Goal: Answer question/provide support: Share knowledge or assist other users

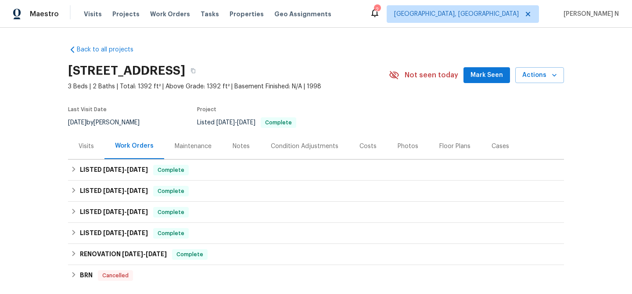
click at [191, 145] on div "Maintenance" at bounding box center [193, 146] width 37 height 9
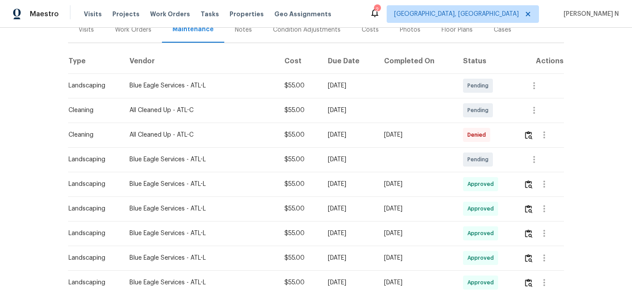
scroll to position [141, 0]
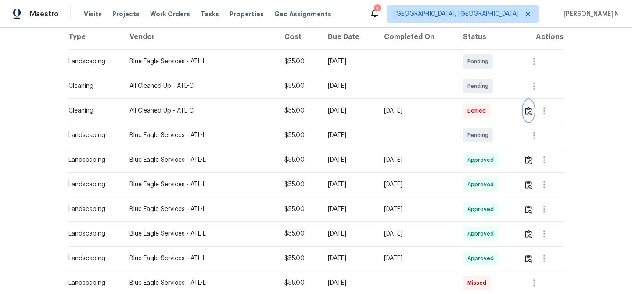
click at [533, 112] on img "button" at bounding box center [528, 111] width 7 height 8
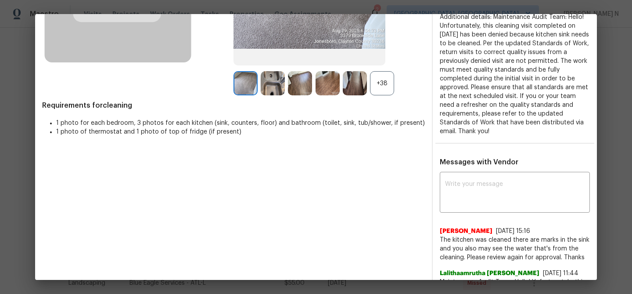
scroll to position [197, 0]
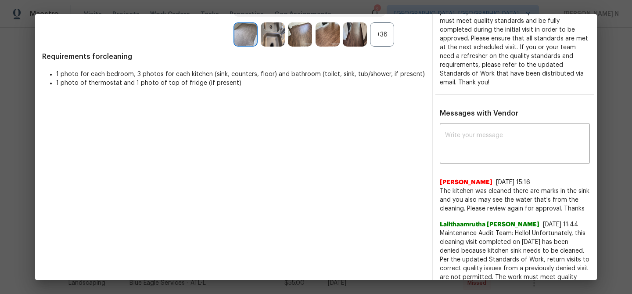
click at [379, 32] on div "+38" at bounding box center [382, 34] width 24 height 24
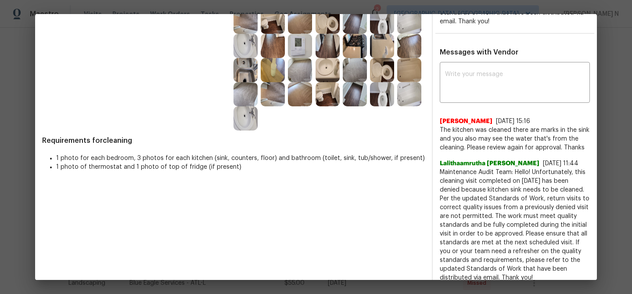
scroll to position [172, 0]
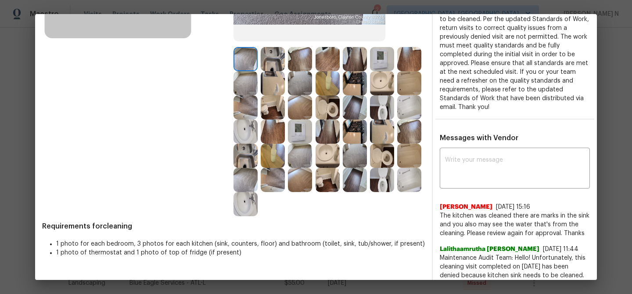
click at [280, 58] on img at bounding box center [273, 59] width 24 height 24
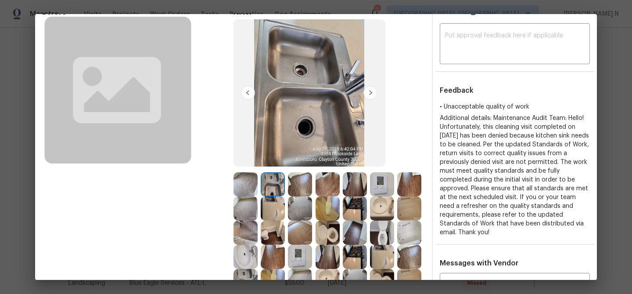
scroll to position [42, 0]
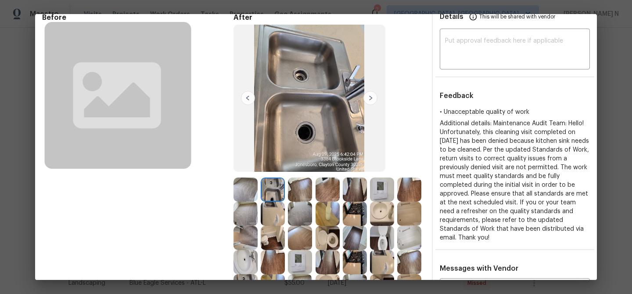
click at [249, 193] on img at bounding box center [246, 189] width 24 height 24
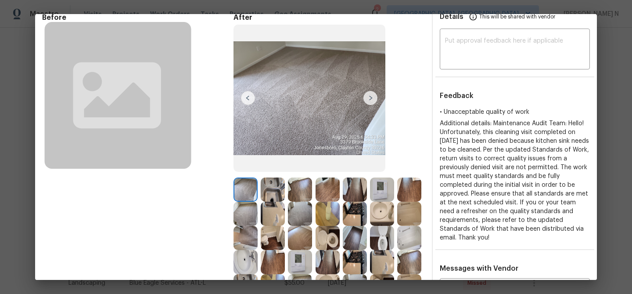
click at [275, 238] on img at bounding box center [273, 238] width 24 height 24
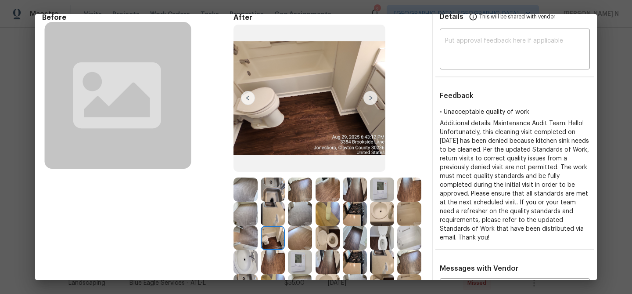
click at [277, 195] on img at bounding box center [273, 189] width 24 height 24
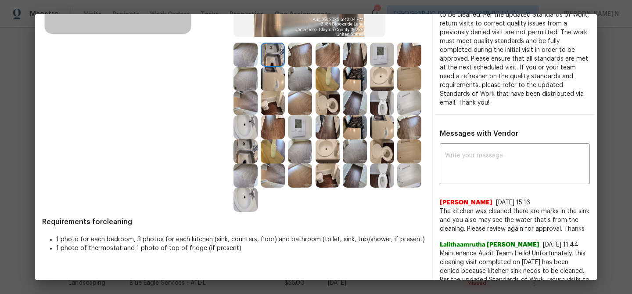
scroll to position [192, 0]
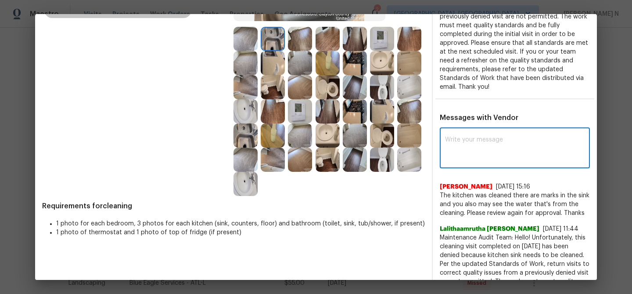
click at [481, 140] on textarea at bounding box center [515, 149] width 140 height 25
paste textarea "Maintenance Audit Team: Hello! Thank you for the feedback after further review …"
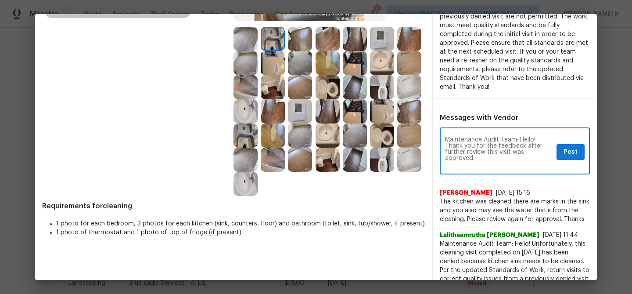
scroll to position [0, 0]
type textarea "Maintenance Audit Team: Hello! Thank you for the feedback after further review …"
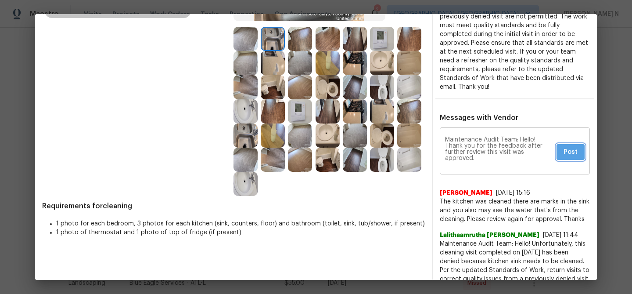
click at [578, 144] on button "Post" at bounding box center [571, 152] width 28 height 16
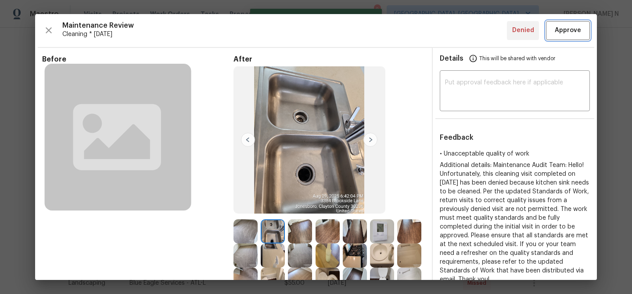
click at [569, 38] on button "Approve" at bounding box center [568, 30] width 44 height 19
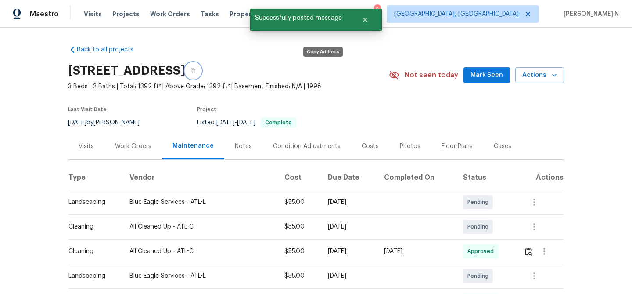
click at [201, 70] on button "button" at bounding box center [193, 71] width 16 height 16
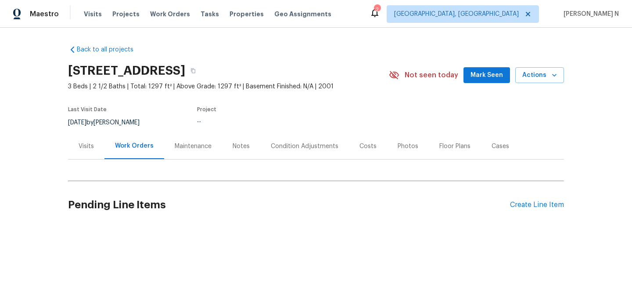
click at [189, 150] on div "Maintenance" at bounding box center [193, 146] width 58 height 26
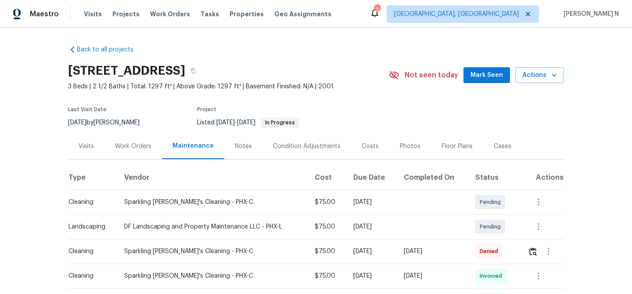
scroll to position [105, 0]
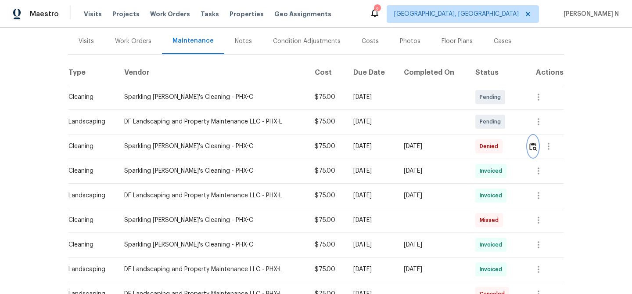
click at [537, 148] on img "button" at bounding box center [533, 146] width 7 height 8
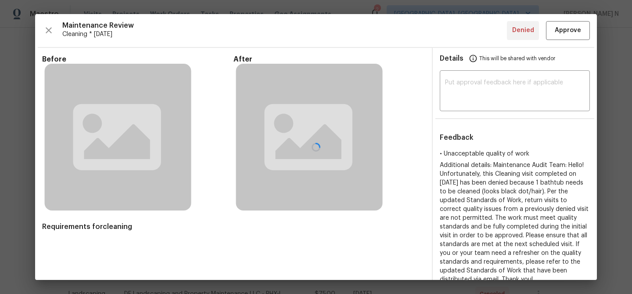
click at [381, 220] on div at bounding box center [316, 147] width 562 height 266
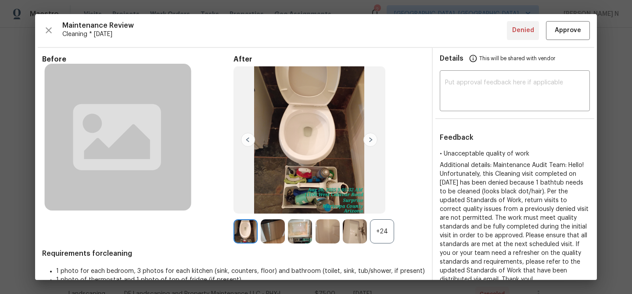
click at [381, 220] on div "+24" at bounding box center [382, 231] width 24 height 24
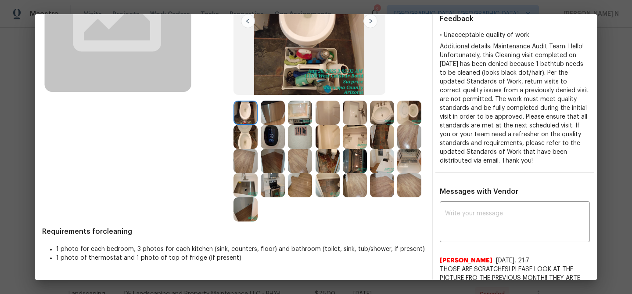
scroll to position [112, 0]
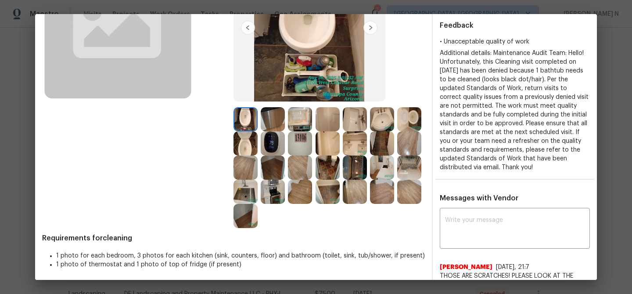
click at [325, 123] on img at bounding box center [328, 119] width 24 height 24
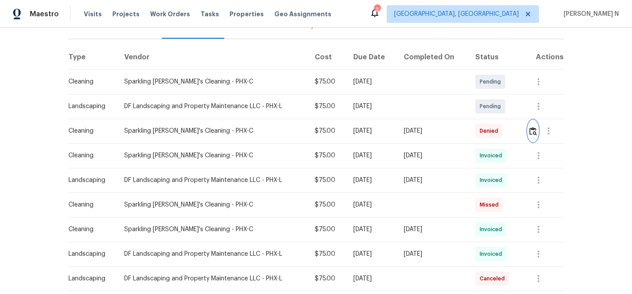
scroll to position [122, 0]
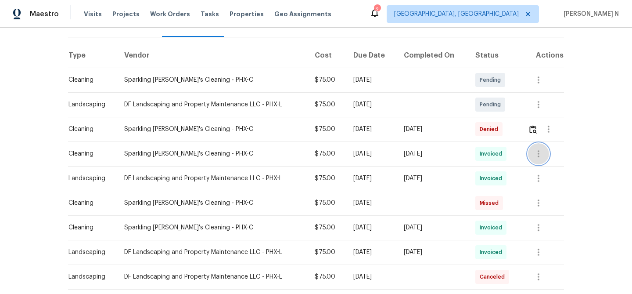
click at [542, 154] on icon "button" at bounding box center [538, 153] width 11 height 11
click at [544, 167] on li "View details" at bounding box center [560, 168] width 61 height 14
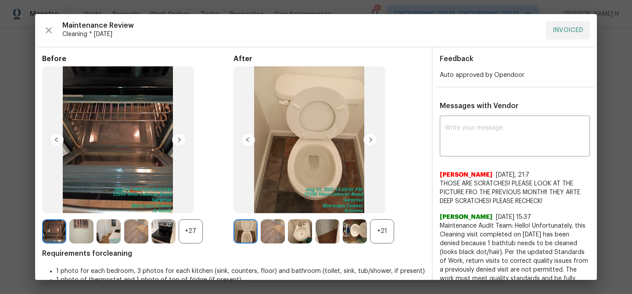
click at [378, 225] on div "+21" at bounding box center [382, 231] width 24 height 24
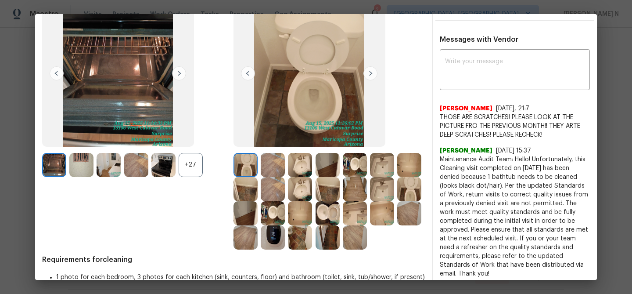
scroll to position [109, 0]
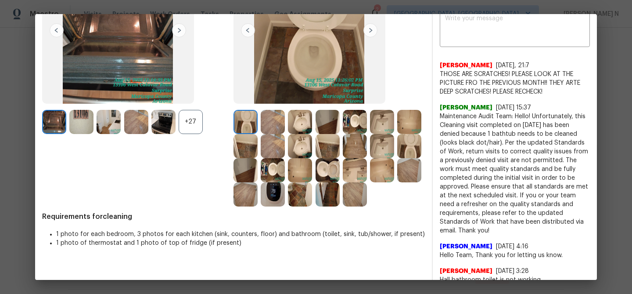
click at [414, 127] on img at bounding box center [409, 122] width 24 height 24
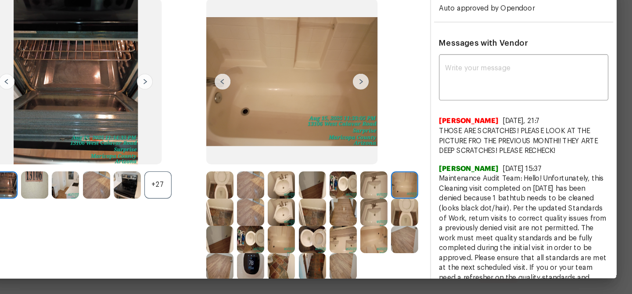
scroll to position [0, 0]
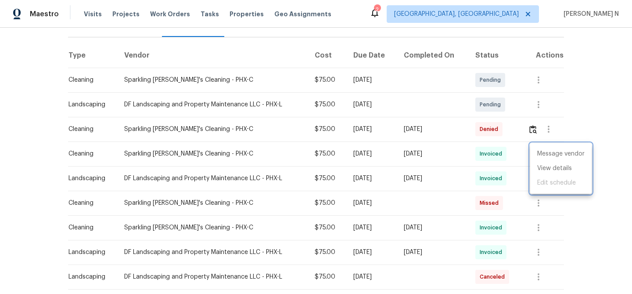
click at [515, 130] on div at bounding box center [316, 147] width 632 height 294
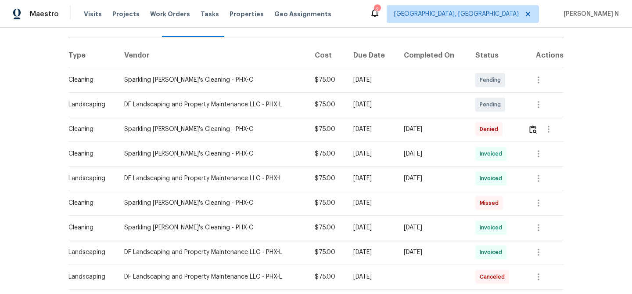
click at [526, 130] on td at bounding box center [542, 129] width 43 height 25
click at [531, 130] on img "button" at bounding box center [533, 129] width 7 height 8
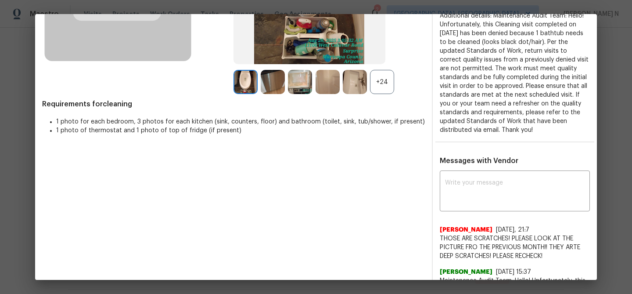
scroll to position [227, 0]
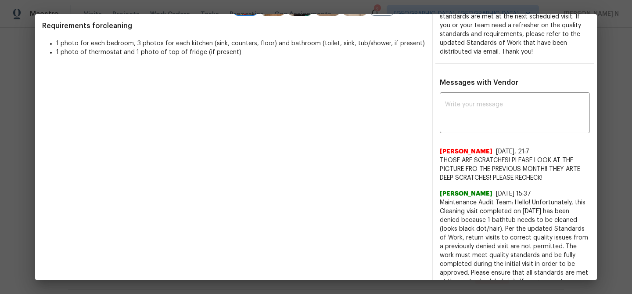
click at [470, 125] on textarea at bounding box center [515, 113] width 140 height 25
paste textarea "Maintenance Audit Team: Hello! Thank you for the feedback after further review …"
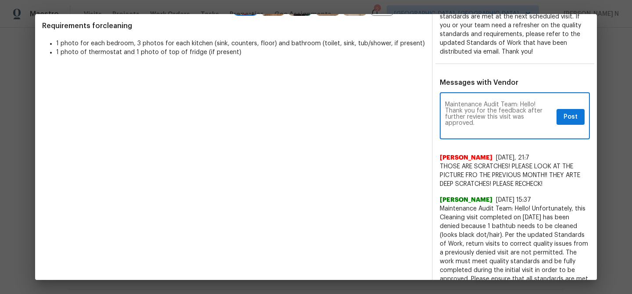
scroll to position [0, 0]
type textarea "Maintenance Audit Team: Hello! Thank you for the feedback after further review …"
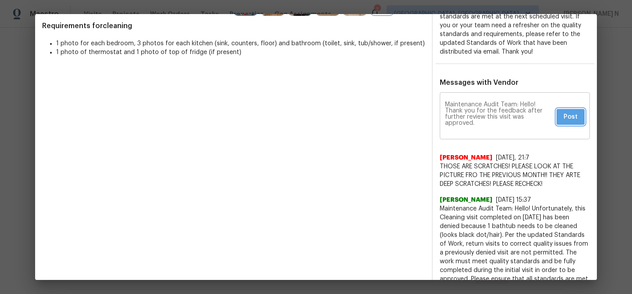
click at [564, 119] on span "Post" at bounding box center [571, 117] width 14 height 11
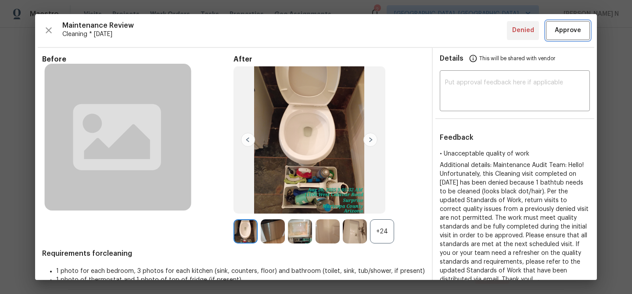
click at [570, 38] on button "Approve" at bounding box center [568, 30] width 44 height 19
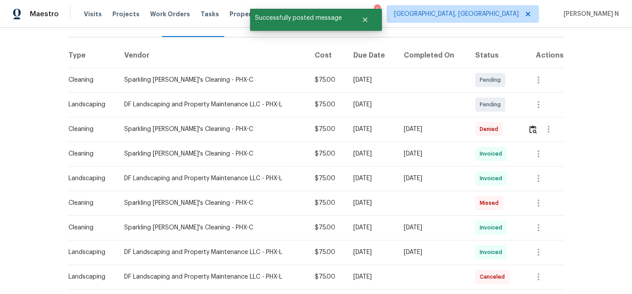
click at [605, 109] on div "Back to all projects 13106 W Calavar Rd, Surprise, AZ 85379 3 Beds | 2 1/2 Bath…" at bounding box center [316, 161] width 632 height 266
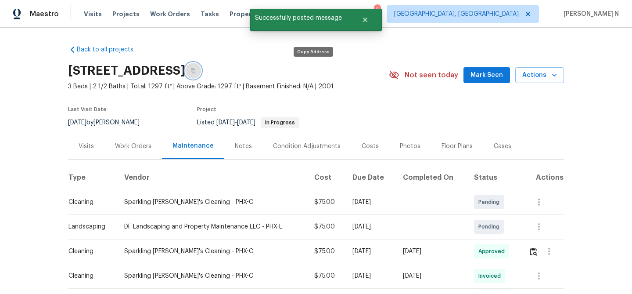
click at [201, 66] on button "button" at bounding box center [193, 71] width 16 height 16
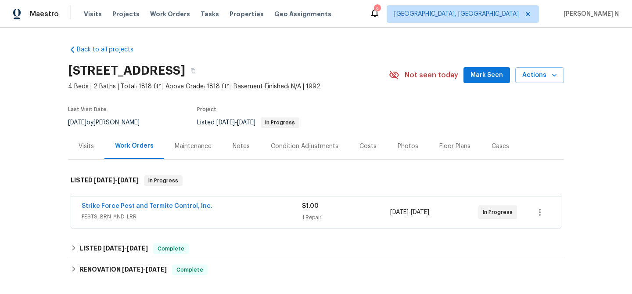
click at [201, 152] on div "Maintenance" at bounding box center [193, 146] width 58 height 26
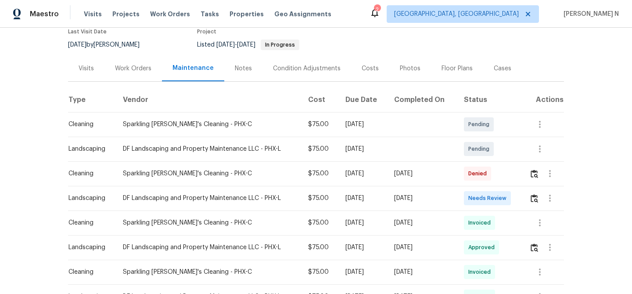
scroll to position [87, 0]
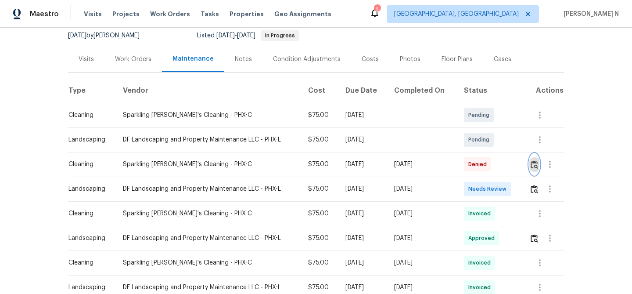
click at [537, 169] on button "button" at bounding box center [535, 164] width 10 height 21
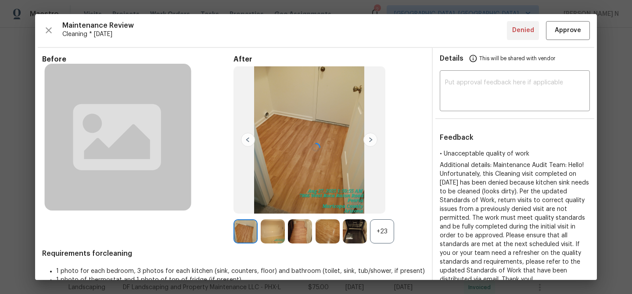
click at [380, 227] on div "+23" at bounding box center [382, 231] width 24 height 24
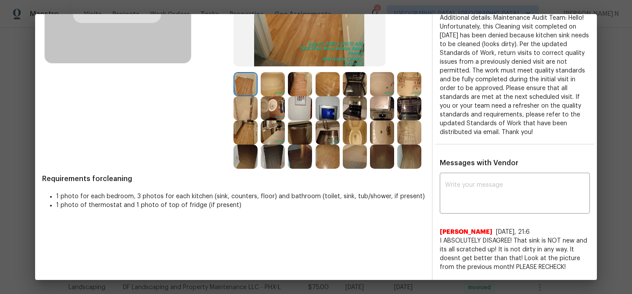
scroll to position [101, 0]
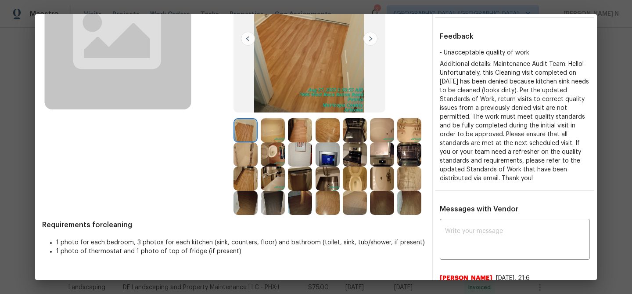
click at [332, 171] on img at bounding box center [328, 178] width 24 height 24
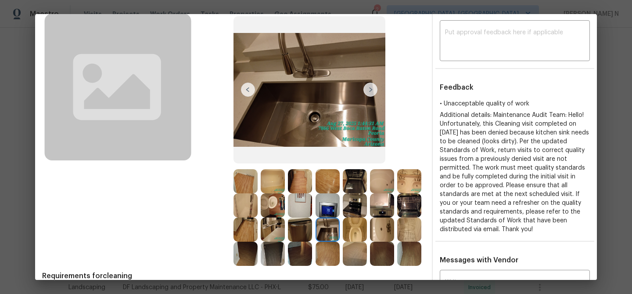
scroll to position [49, 0]
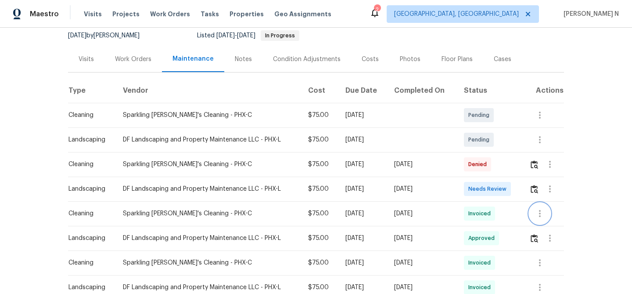
click at [543, 216] on icon "button" at bounding box center [540, 213] width 11 height 11
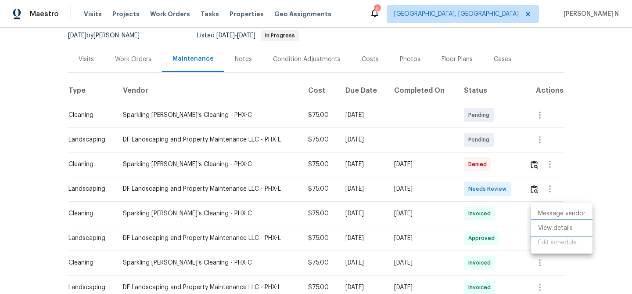
click at [546, 223] on li "View details" at bounding box center [561, 228] width 61 height 14
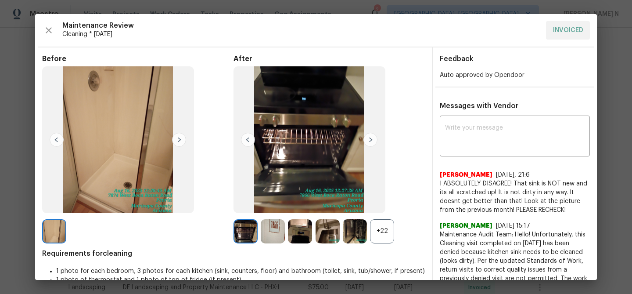
click at [387, 237] on div "+22" at bounding box center [382, 231] width 24 height 24
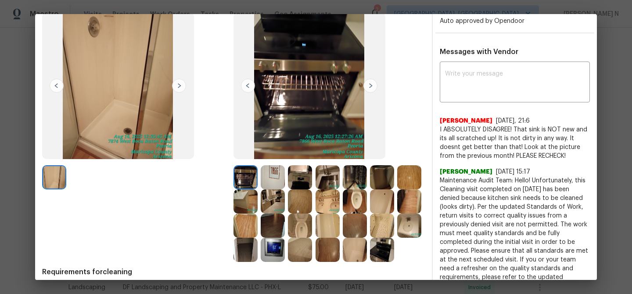
scroll to position [83, 0]
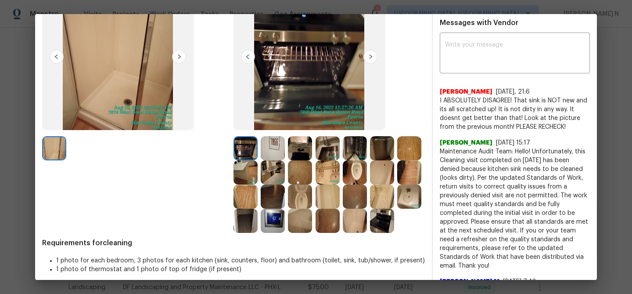
click at [343, 149] on img at bounding box center [355, 148] width 24 height 24
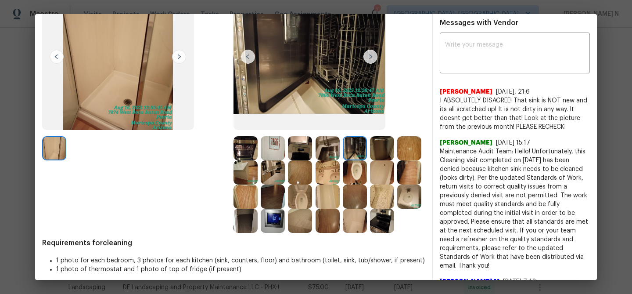
click at [331, 149] on img at bounding box center [328, 148] width 24 height 24
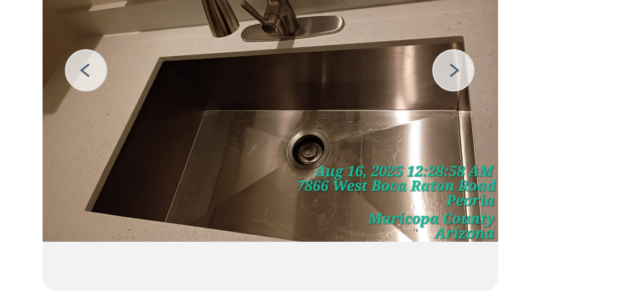
scroll to position [4, 0]
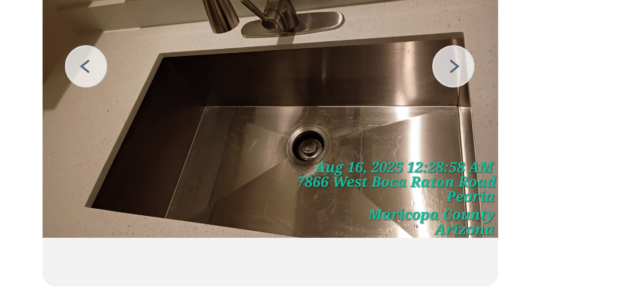
click at [329, 170] on img at bounding box center [310, 135] width 152 height 147
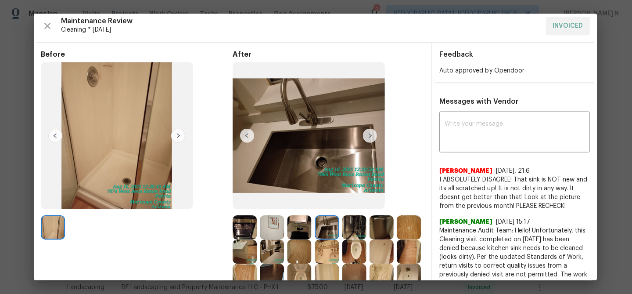
scroll to position [0, 0]
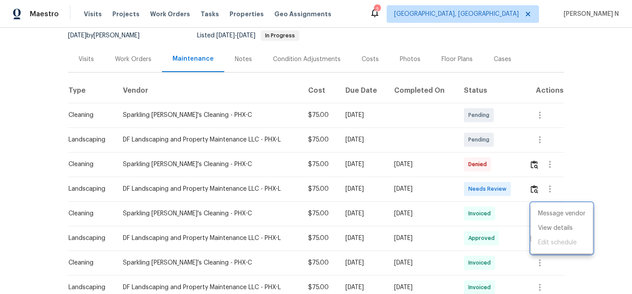
click at [444, 215] on div at bounding box center [316, 147] width 632 height 294
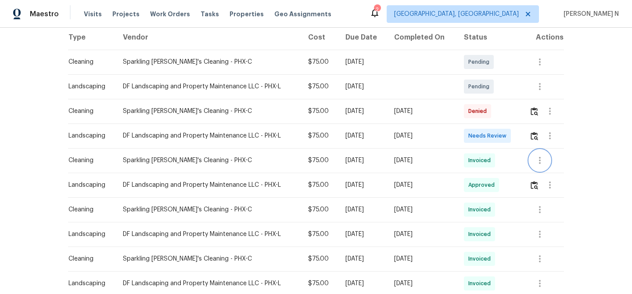
scroll to position [153, 0]
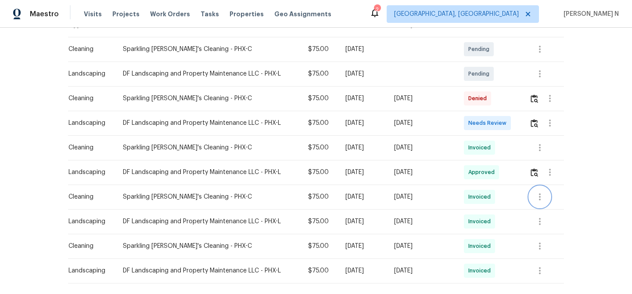
click at [544, 197] on icon "button" at bounding box center [540, 196] width 11 height 11
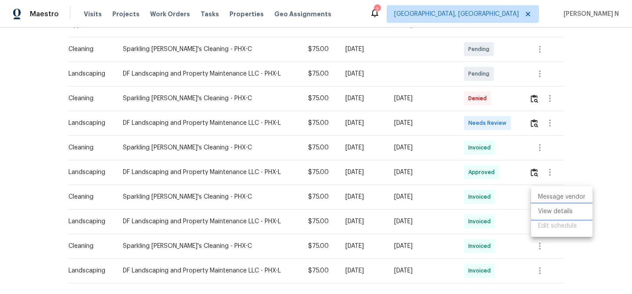
click at [546, 209] on li "View details" at bounding box center [561, 211] width 61 height 14
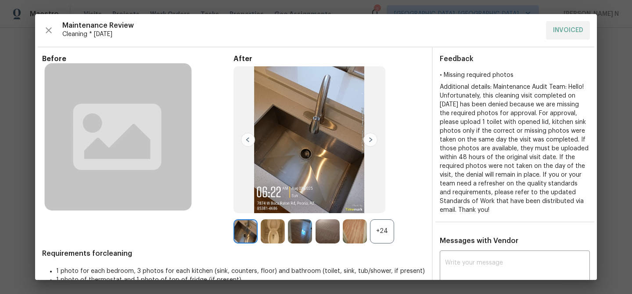
click at [382, 237] on div "+24" at bounding box center [382, 231] width 24 height 24
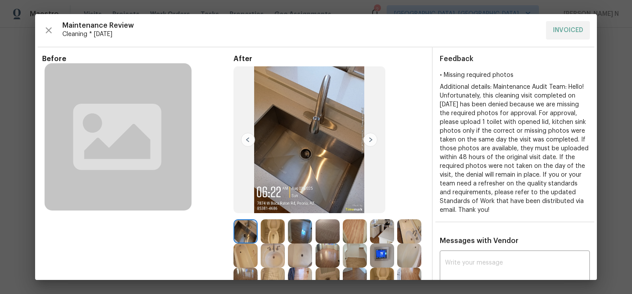
click at [253, 225] on img at bounding box center [246, 231] width 24 height 24
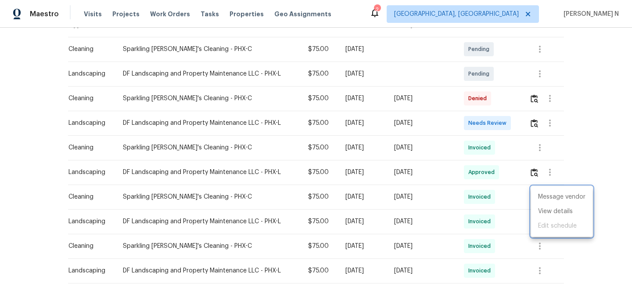
click at [505, 214] on div at bounding box center [316, 147] width 632 height 294
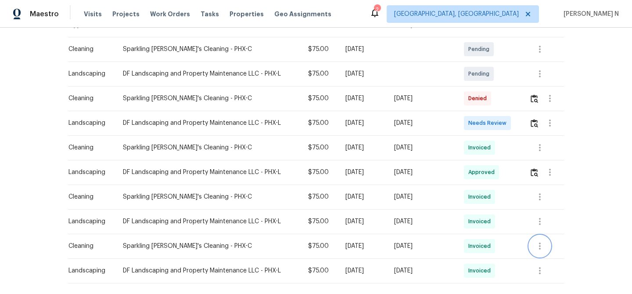
click at [541, 245] on icon "button" at bounding box center [540, 246] width 11 height 11
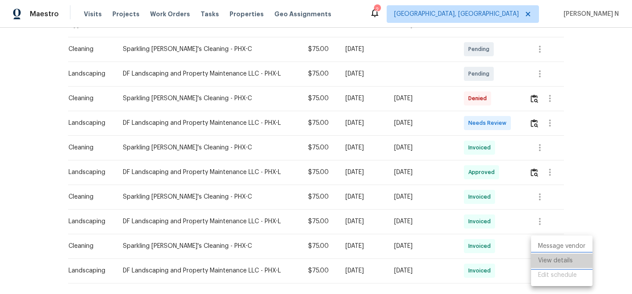
click at [544, 253] on li "View details" at bounding box center [561, 260] width 61 height 14
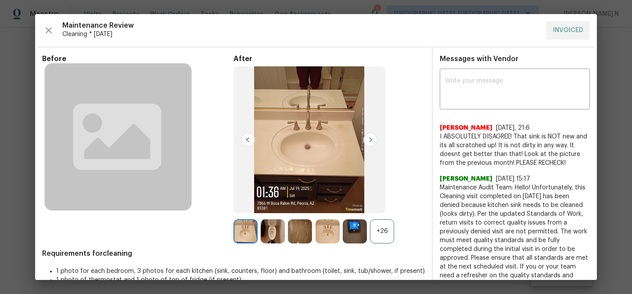
click at [382, 238] on div "+26" at bounding box center [382, 231] width 24 height 24
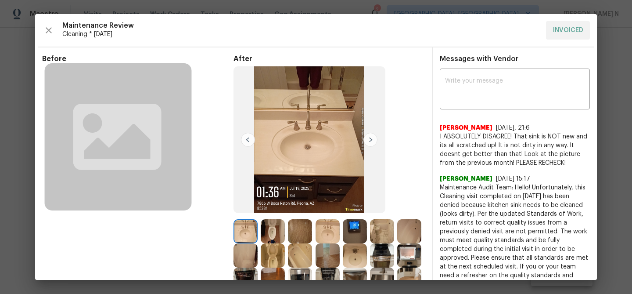
scroll to position [77, 0]
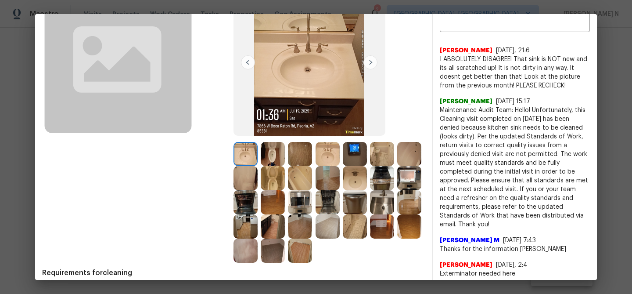
click at [382, 200] on img at bounding box center [382, 202] width 24 height 24
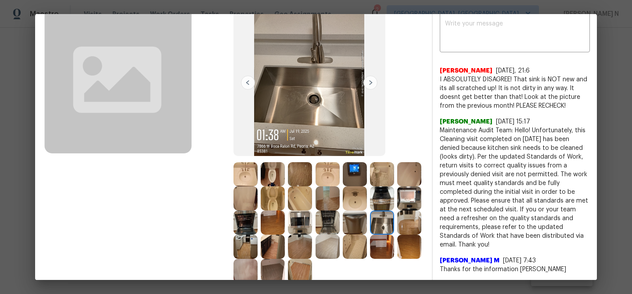
scroll to position [0, 0]
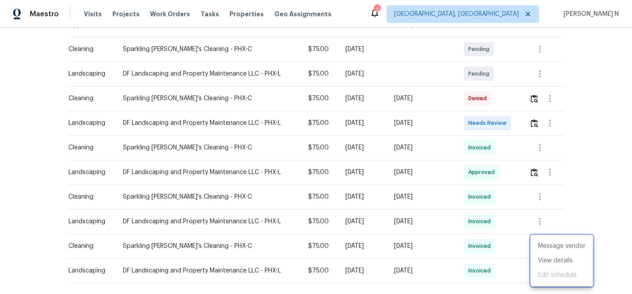
click at [374, 144] on div at bounding box center [316, 147] width 632 height 294
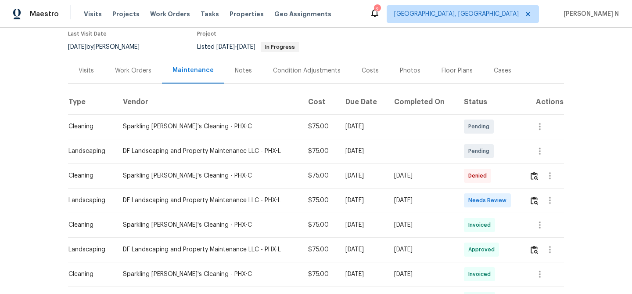
click at [323, 144] on td "$75.00" at bounding box center [319, 151] width 37 height 25
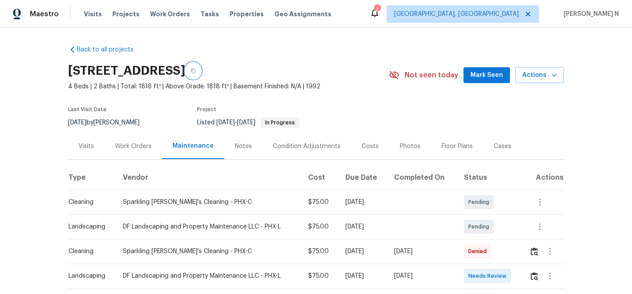
click at [196, 69] on icon "button" at bounding box center [193, 70] width 5 height 5
click at [538, 249] on img "button" at bounding box center [534, 251] width 7 height 8
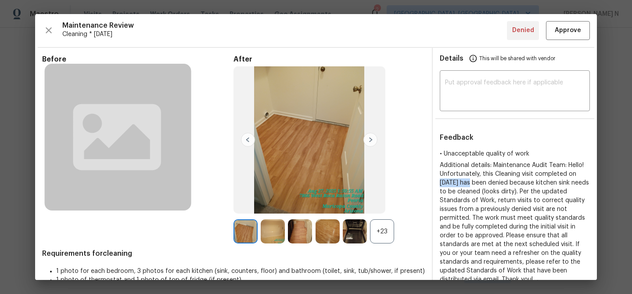
drag, startPoint x: 440, startPoint y: 181, endPoint x: 472, endPoint y: 181, distance: 32.1
click at [472, 181] on div "• Unacceptable quality of work Additional details: Maintenance Audit Team: Hell…" at bounding box center [515, 216] width 164 height 135
copy span "08/27/2025"
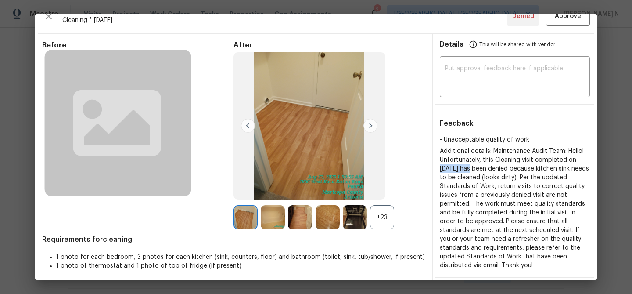
scroll to position [16, 0]
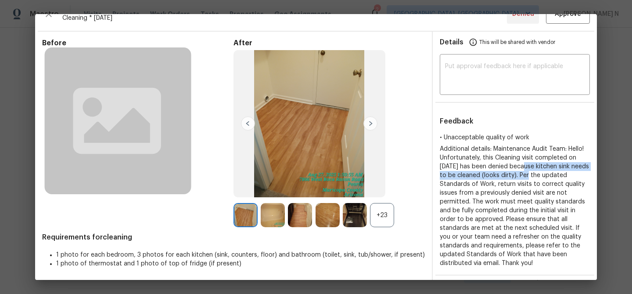
drag, startPoint x: 523, startPoint y: 165, endPoint x: 535, endPoint y: 174, distance: 15.0
click at [535, 174] on span "Additional details: Maintenance Audit Team: Hello! Unfortunately, this Cleaning…" at bounding box center [514, 206] width 149 height 120
copy span "because kitchen sink needs to be cleaned (looks dirty)."
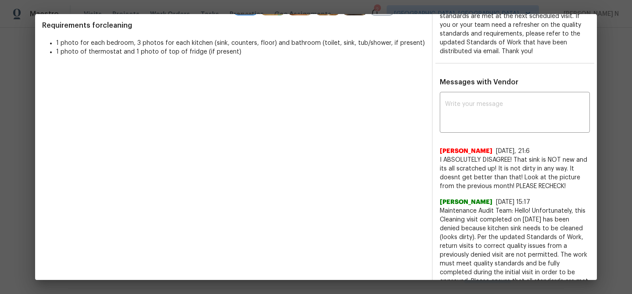
scroll to position [263, 0]
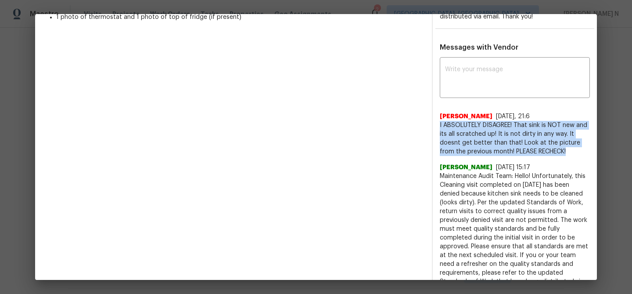
drag, startPoint x: 440, startPoint y: 124, endPoint x: 567, endPoint y: 148, distance: 128.7
click at [567, 148] on span "I ABSOLUTELY DISAGREE! That sink is NOT new and its all scratched up! It is not…" at bounding box center [515, 138] width 150 height 35
copy span "I ABSOLUTELY DISAGREE! That sink is NOT new and its all scratched up! It is not…"
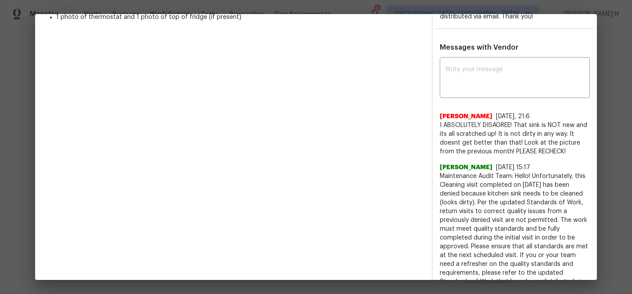
click at [539, 176] on span "Maintenance Audit Team: Hello! Unfortunately, this Cleaning visit completed on …" at bounding box center [515, 233] width 150 height 123
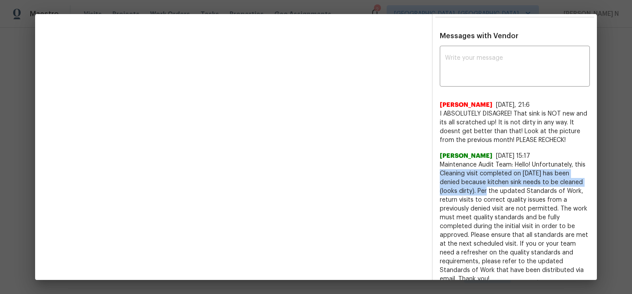
drag, startPoint x: 441, startPoint y: 173, endPoint x: 476, endPoint y: 188, distance: 37.6
click at [476, 188] on span "Maintenance Audit Team: Hello! Unfortunately, this Cleaning visit completed on …" at bounding box center [515, 221] width 150 height 123
copy span "Cleaning visit completed on 08/27/2025 has been denied because kitchen sink nee…"
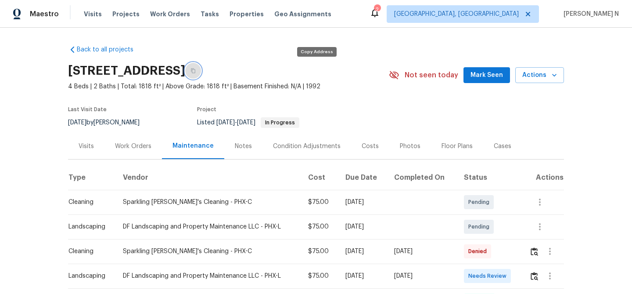
click at [201, 74] on button "button" at bounding box center [193, 71] width 16 height 16
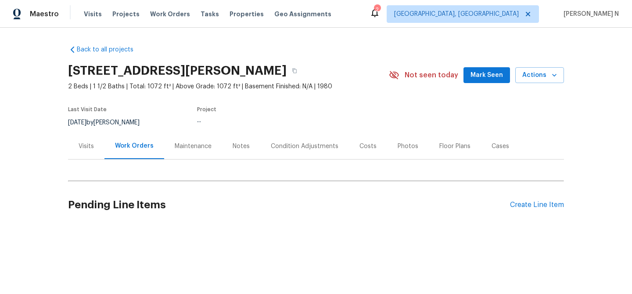
click at [207, 151] on div "Maintenance" at bounding box center [193, 146] width 37 height 9
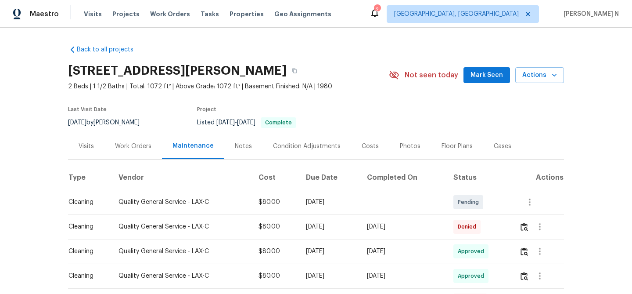
scroll to position [70, 0]
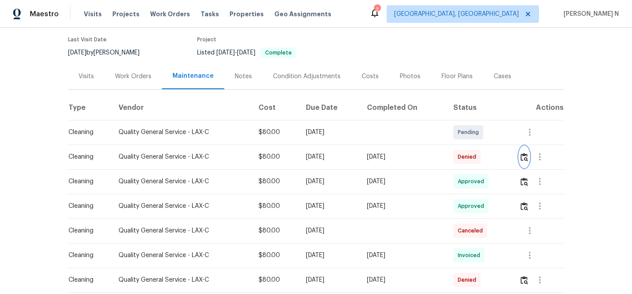
click at [525, 161] on img "button" at bounding box center [524, 157] width 7 height 8
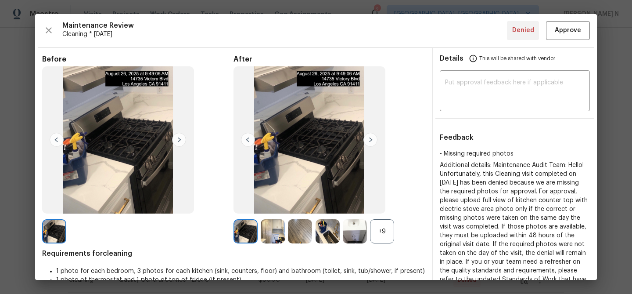
click at [378, 230] on div "+9" at bounding box center [382, 231] width 24 height 24
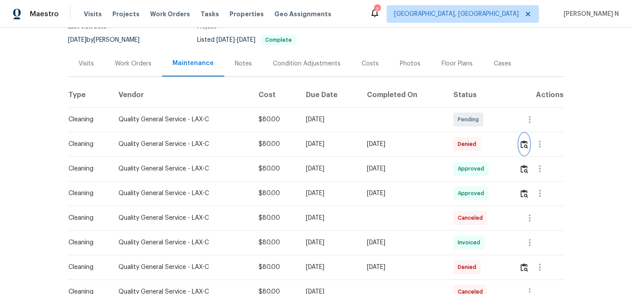
scroll to position [132, 0]
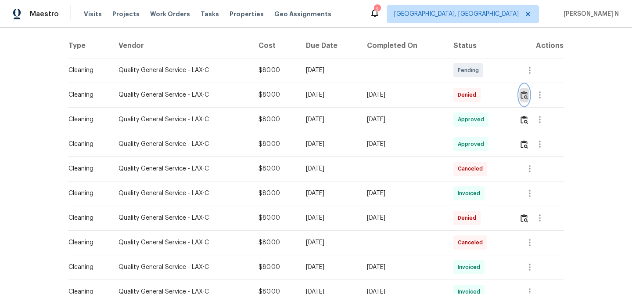
click at [525, 94] on button "button" at bounding box center [524, 94] width 10 height 21
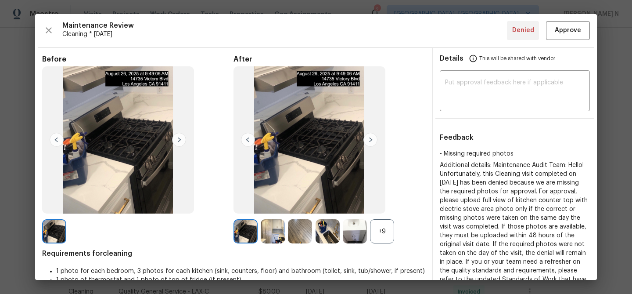
click at [378, 239] on div "+9" at bounding box center [382, 231] width 24 height 24
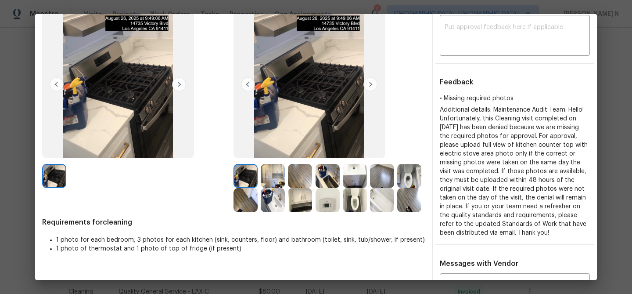
scroll to position [141, 0]
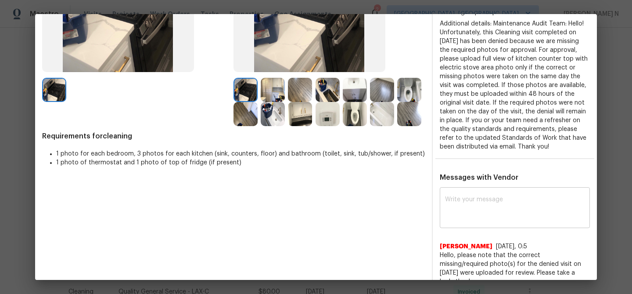
click at [483, 212] on textarea at bounding box center [515, 208] width 140 height 25
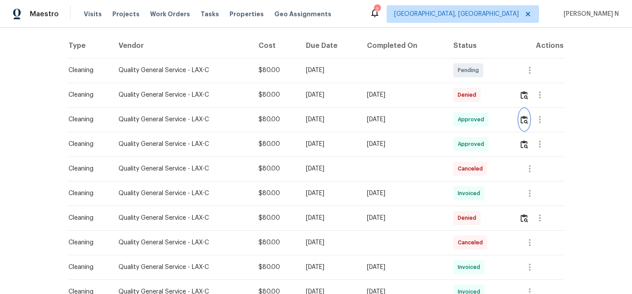
click at [529, 120] on button "button" at bounding box center [524, 119] width 10 height 21
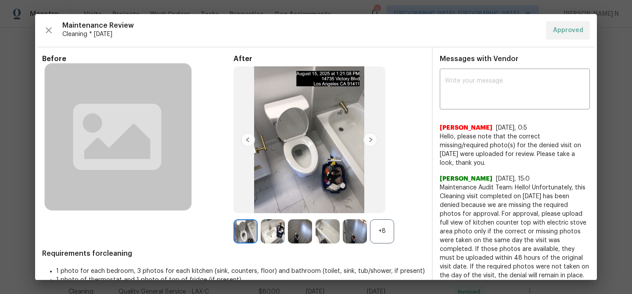
click at [386, 235] on div "+8" at bounding box center [382, 231] width 24 height 24
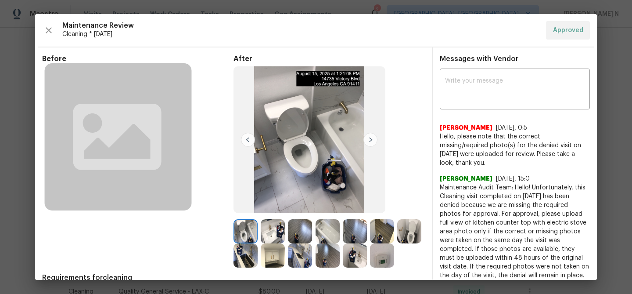
scroll to position [40, 0]
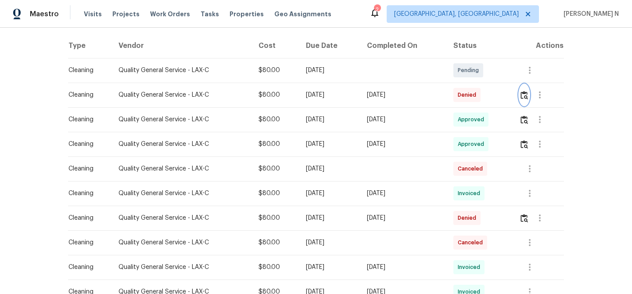
click at [528, 99] on img "button" at bounding box center [524, 95] width 7 height 8
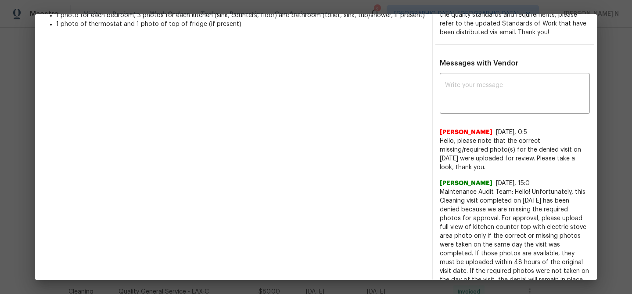
scroll to position [243, 0]
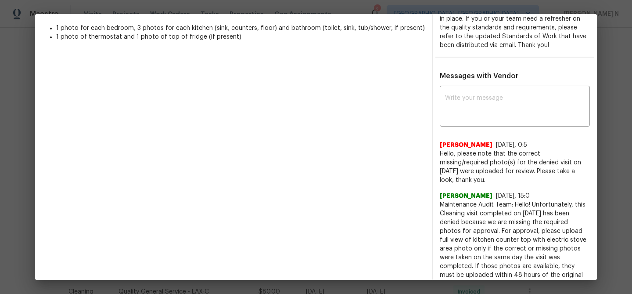
click at [479, 100] on textarea at bounding box center [515, 107] width 140 height 25
paste textarea "Maintenance Audit Team: Hello! Thank you for uploading the photo, after further…"
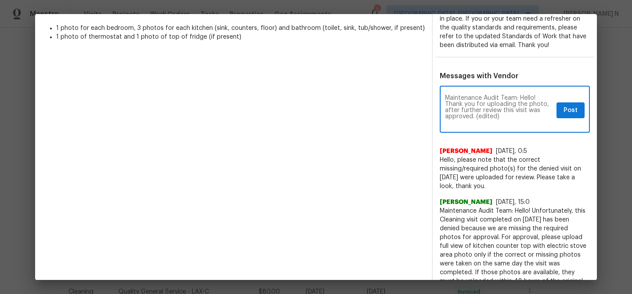
scroll to position [0, 0]
drag, startPoint x: 475, startPoint y: 116, endPoint x: 510, endPoint y: 117, distance: 34.7
click at [510, 117] on textarea "Maintenance Audit Team: Hello! Thank you for uploading the photo, after further…" at bounding box center [499, 110] width 108 height 31
type textarea "Maintenance Audit Team: Hello! Thank you for uploading the photo, after further…"
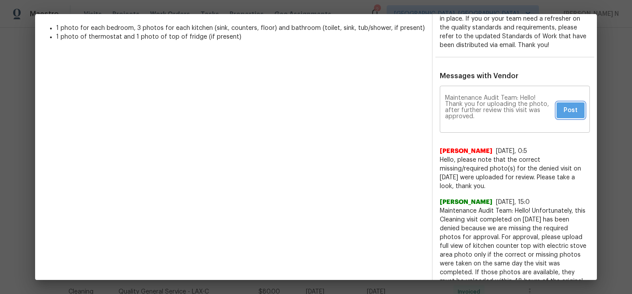
click at [573, 110] on span "Post" at bounding box center [571, 110] width 14 height 11
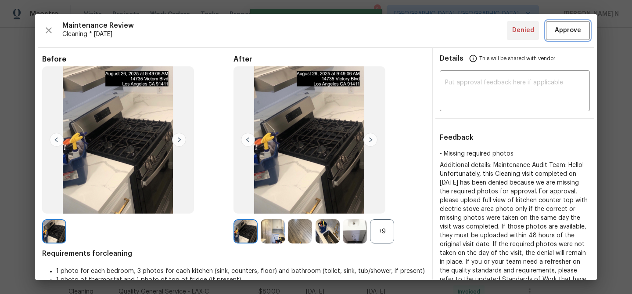
click at [565, 30] on span "Approve" at bounding box center [568, 30] width 26 height 11
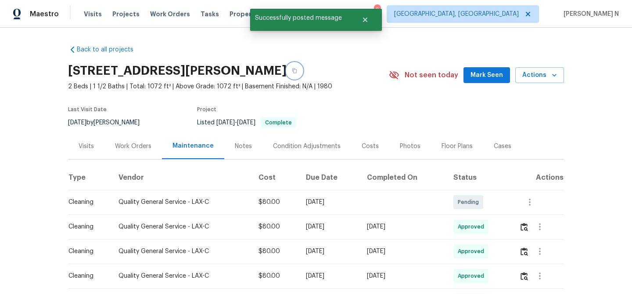
click at [303, 73] on button "button" at bounding box center [295, 71] width 16 height 16
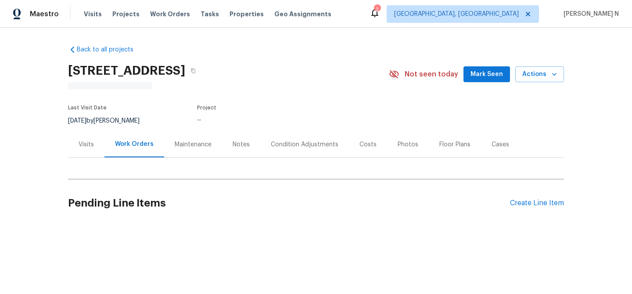
click at [182, 144] on div "Maintenance" at bounding box center [193, 144] width 37 height 9
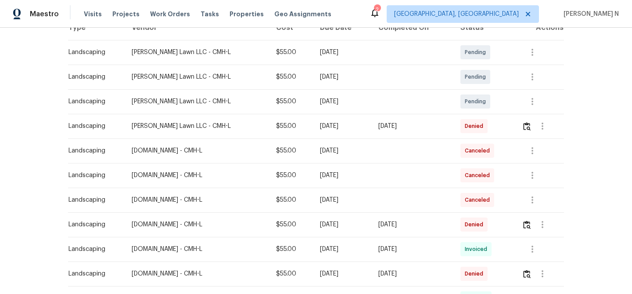
scroll to position [161, 0]
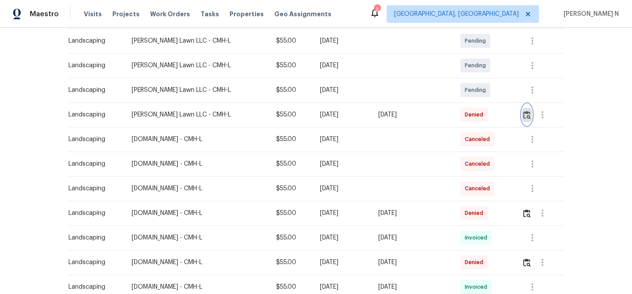
click at [531, 118] on img "button" at bounding box center [526, 115] width 7 height 8
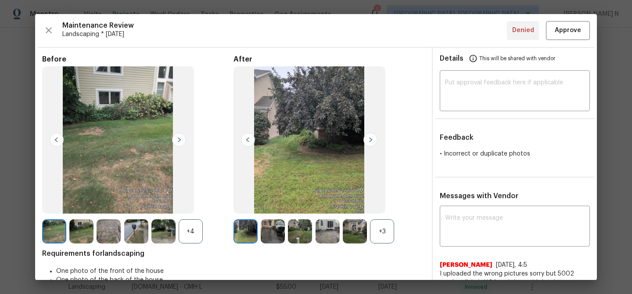
click at [384, 237] on div "+3" at bounding box center [382, 231] width 24 height 24
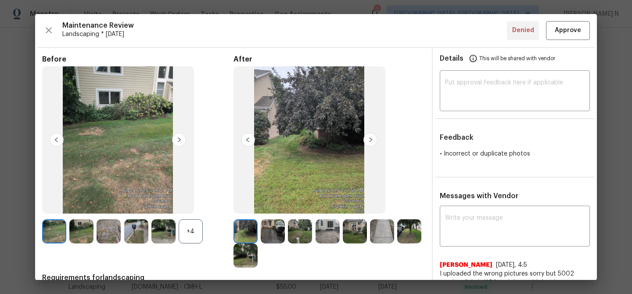
click at [198, 234] on div "+4" at bounding box center [191, 231] width 24 height 24
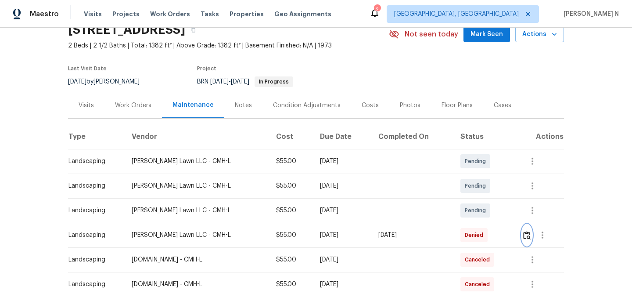
scroll to position [88, 0]
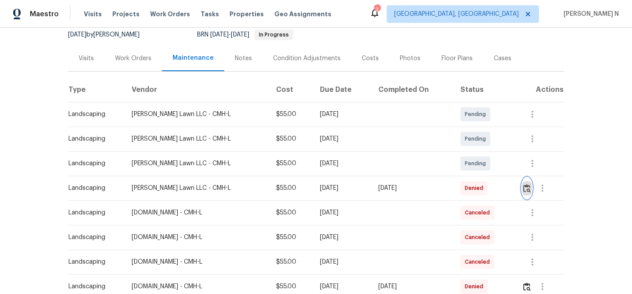
click at [529, 190] on img "button" at bounding box center [526, 188] width 7 height 8
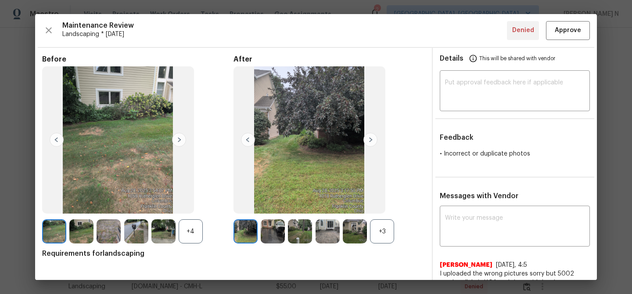
click at [387, 236] on div "+3" at bounding box center [382, 231] width 24 height 24
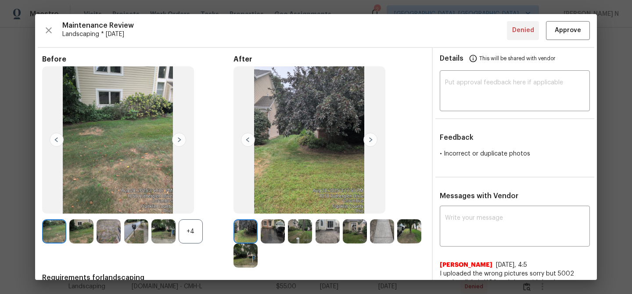
click at [198, 236] on div "+4" at bounding box center [191, 231] width 24 height 24
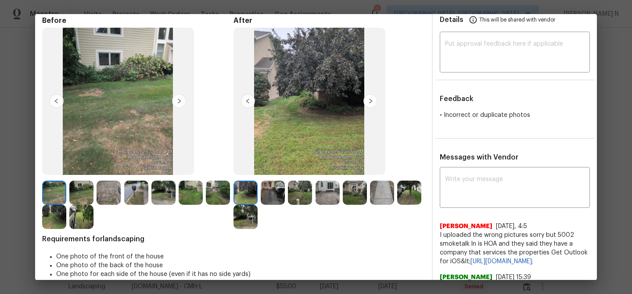
scroll to position [79, 0]
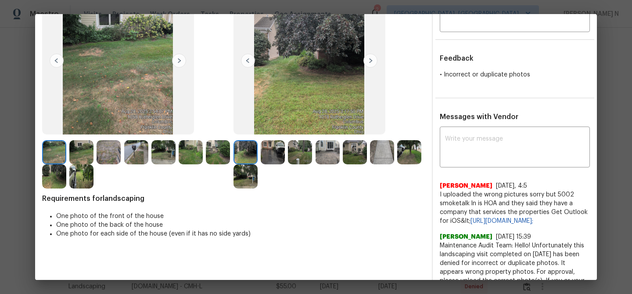
click at [245, 170] on img at bounding box center [246, 176] width 24 height 24
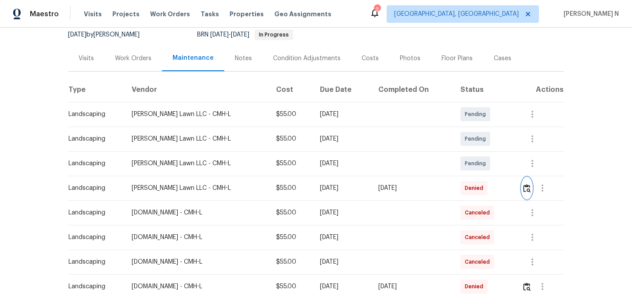
click at [530, 190] on img "button" at bounding box center [526, 188] width 7 height 8
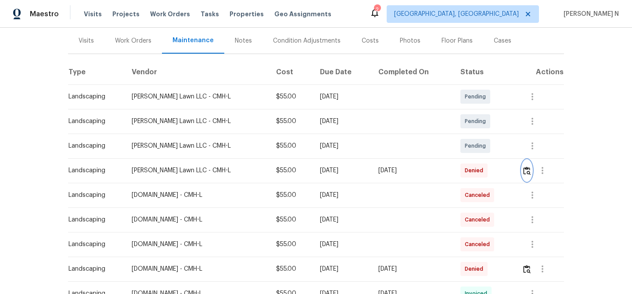
scroll to position [114, 0]
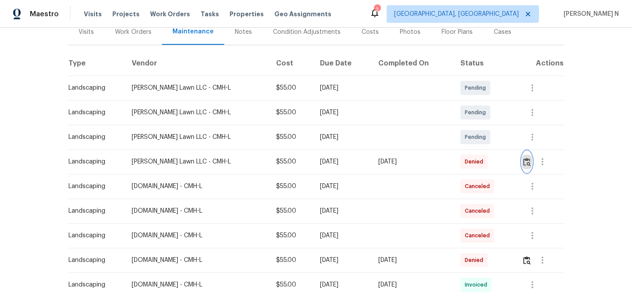
click at [527, 159] on img "button" at bounding box center [526, 162] width 7 height 8
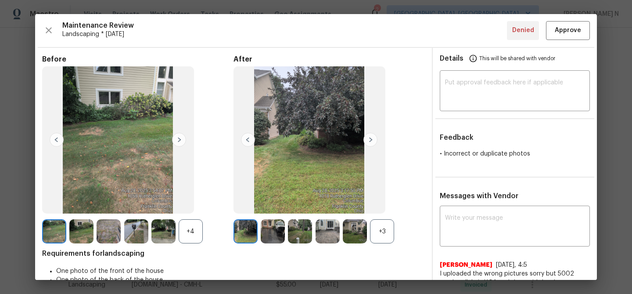
click at [384, 229] on div "+3" at bounding box center [382, 231] width 24 height 24
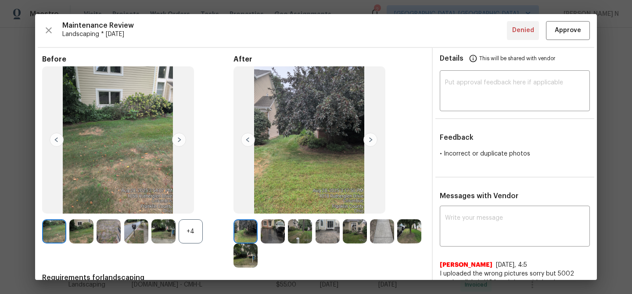
click at [357, 231] on img at bounding box center [355, 231] width 24 height 24
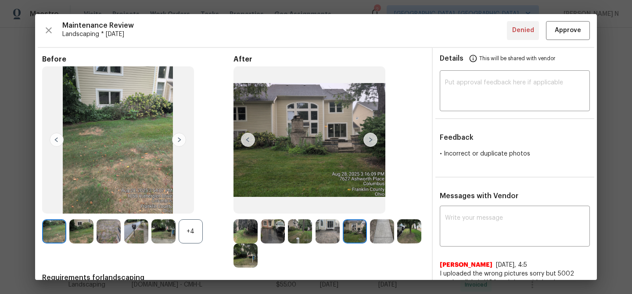
click at [410, 224] on img at bounding box center [409, 231] width 24 height 24
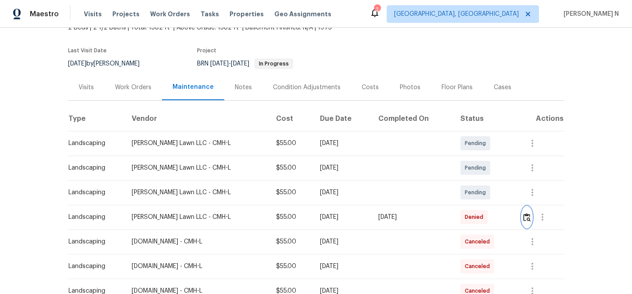
scroll to position [0, 0]
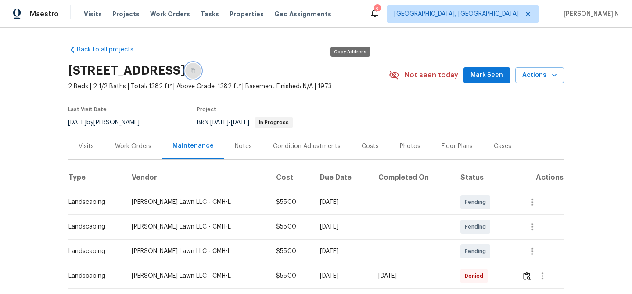
click at [196, 72] on icon "button" at bounding box center [193, 70] width 5 height 5
click at [196, 70] on icon "button" at bounding box center [193, 70] width 5 height 5
click at [90, 147] on div "Visits" at bounding box center [86, 146] width 15 height 9
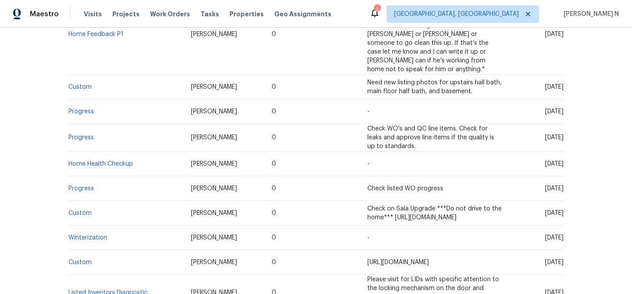
scroll to position [1017, 0]
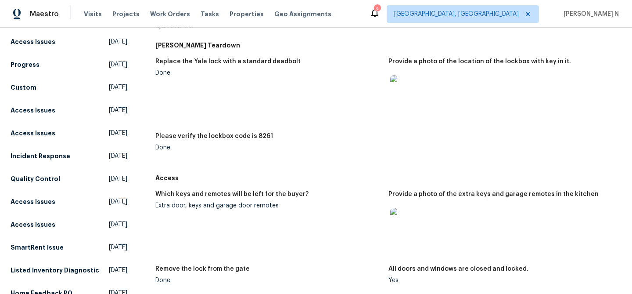
scroll to position [87, 0]
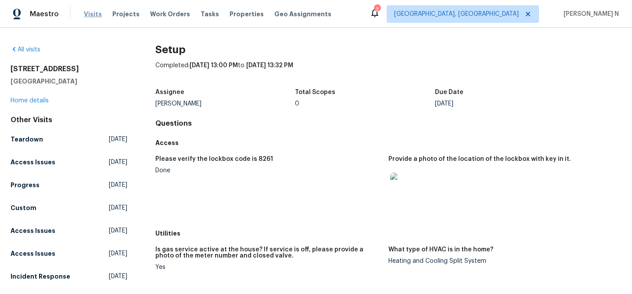
click at [92, 17] on span "Visits" at bounding box center [93, 14] width 18 height 9
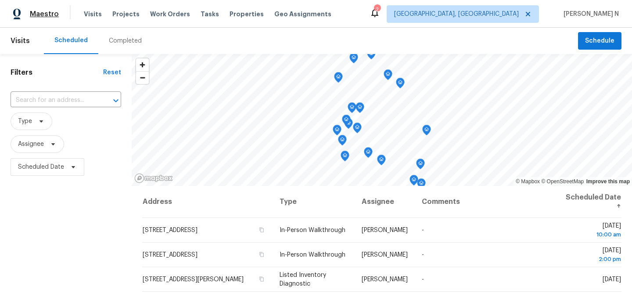
click at [47, 14] on span "Maestro" at bounding box center [44, 14] width 29 height 9
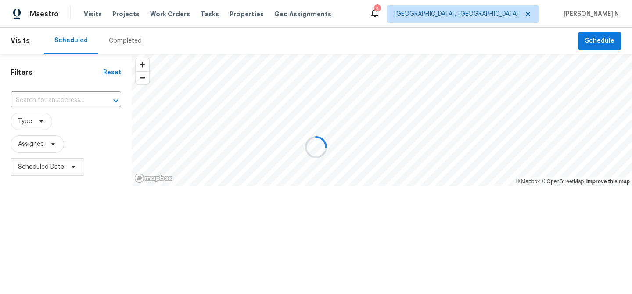
click at [26, 44] on div at bounding box center [316, 147] width 632 height 294
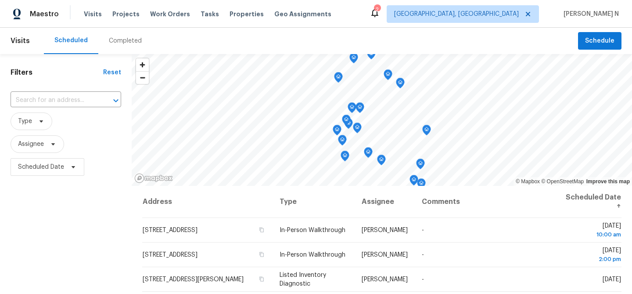
click at [21, 41] on span "Visits" at bounding box center [20, 40] width 19 height 19
click at [156, 14] on span "Work Orders" at bounding box center [170, 14] width 40 height 9
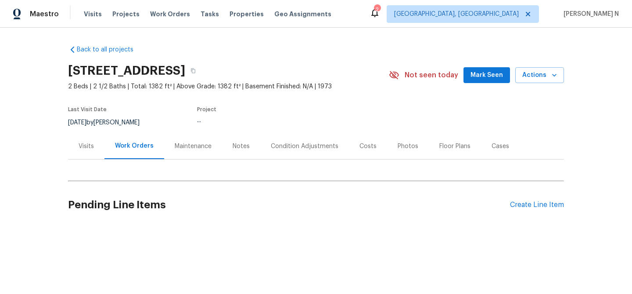
click at [190, 151] on div "Maintenance" at bounding box center [193, 146] width 58 height 26
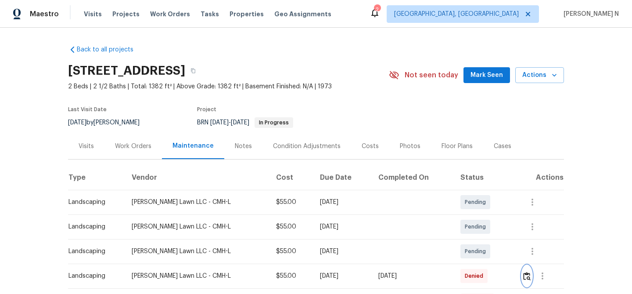
click at [532, 280] on button "button" at bounding box center [527, 275] width 10 height 21
click at [195, 71] on icon "button" at bounding box center [193, 70] width 4 height 5
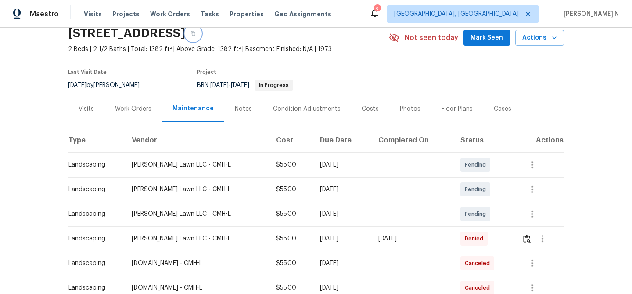
scroll to position [96, 0]
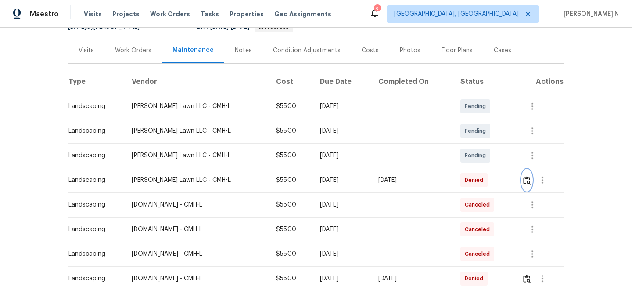
click at [531, 183] on img "button" at bounding box center [526, 180] width 7 height 8
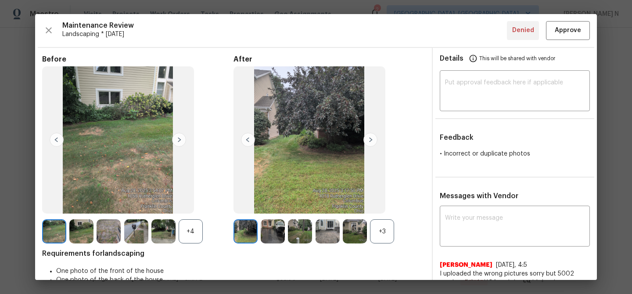
click at [382, 237] on div "+3" at bounding box center [382, 231] width 24 height 24
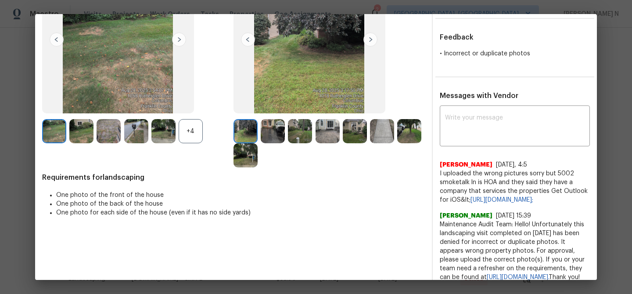
scroll to position [126, 0]
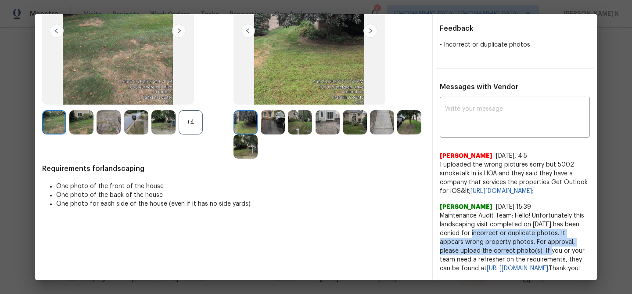
drag, startPoint x: 479, startPoint y: 216, endPoint x: 541, endPoint y: 235, distance: 65.3
click at [541, 235] on span "Maintenance Audit Team: Hello! Unfortunately this landscaping visit completed o…" at bounding box center [515, 241] width 150 height 61
copy span "for incorrect or duplicate photos. It appears wrong property photos. For approv…"
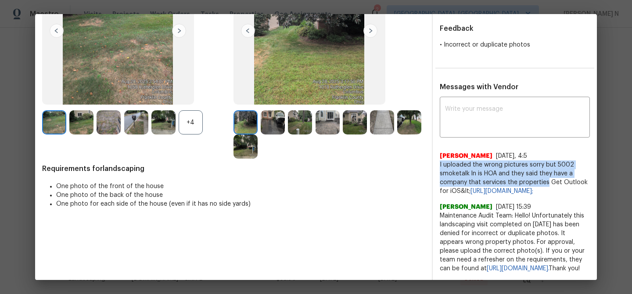
drag, startPoint x: 440, startPoint y: 146, endPoint x: 548, endPoint y: 163, distance: 108.5
click at [548, 163] on span "I uploaded the wrong pictures sorry but 5002 smoketalk ln is HOA and they said …" at bounding box center [515, 177] width 150 height 35
copy span "I uploaded the wrong pictures sorry but 5002 smoketalk ln is HOA and they said …"
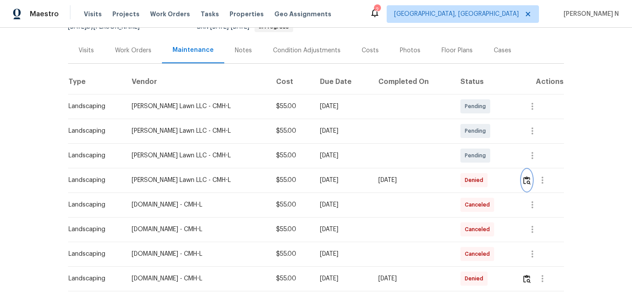
scroll to position [0, 0]
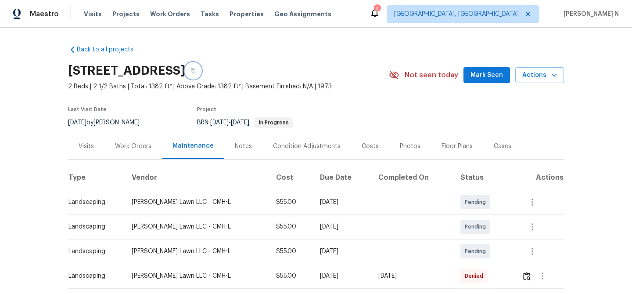
click at [201, 72] on button "button" at bounding box center [193, 71] width 16 height 16
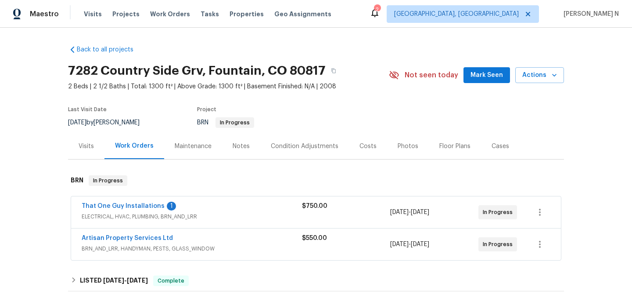
click at [200, 144] on div "Maintenance" at bounding box center [193, 146] width 37 height 9
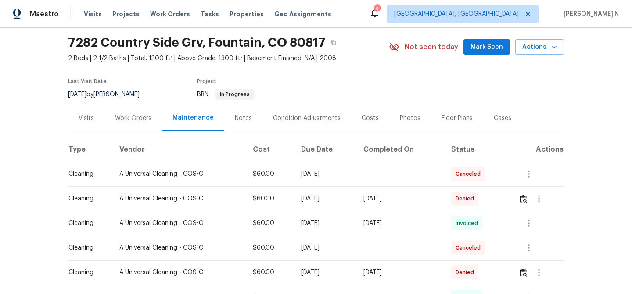
scroll to position [66, 0]
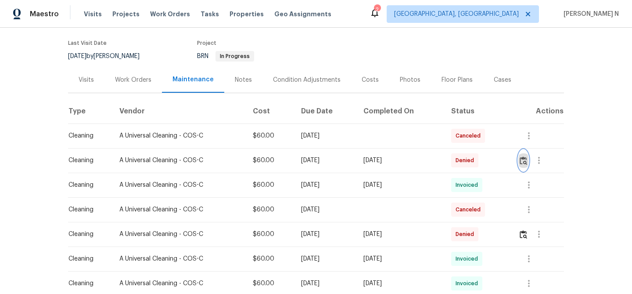
click at [525, 160] on img "button" at bounding box center [523, 160] width 7 height 8
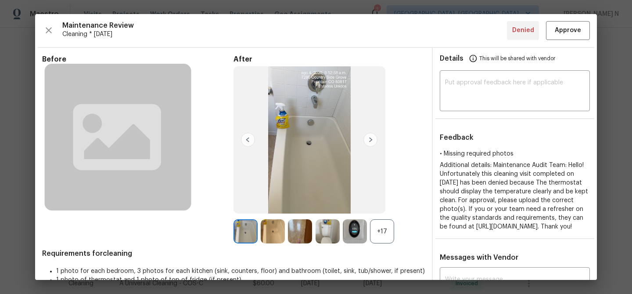
click at [387, 235] on div "+17" at bounding box center [382, 231] width 24 height 24
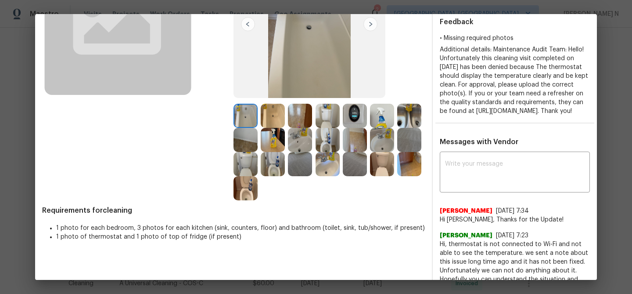
scroll to position [100, 0]
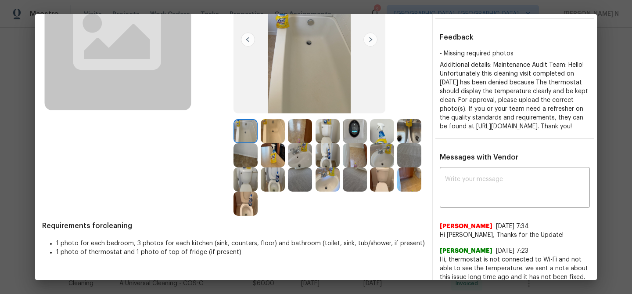
click at [353, 121] on img at bounding box center [355, 131] width 24 height 24
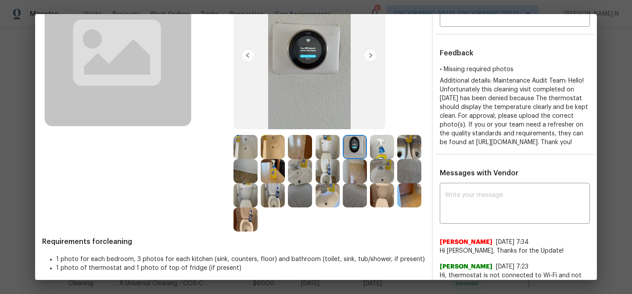
scroll to position [137, 0]
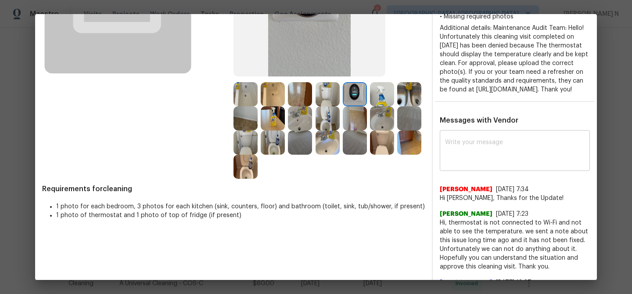
click at [470, 158] on textarea at bounding box center [515, 151] width 140 height 25
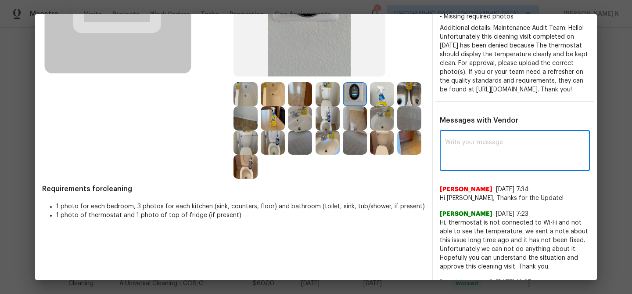
paste textarea "Maintenance Audit Team: Hello! Thank you for the feedback after further review …"
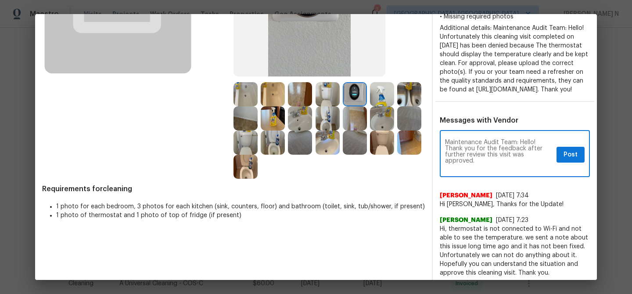
scroll to position [0, 0]
type textarea "Maintenance Audit Team: Hello! Thank you for the feedback after further review …"
click at [571, 160] on span "Post" at bounding box center [571, 154] width 14 height 11
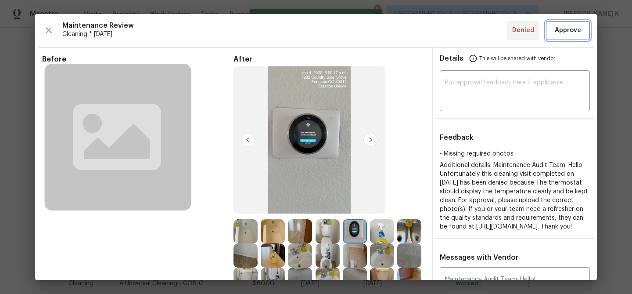
click at [563, 29] on span "Approve" at bounding box center [568, 30] width 26 height 11
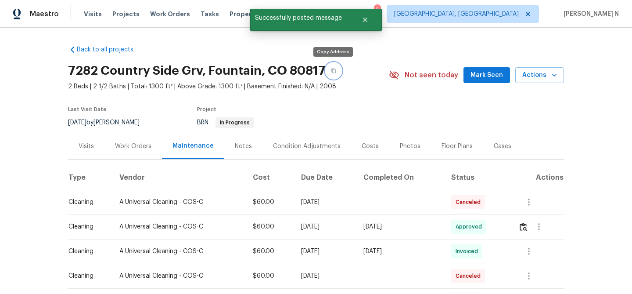
click at [333, 65] on button "button" at bounding box center [334, 71] width 16 height 16
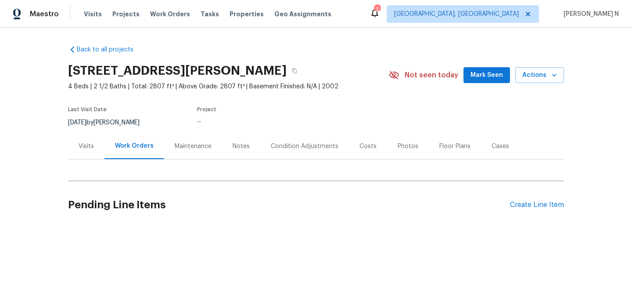
click at [184, 143] on div "Maintenance" at bounding box center [193, 146] width 37 height 9
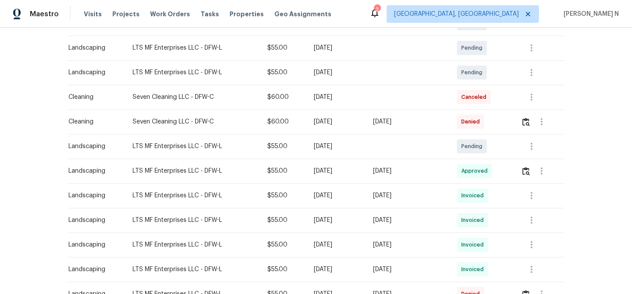
scroll to position [193, 0]
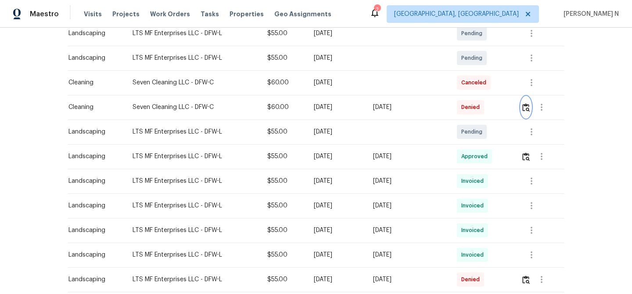
click at [530, 110] on img "button" at bounding box center [526, 107] width 7 height 8
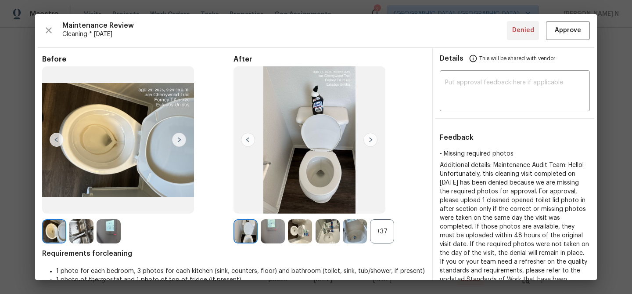
scroll to position [126, 0]
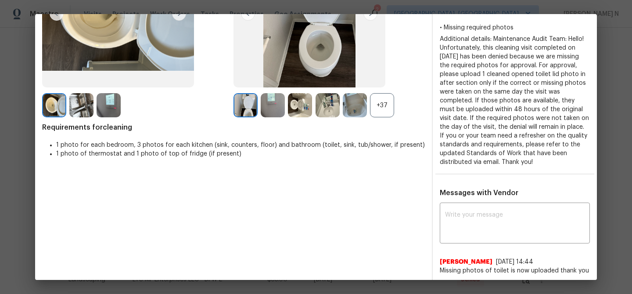
click at [388, 108] on div "+37" at bounding box center [382, 105] width 24 height 24
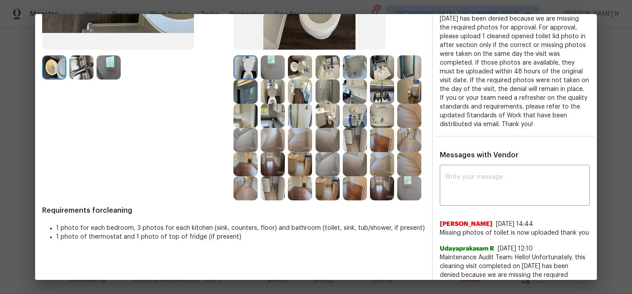
scroll to position [156, 0]
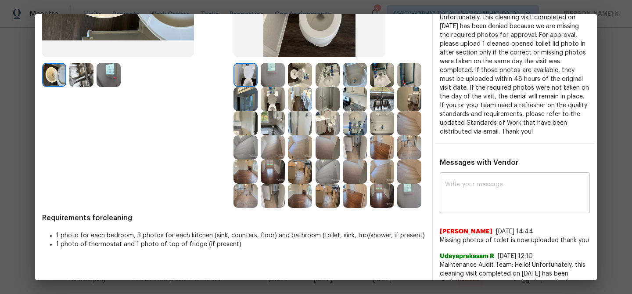
click at [474, 204] on textarea at bounding box center [515, 193] width 140 height 25
paste textarea "Maintenance Audit Team: Hello! Thank you for uploading the photo, after further…"
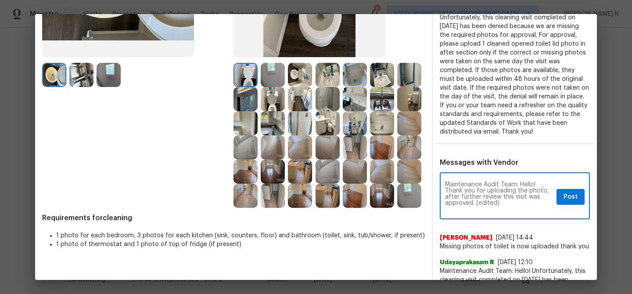
scroll to position [0, 0]
drag, startPoint x: 477, startPoint y: 204, endPoint x: 512, endPoint y: 204, distance: 35.6
click at [512, 204] on textarea "Maintenance Audit Team: Hello! Thank you for uploading the photo, after further…" at bounding box center [499, 196] width 108 height 31
type textarea "Maintenance Audit Team: Hello! Thank you for uploading the photo, after further…"
click at [581, 195] on button "Post" at bounding box center [571, 197] width 28 height 16
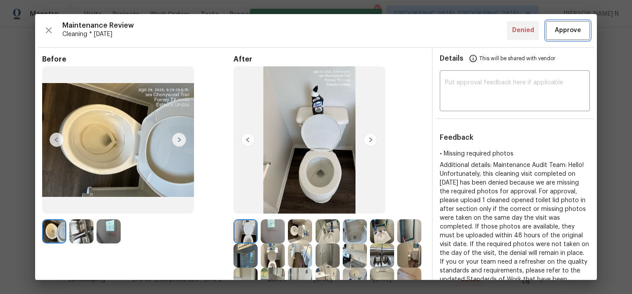
click at [573, 34] on span "Approve" at bounding box center [568, 30] width 26 height 11
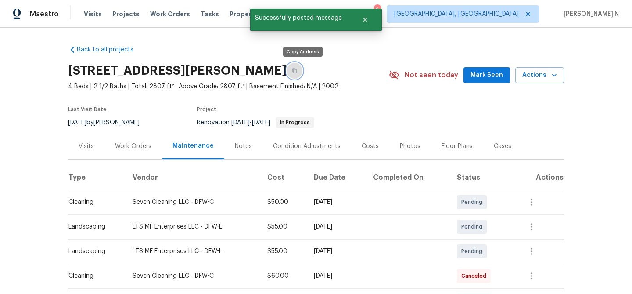
click at [303, 69] on button "button" at bounding box center [295, 71] width 16 height 16
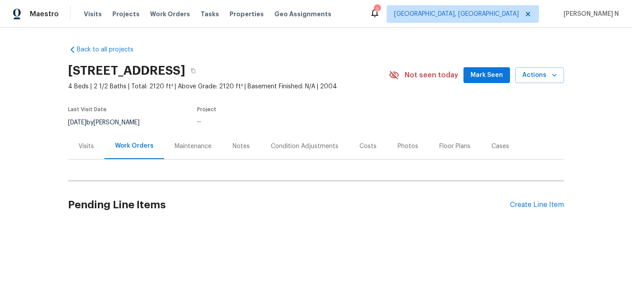
click at [193, 143] on div "Maintenance" at bounding box center [193, 146] width 37 height 9
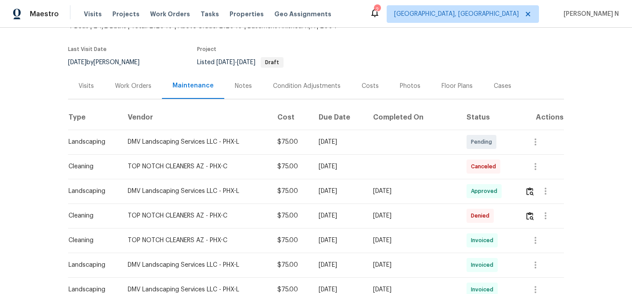
scroll to position [123, 0]
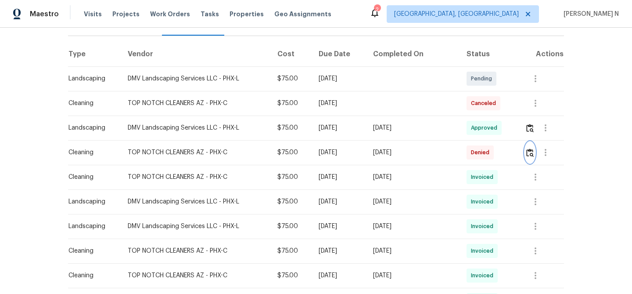
click at [531, 150] on img "button" at bounding box center [529, 152] width 7 height 8
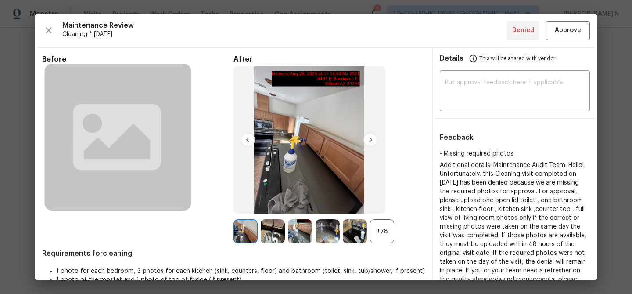
click at [386, 232] on div "+78" at bounding box center [382, 231] width 24 height 24
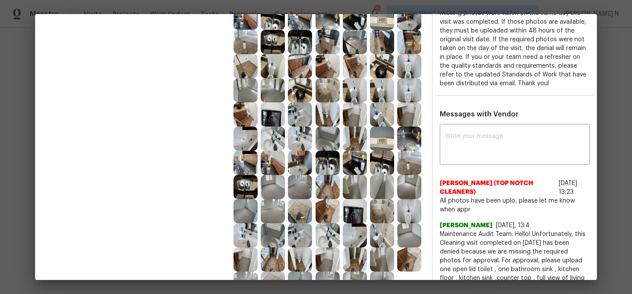
scroll to position [216, 0]
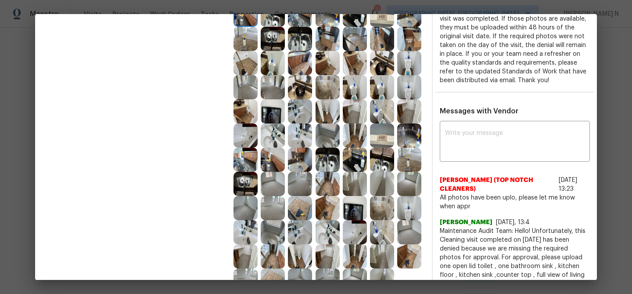
click at [385, 227] on img at bounding box center [382, 232] width 24 height 24
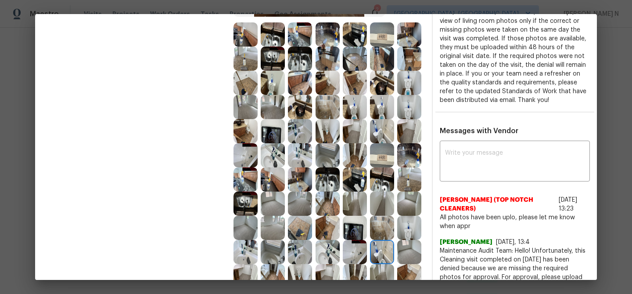
scroll to position [202, 0]
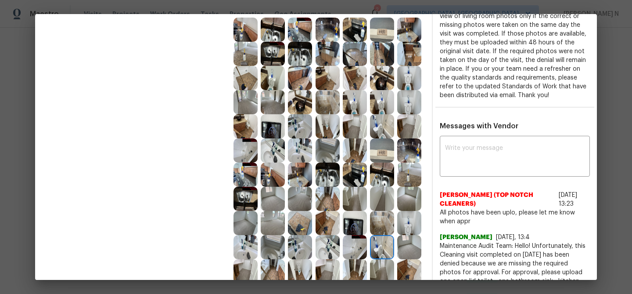
click at [385, 250] on img at bounding box center [382, 247] width 24 height 24
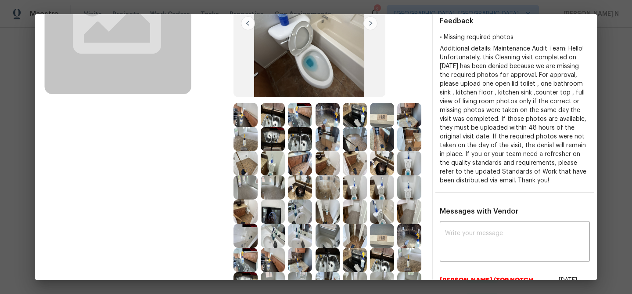
scroll to position [133, 0]
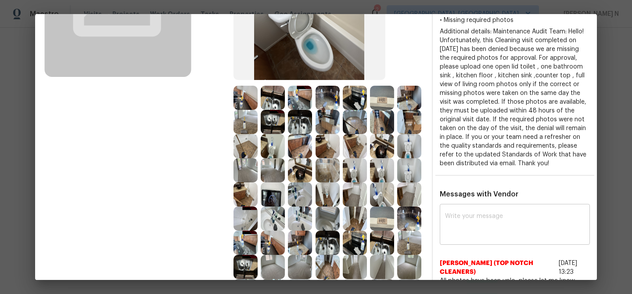
click at [479, 218] on div "x ​" at bounding box center [515, 225] width 150 height 39
paste textarea "Maintenance Audit Team: Hello! Thank you for uploading the photo, after further…"
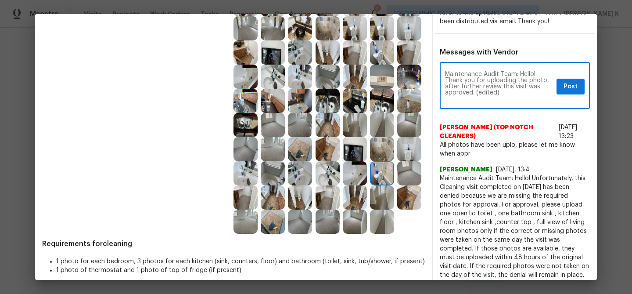
scroll to position [0, 0]
drag, startPoint x: 476, startPoint y: 101, endPoint x: 510, endPoint y: 101, distance: 33.8
click at [509, 101] on textarea "Maintenance Audit Team: Hello! Thank you for uploading the photo, after further…" at bounding box center [499, 86] width 108 height 31
type textarea "Maintenance Audit Team: Hello! Thank you for uploading the photo, after further…"
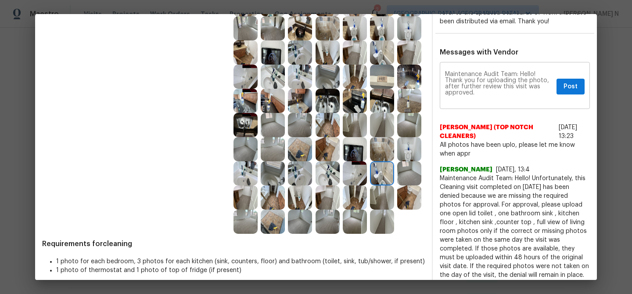
click at [571, 86] on div "Maintenance Audit Team: Hello! Thank you for uploading the photo, after further…" at bounding box center [515, 86] width 150 height 45
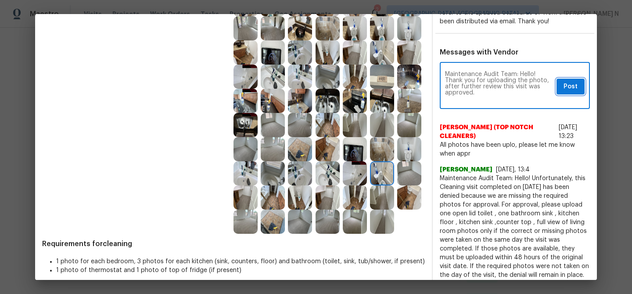
click at [571, 88] on button "Post" at bounding box center [571, 87] width 28 height 16
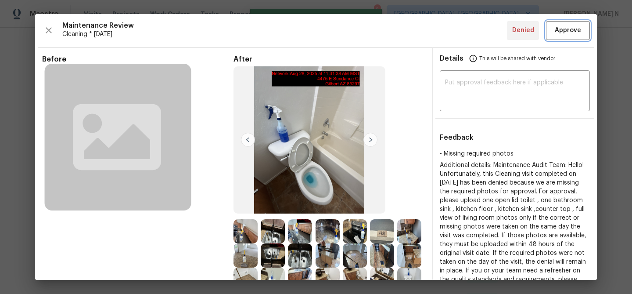
click at [566, 29] on span "Approve" at bounding box center [568, 30] width 26 height 11
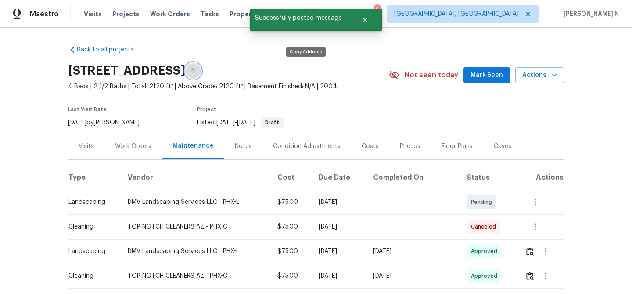
click at [196, 70] on icon "button" at bounding box center [193, 70] width 5 height 5
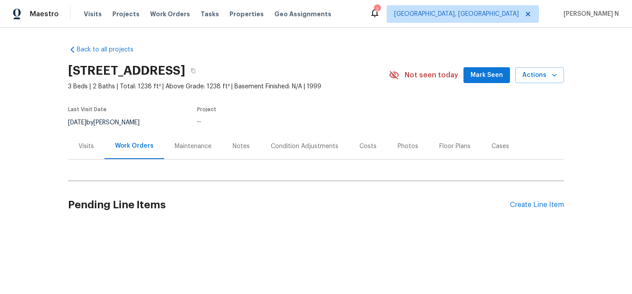
click at [184, 152] on div "Maintenance" at bounding box center [193, 146] width 58 height 26
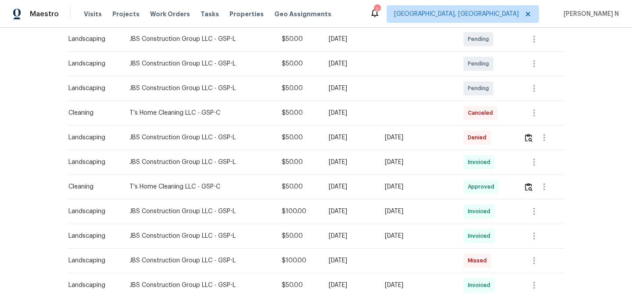
scroll to position [180, 0]
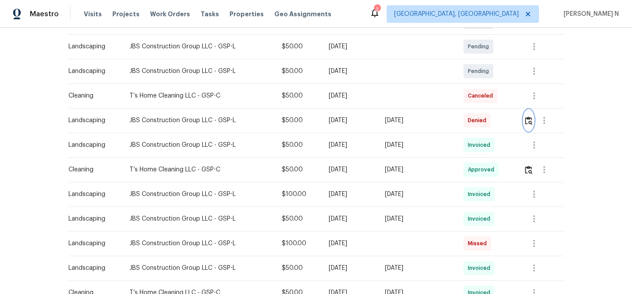
click at [531, 124] on img "button" at bounding box center [528, 120] width 7 height 8
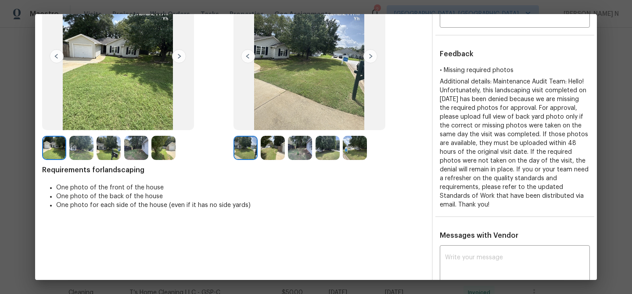
scroll to position [79, 0]
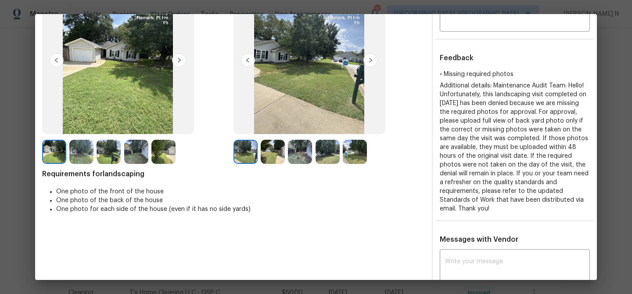
click at [331, 155] on img at bounding box center [328, 152] width 24 height 24
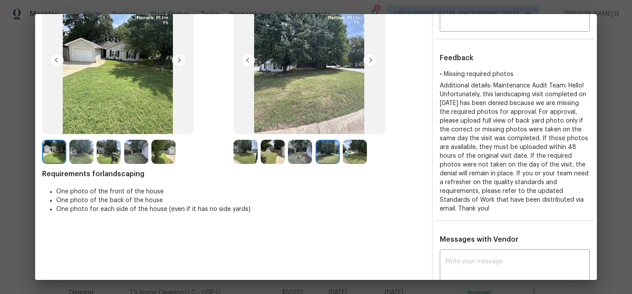
click at [299, 151] on img at bounding box center [300, 152] width 24 height 24
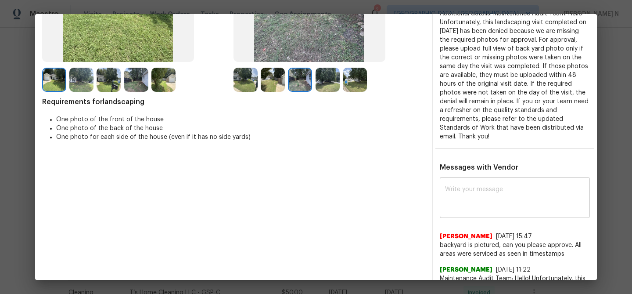
scroll to position [162, 0]
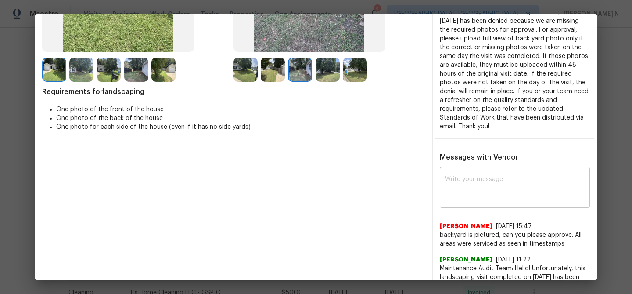
click at [483, 188] on textarea at bounding box center [515, 188] width 140 height 25
paste textarea "Maintenance Audit Team: Hello! Thank you for uploading the photo, after further…"
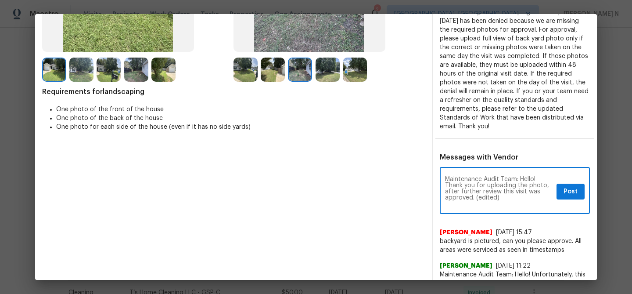
scroll to position [0, 0]
drag, startPoint x: 475, startPoint y: 196, endPoint x: 532, endPoint y: 194, distance: 57.1
click at [532, 195] on textarea "Maintenance Audit Team: Hello! Thank you for uploading the photo, after further…" at bounding box center [499, 191] width 108 height 31
type textarea "Maintenance Audit Team: Hello! Thank you for uploading the photo, after further…"
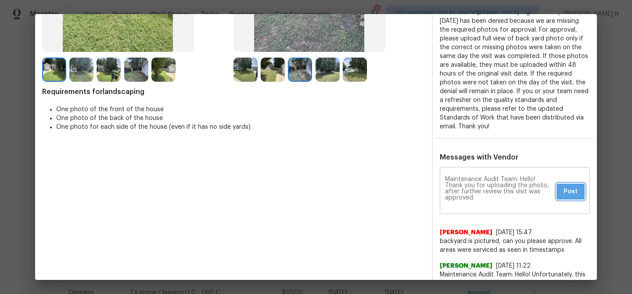
click at [584, 184] on button "Post" at bounding box center [571, 192] width 28 height 16
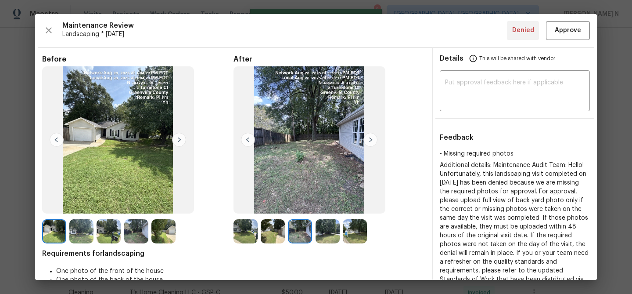
click at [573, 41] on div "Maintenance Review Landscaping * Tue, Aug 26 Denied Approve Before After Requir…" at bounding box center [316, 147] width 562 height 266
click at [573, 39] on button "Approve" at bounding box center [568, 30] width 44 height 19
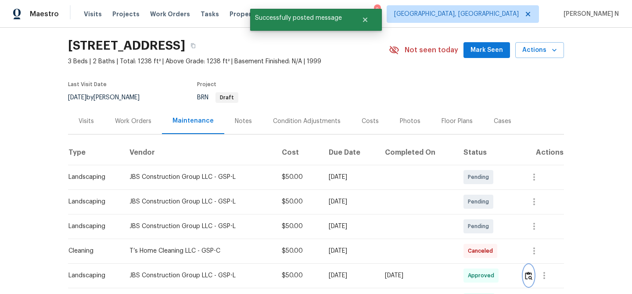
scroll to position [5, 0]
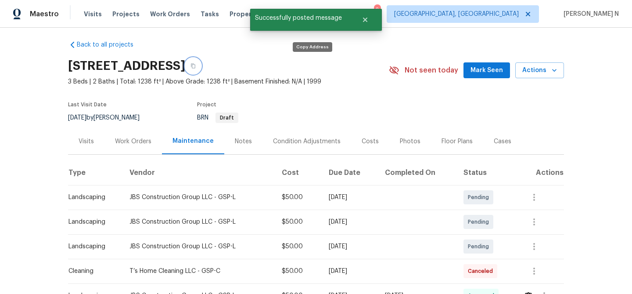
click at [201, 69] on button "button" at bounding box center [193, 66] width 16 height 16
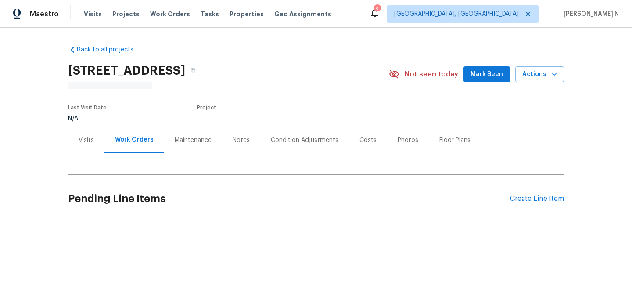
click at [185, 138] on div "Maintenance" at bounding box center [193, 140] width 37 height 9
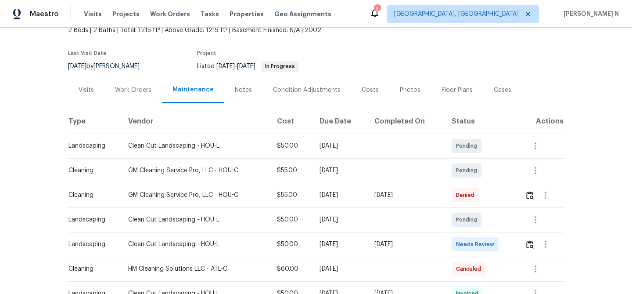
scroll to position [61, 0]
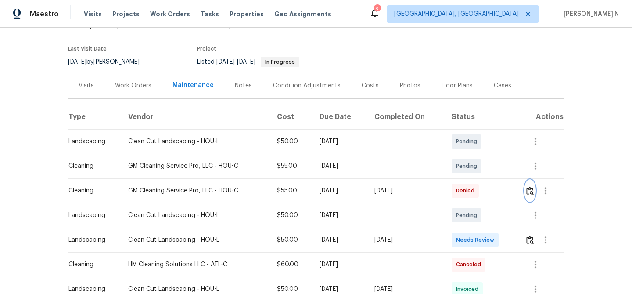
click at [532, 191] on img "button" at bounding box center [529, 191] width 7 height 8
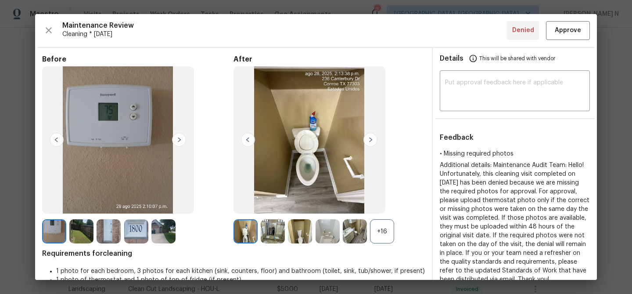
click at [393, 228] on div "+16" at bounding box center [382, 231] width 24 height 24
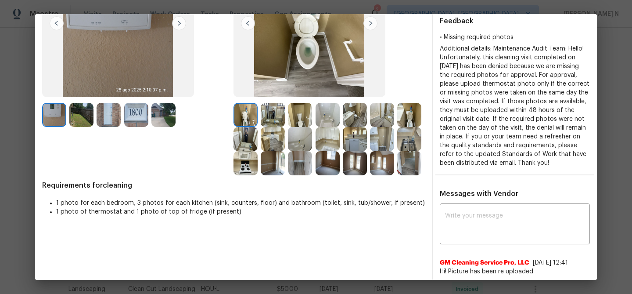
scroll to position [136, 0]
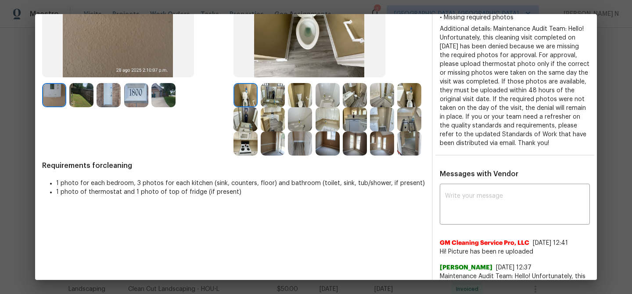
click at [472, 210] on textarea at bounding box center [515, 205] width 140 height 25
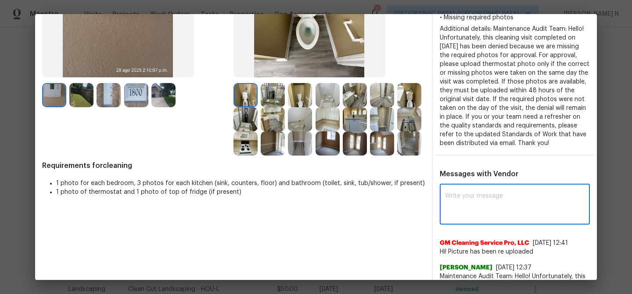
paste textarea "Maintenance Audit Team: Hello! Thank you for uploading the photo, after further…"
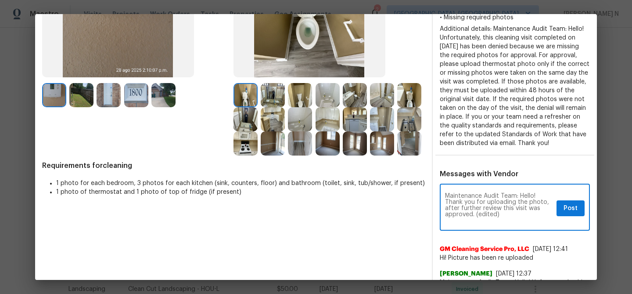
scroll to position [0, 0]
drag, startPoint x: 477, startPoint y: 222, endPoint x: 517, endPoint y: 213, distance: 40.5
click at [516, 218] on textarea "Maintenance Audit Team: Hello! Thank you for uploading the photo, after further…" at bounding box center [499, 208] width 108 height 31
click at [496, 231] on div "Maintenance Audit Team: Hello! Thank you for uploading the photo, after further…" at bounding box center [515, 208] width 150 height 45
click at [488, 223] on textarea "Maintenance Audit Team: Hello! Thank you for uploading the photo, after further…" at bounding box center [499, 208] width 108 height 31
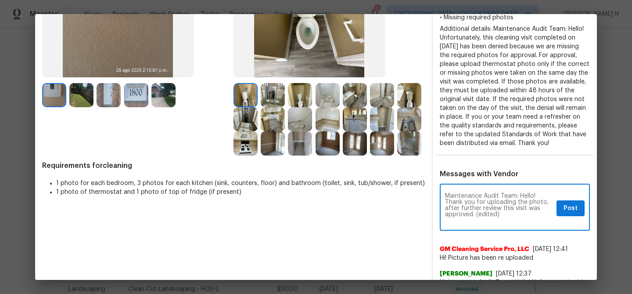
drag, startPoint x: 476, startPoint y: 225, endPoint x: 517, endPoint y: 224, distance: 41.3
click at [517, 223] on textarea "Maintenance Audit Team: Hello! Thank you for uploading the photo, after further…" at bounding box center [499, 208] width 108 height 31
type textarea "Maintenance Audit Team: Hello! Thank you for uploading the photo, after further…"
click at [574, 214] on span "Post" at bounding box center [571, 208] width 14 height 11
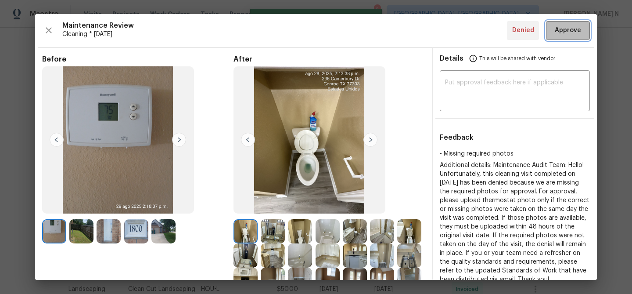
click at [556, 38] on button "Approve" at bounding box center [568, 30] width 44 height 19
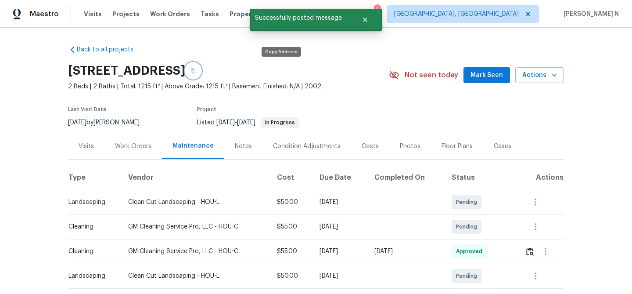
click at [196, 70] on icon "button" at bounding box center [193, 70] width 5 height 5
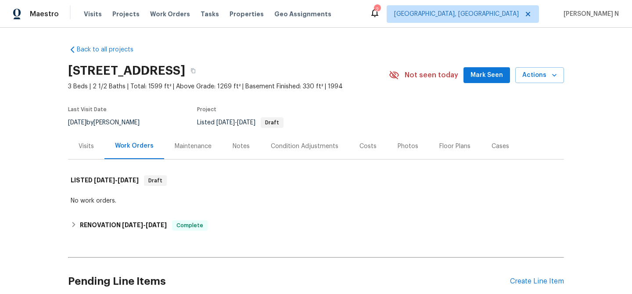
click at [190, 148] on div "Maintenance" at bounding box center [193, 146] width 37 height 9
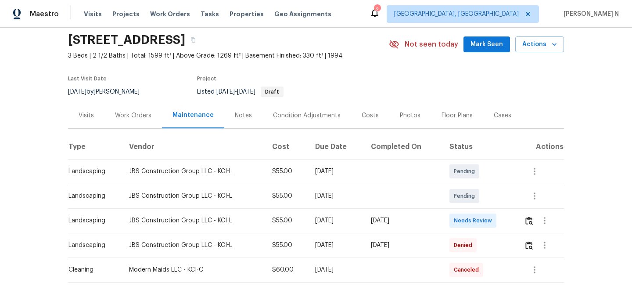
scroll to position [72, 0]
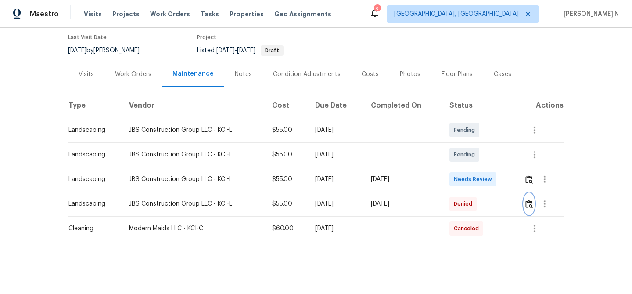
click at [528, 199] on button "button" at bounding box center [529, 203] width 10 height 21
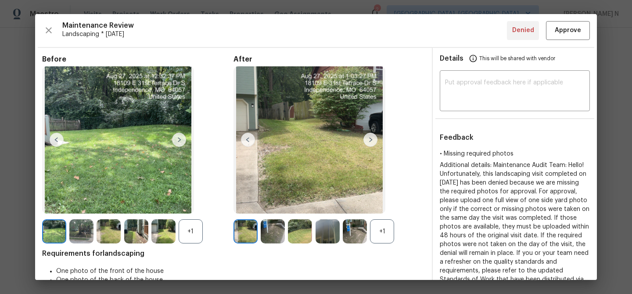
click at [386, 236] on div "+1" at bounding box center [382, 231] width 24 height 24
click at [197, 235] on div "+1" at bounding box center [191, 231] width 24 height 24
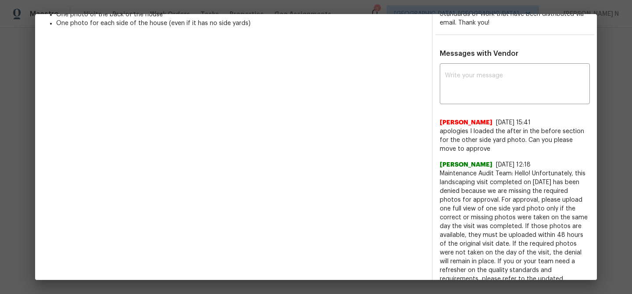
scroll to position [217, 0]
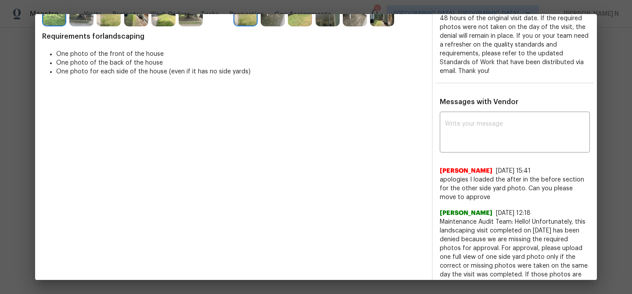
click at [503, 134] on textarea at bounding box center [515, 133] width 140 height 25
paste textarea "Maintenance Audit Team: Hello! Thank you for uploading the photo, after further…"
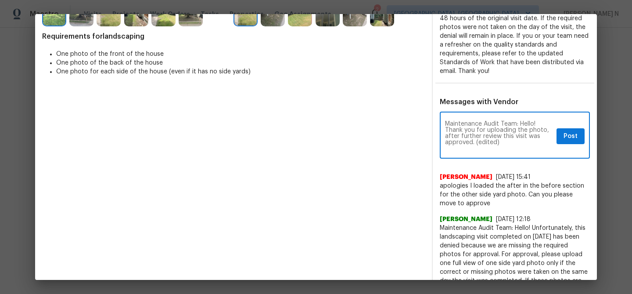
scroll to position [0, 0]
drag, startPoint x: 476, startPoint y: 143, endPoint x: 505, endPoint y: 138, distance: 29.4
click at [504, 141] on textarea "Maintenance Audit Team: Hello! Thank you for uploading the photo, after further…" at bounding box center [499, 136] width 108 height 31
type textarea "Maintenance Audit Team: Hello! Thank you for uploading the photo, after further…"
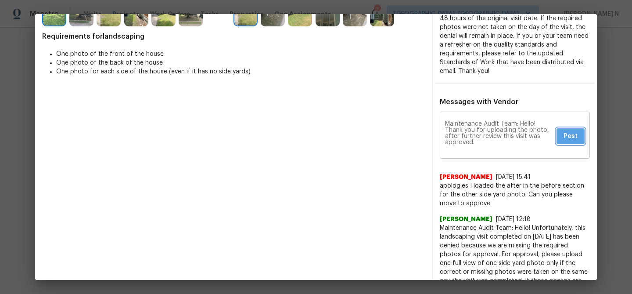
click at [574, 142] on button "Post" at bounding box center [571, 136] width 28 height 16
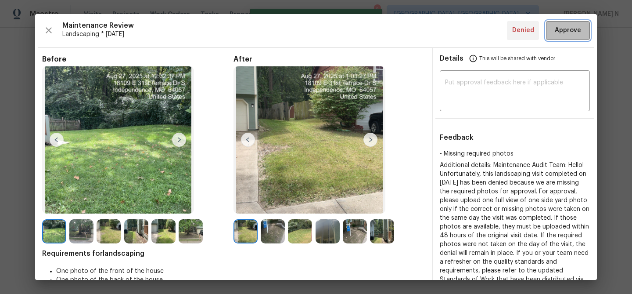
click at [571, 38] on button "Approve" at bounding box center [568, 30] width 44 height 19
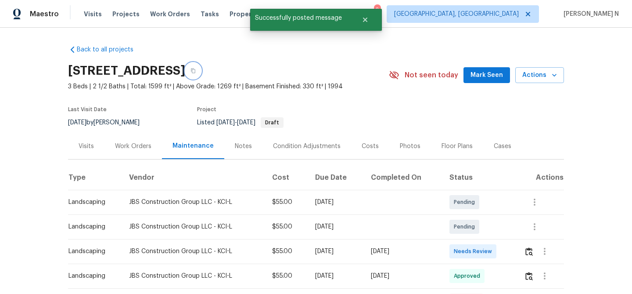
click at [201, 74] on button "button" at bounding box center [193, 71] width 16 height 16
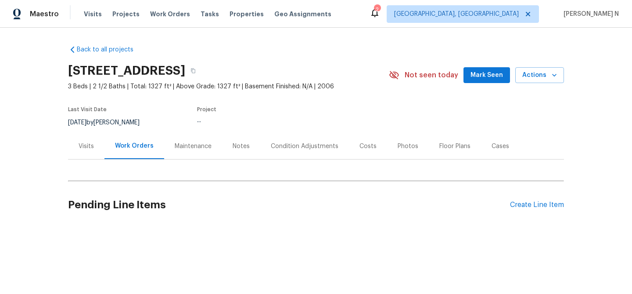
click at [175, 147] on div "Maintenance" at bounding box center [193, 146] width 37 height 9
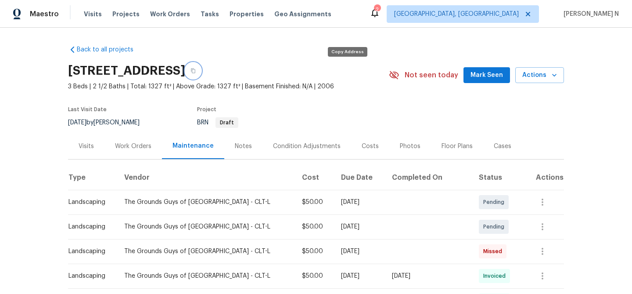
click at [201, 73] on button "button" at bounding box center [193, 71] width 16 height 16
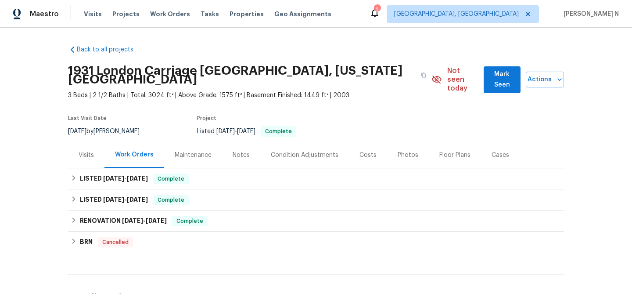
click at [193, 161] on div "Maintenance" at bounding box center [193, 155] width 58 height 26
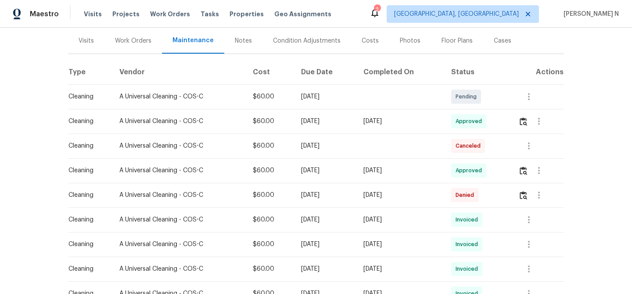
scroll to position [158, 0]
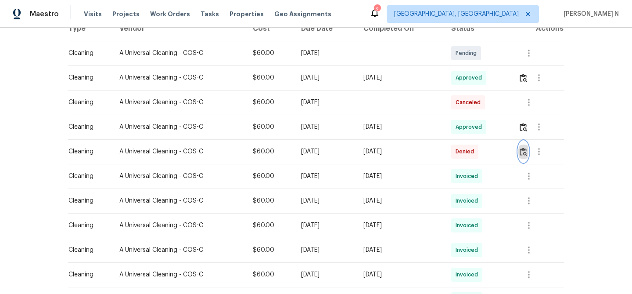
click at [526, 149] on img "button" at bounding box center [523, 152] width 7 height 8
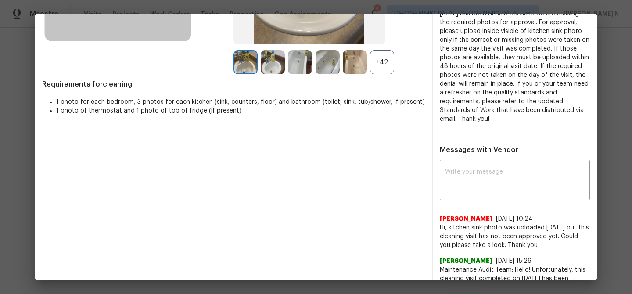
scroll to position [163, 0]
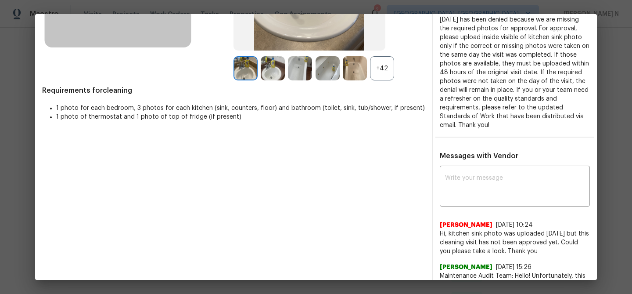
click at [381, 75] on div "+42" at bounding box center [382, 68] width 24 height 24
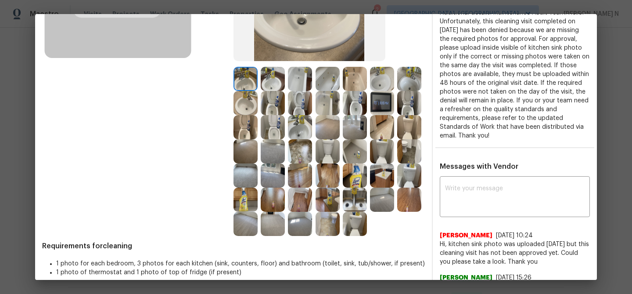
scroll to position [141, 0]
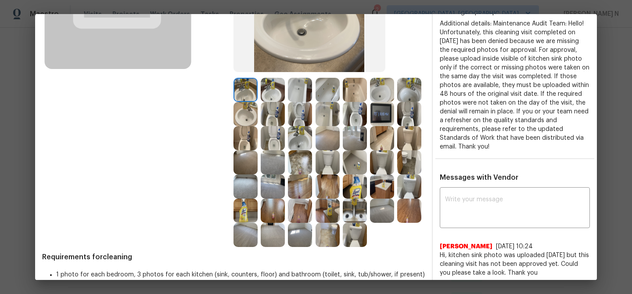
click at [355, 202] on img at bounding box center [355, 210] width 24 height 24
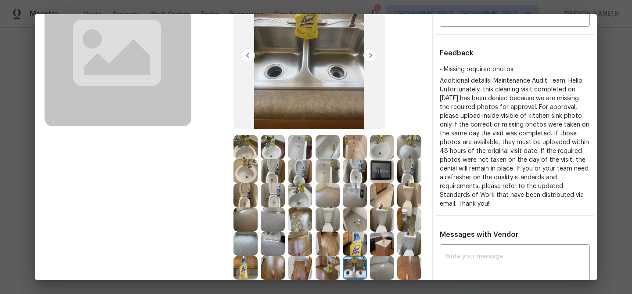
scroll to position [189, 0]
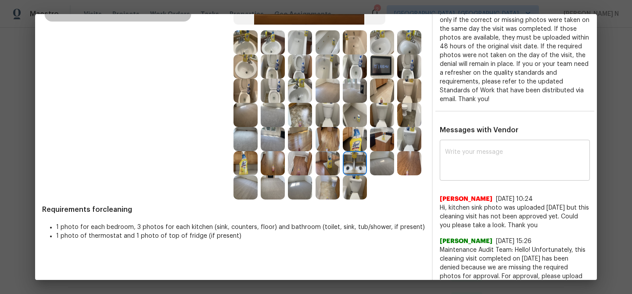
click at [494, 166] on textarea at bounding box center [515, 161] width 140 height 25
paste textarea "Maintenance Audit Team: Hello! Thank you for uploading the photo, after further…"
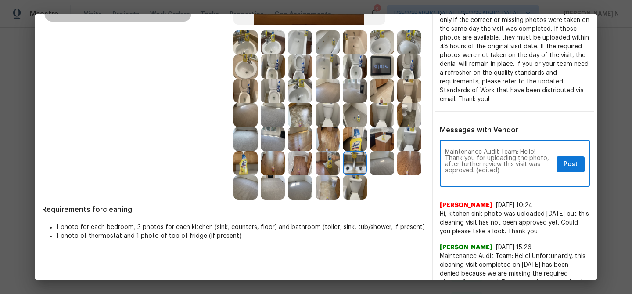
scroll to position [0, 0]
drag, startPoint x: 475, startPoint y: 169, endPoint x: 513, endPoint y: 166, distance: 37.9
click at [511, 168] on textarea "Maintenance Audit Team: Hello! Thank you for uploading the photo, after further…" at bounding box center [499, 164] width 108 height 31
type textarea "Maintenance Audit Team: Hello! Thank you for uploading the photo, after further…"
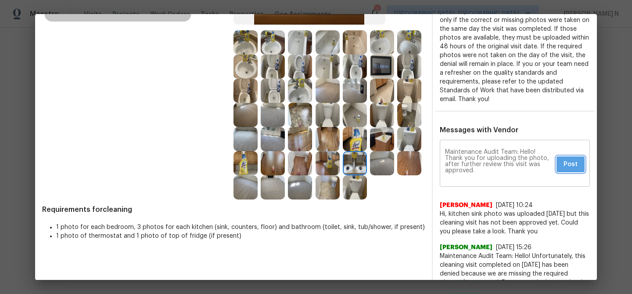
click at [560, 167] on button "Post" at bounding box center [571, 164] width 28 height 16
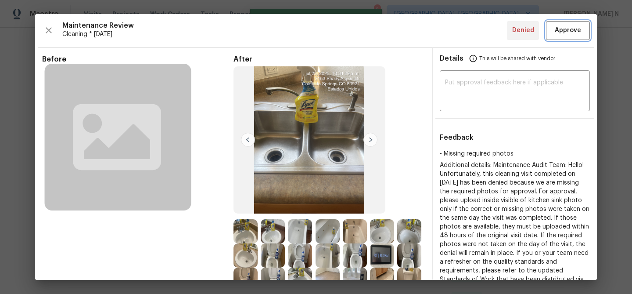
click at [563, 33] on span "Approve" at bounding box center [568, 30] width 26 height 11
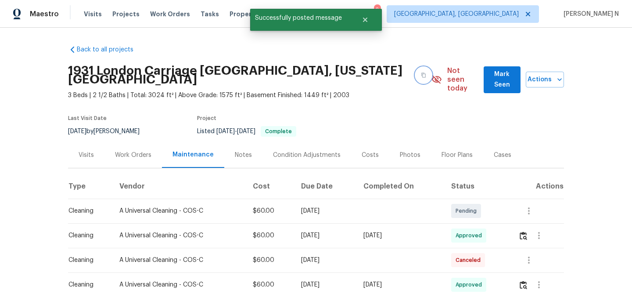
click at [421, 76] on icon "button" at bounding box center [423, 74] width 5 height 5
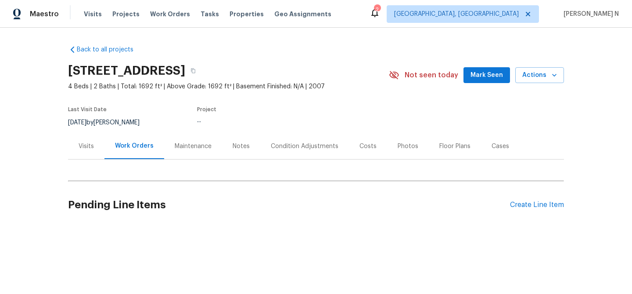
click at [197, 150] on div "Maintenance" at bounding box center [193, 146] width 37 height 9
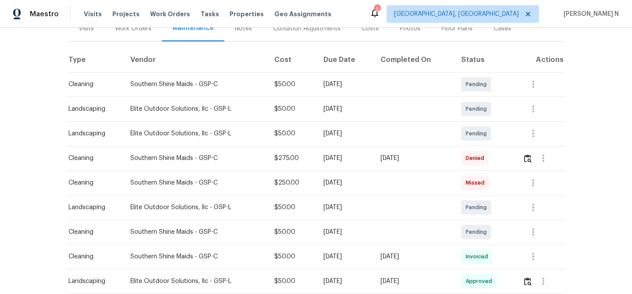
scroll to position [127, 0]
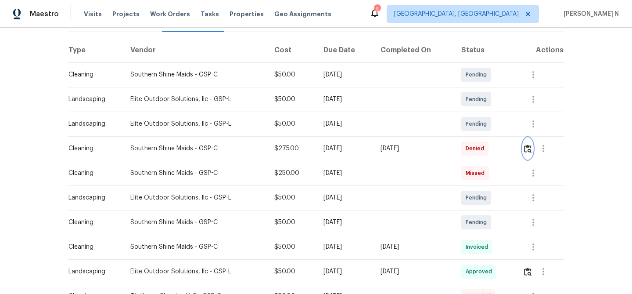
click at [529, 151] on img "button" at bounding box center [527, 148] width 7 height 8
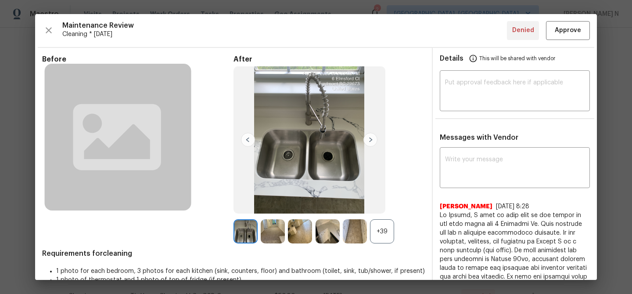
click at [383, 229] on div "+39" at bounding box center [382, 231] width 24 height 24
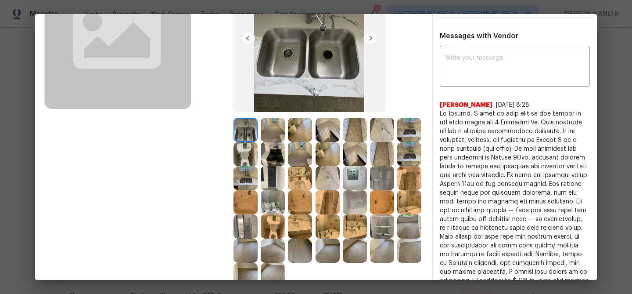
scroll to position [83, 0]
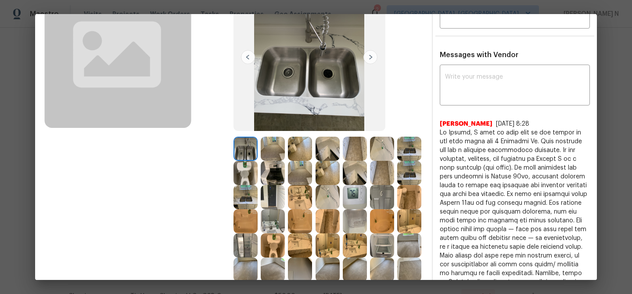
click at [359, 196] on img at bounding box center [355, 197] width 24 height 24
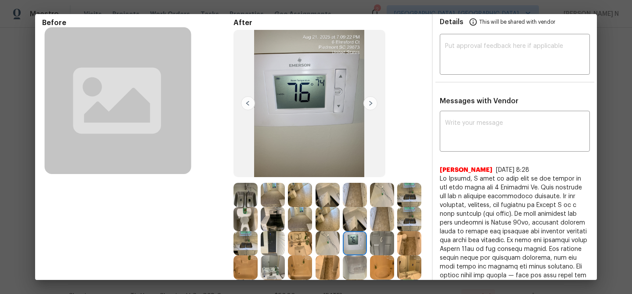
scroll to position [34, 0]
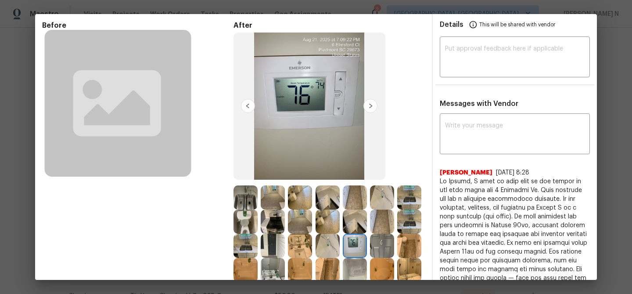
click at [249, 198] on img at bounding box center [246, 197] width 24 height 24
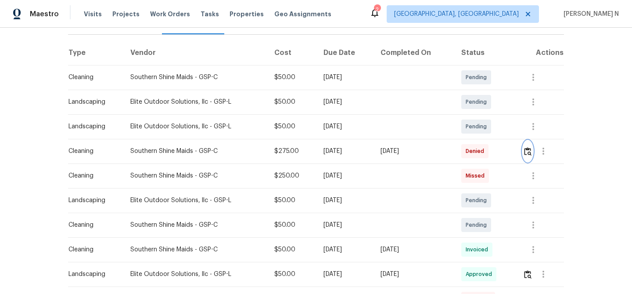
scroll to position [129, 0]
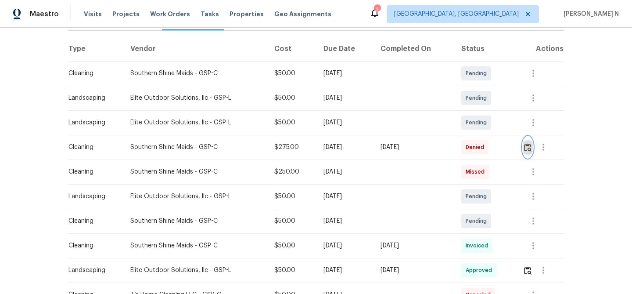
click at [528, 149] on img "button" at bounding box center [527, 147] width 7 height 8
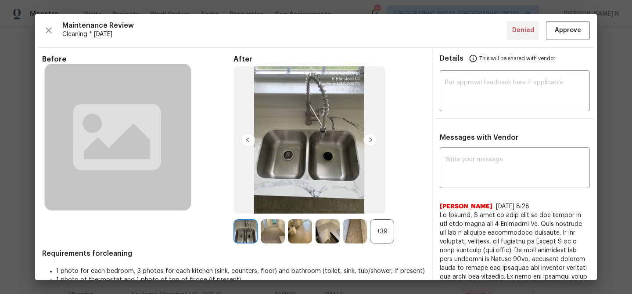
scroll to position [89, 0]
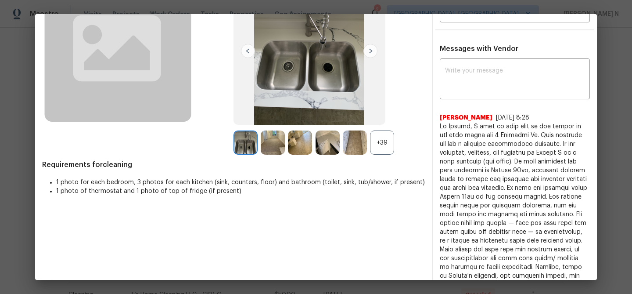
click at [383, 154] on div "+39" at bounding box center [382, 142] width 24 height 24
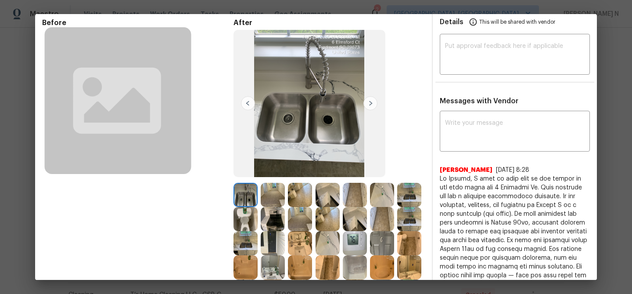
scroll to position [0, 0]
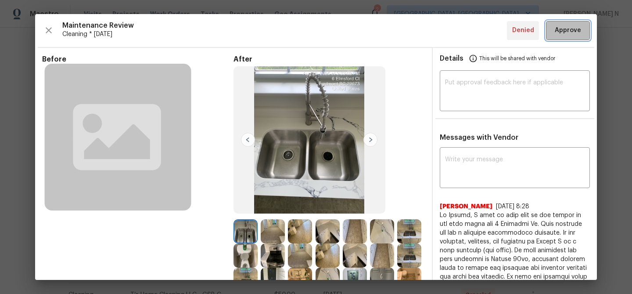
click at [570, 32] on span "Approve" at bounding box center [568, 30] width 26 height 11
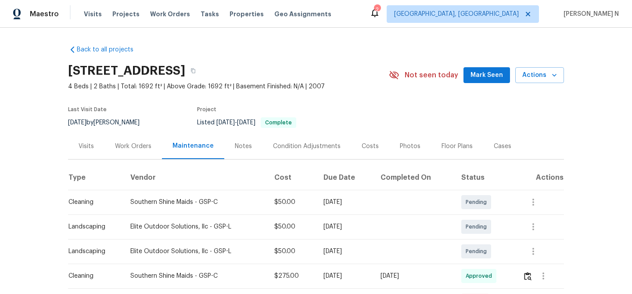
click at [354, 101] on section "6 Elmsford Ct, Piedmont, SC 29673 4 Beds | 2 Baths | Total: 1692 ft² | Above Gr…" at bounding box center [316, 96] width 496 height 74
click at [201, 74] on button "button" at bounding box center [193, 71] width 16 height 16
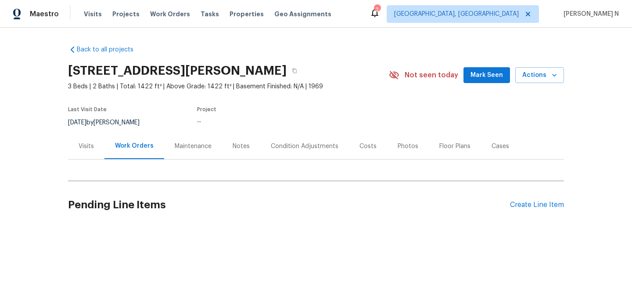
click at [194, 151] on div "Maintenance" at bounding box center [193, 146] width 58 height 26
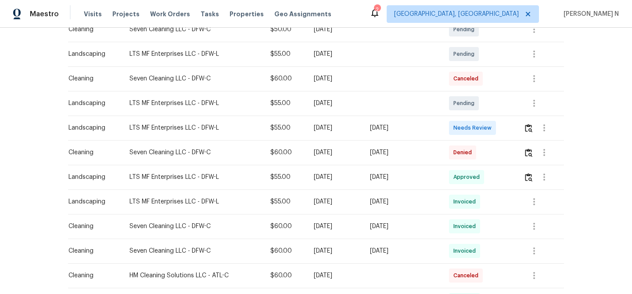
scroll to position [181, 0]
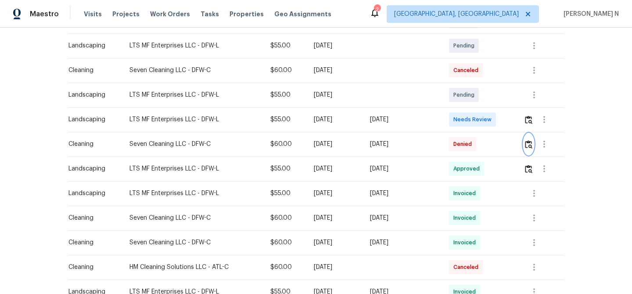
click at [530, 150] on button "button" at bounding box center [529, 143] width 10 height 21
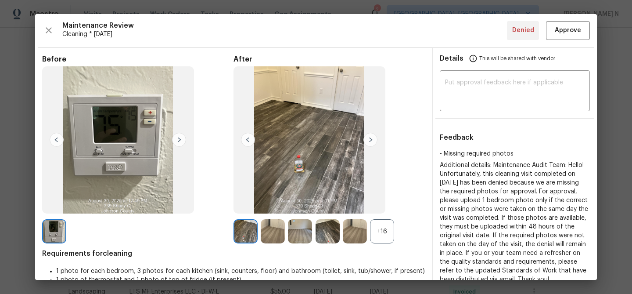
click at [385, 229] on div "+16" at bounding box center [382, 231] width 24 height 24
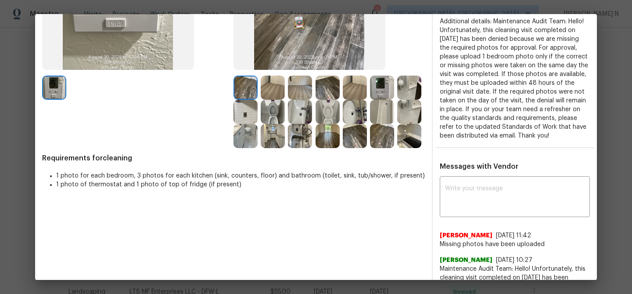
scroll to position [232, 0]
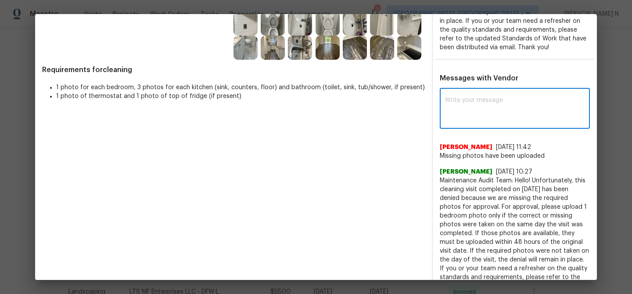
click at [477, 122] on textarea at bounding box center [515, 109] width 140 height 25
paste textarea "Maintenance Audit Team: Hello! Thank you for uploading the photo, after further…"
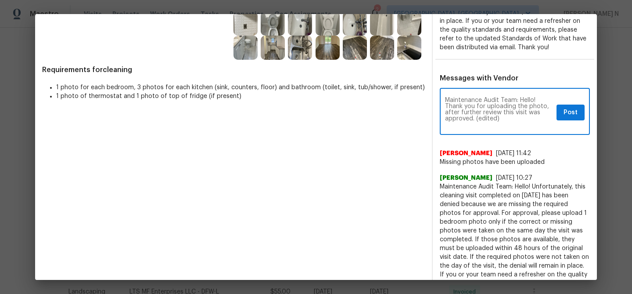
scroll to position [0, 0]
drag, startPoint x: 478, startPoint y: 126, endPoint x: 502, endPoint y: 126, distance: 24.6
click at [502, 126] on textarea "Maintenance Audit Team: Hello! Thank you for uploading the photo, after further…" at bounding box center [499, 112] width 108 height 31
type textarea "Maintenance Audit Team: Hello! Thank you for uploading the photo, after further…"
click at [563, 121] on button "Post" at bounding box center [571, 113] width 28 height 16
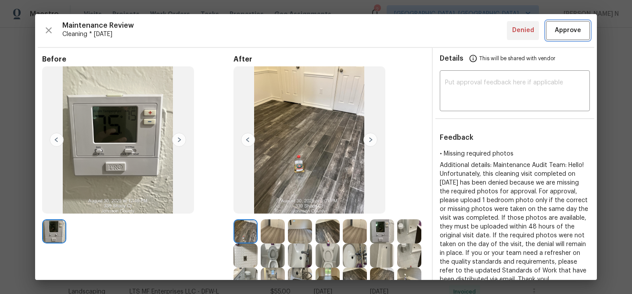
click at [562, 36] on button "Approve" at bounding box center [568, 30] width 44 height 19
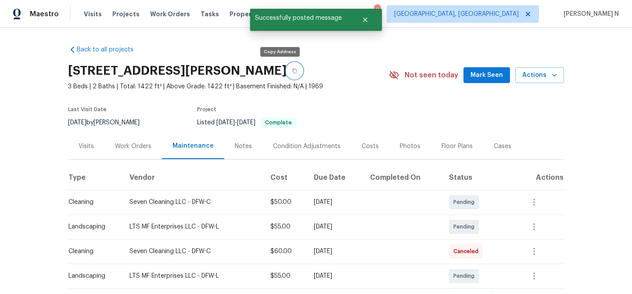
click at [287, 68] on button "button" at bounding box center [295, 71] width 16 height 16
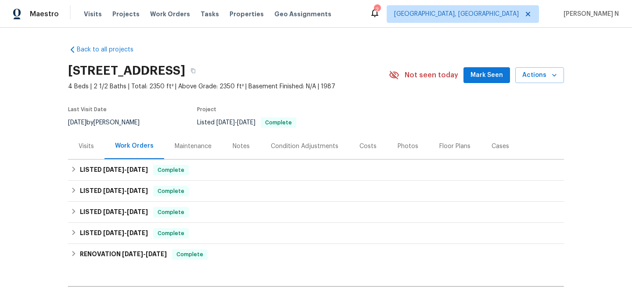
click at [184, 146] on div "Maintenance" at bounding box center [193, 146] width 37 height 9
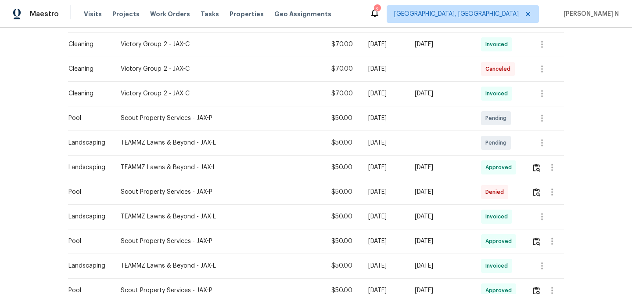
scroll to position [289, 0]
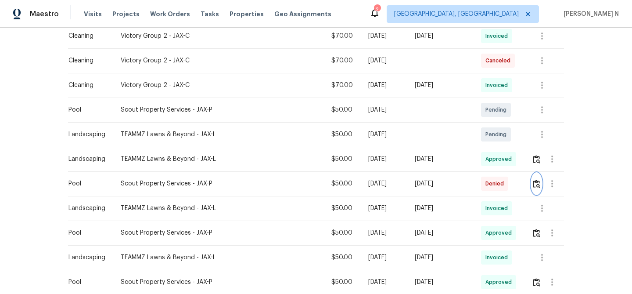
click at [537, 185] on img "button" at bounding box center [536, 184] width 7 height 8
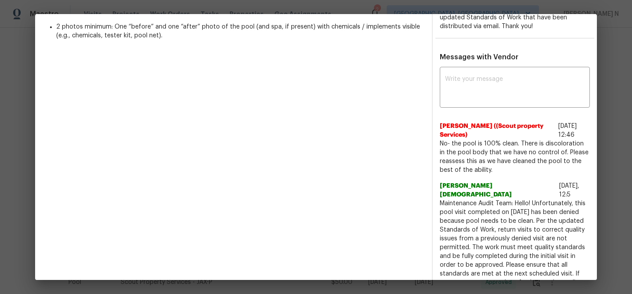
scroll to position [273, 0]
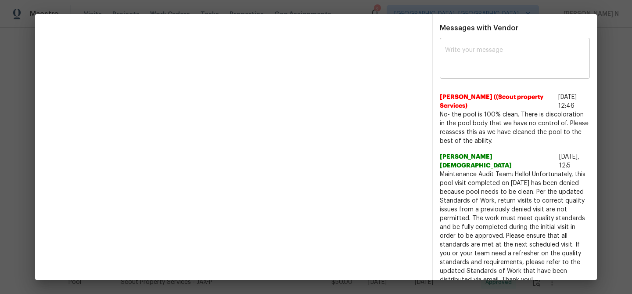
click at [487, 74] on div "x ​" at bounding box center [515, 59] width 150 height 39
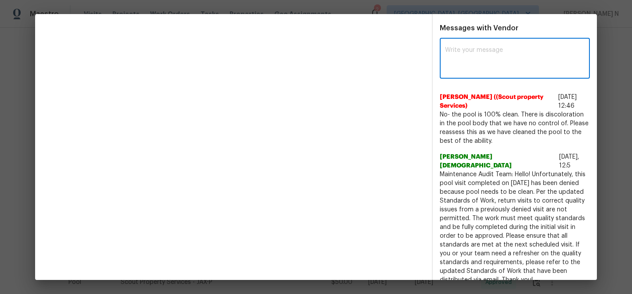
paste textarea "Maintenance Audit Team: Hello! Thank you for the feedback after further review …"
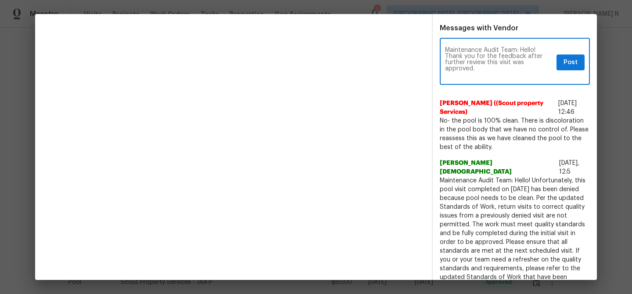
scroll to position [0, 0]
type textarea "Maintenance Audit Team: Hello! Thank you for the feedback after further review …"
click at [565, 65] on span "Post" at bounding box center [571, 62] width 14 height 11
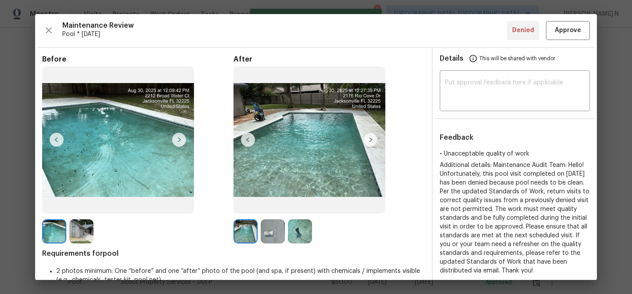
click at [570, 19] on div "Maintenance Review Pool * Mon, Aug 25 Denied Approve Before After Requirements …" at bounding box center [316, 147] width 562 height 266
click at [570, 32] on span "Approve" at bounding box center [568, 30] width 26 height 11
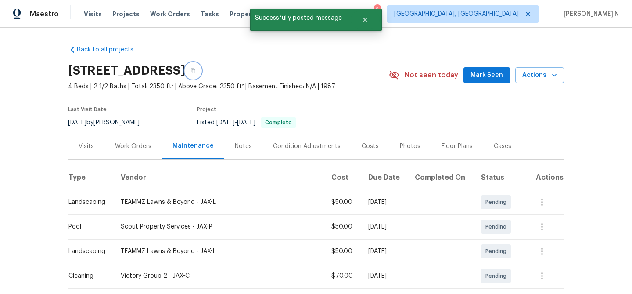
click at [196, 72] on icon "button" at bounding box center [193, 70] width 5 height 5
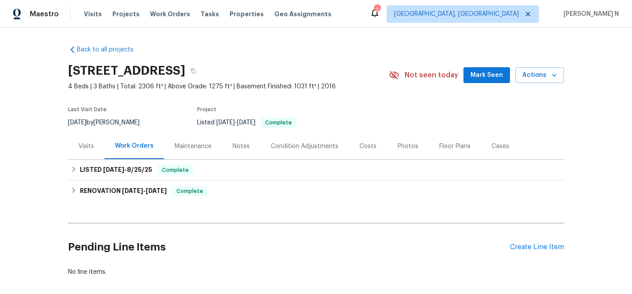
click at [191, 147] on div "Maintenance" at bounding box center [193, 146] width 37 height 9
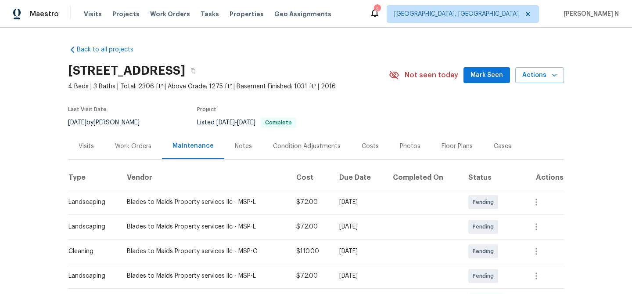
scroll to position [97, 0]
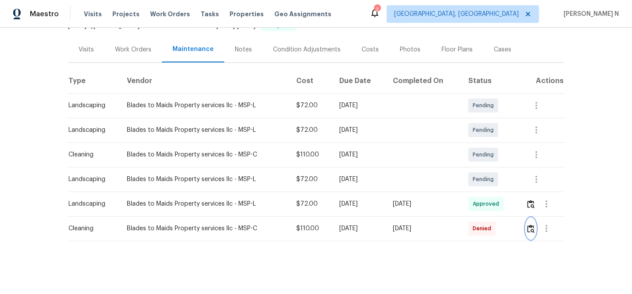
click at [533, 228] on img "button" at bounding box center [530, 228] width 7 height 8
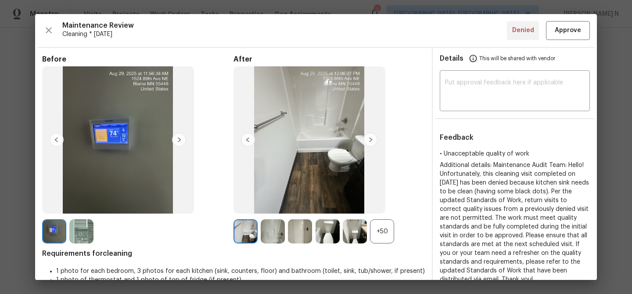
click at [381, 221] on div "+50" at bounding box center [382, 231] width 24 height 24
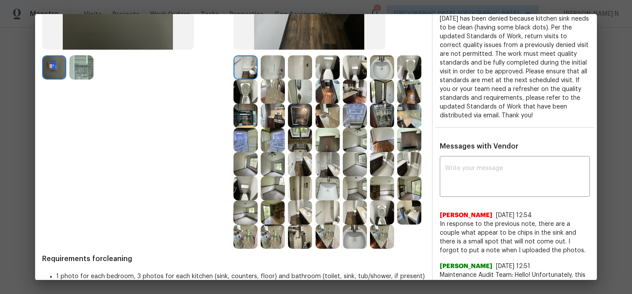
scroll to position [129, 0]
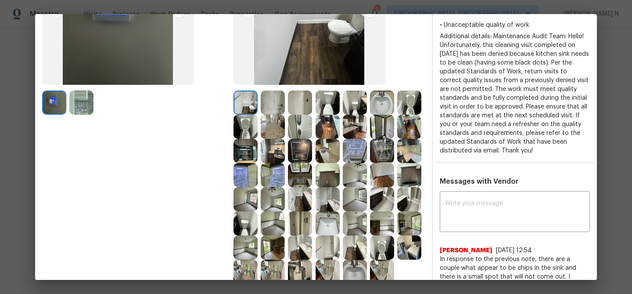
click at [314, 172] on div at bounding box center [301, 175] width 27 height 24
click at [288, 174] on img at bounding box center [300, 175] width 24 height 24
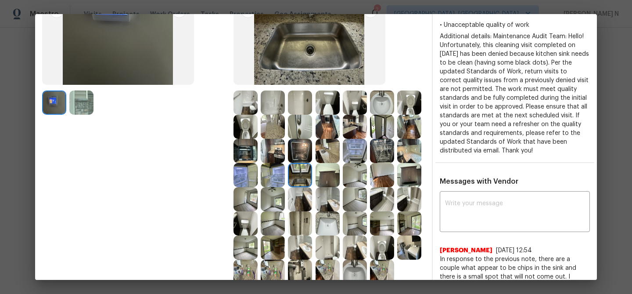
click at [299, 173] on img at bounding box center [300, 175] width 24 height 24
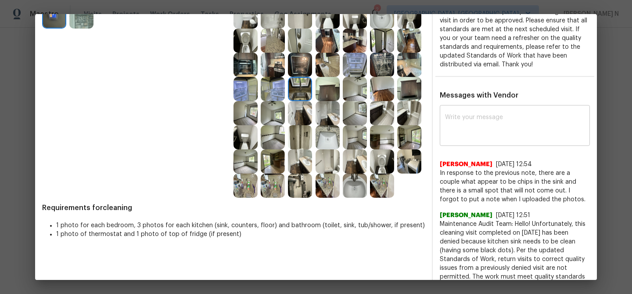
scroll to position [252, 0]
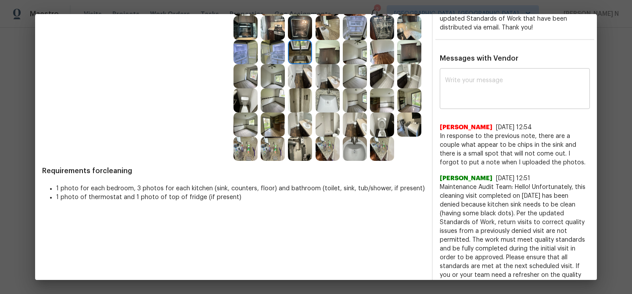
click at [469, 84] on textarea at bounding box center [515, 89] width 140 height 25
paste textarea "Maintenance Audit Team: Hello! Thank you for the feedback after further review …"
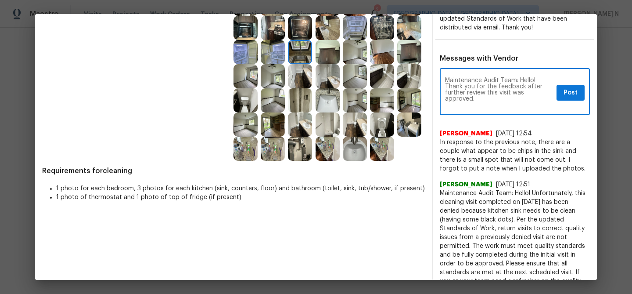
scroll to position [0, 0]
type textarea "Maintenance Audit Team: Hello! Thank you for the feedback after further review …"
click at [564, 93] on span "Post" at bounding box center [571, 92] width 14 height 11
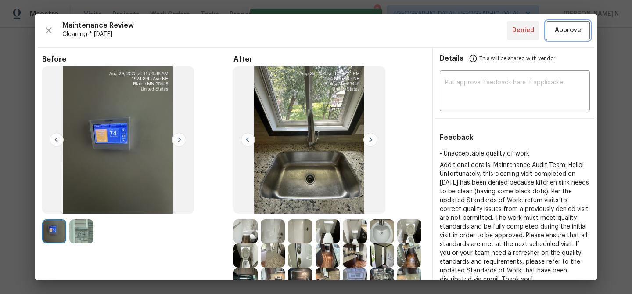
click at [560, 27] on span "Approve" at bounding box center [568, 30] width 26 height 11
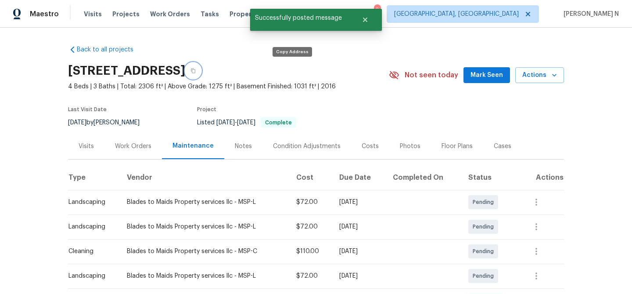
click at [201, 74] on button "button" at bounding box center [193, 71] width 16 height 16
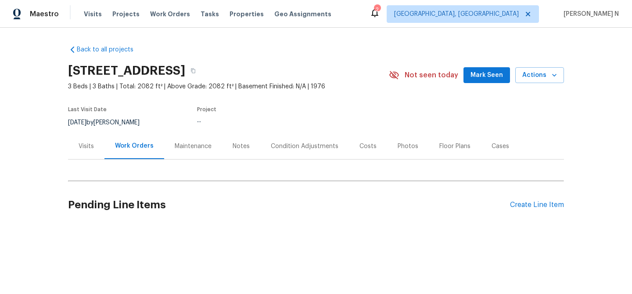
click at [187, 144] on div "Maintenance" at bounding box center [193, 146] width 37 height 9
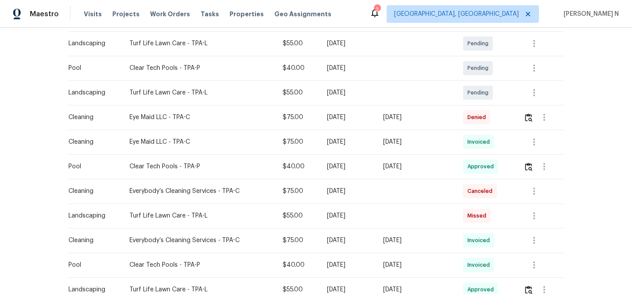
scroll to position [259, 0]
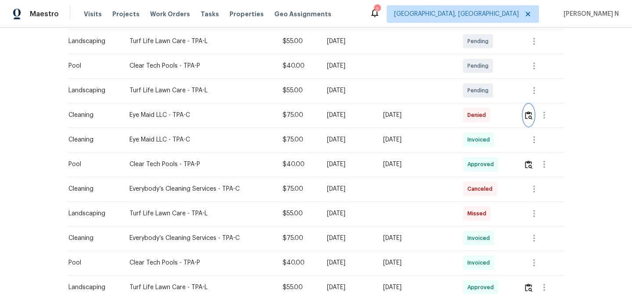
click at [530, 122] on button "button" at bounding box center [529, 115] width 10 height 21
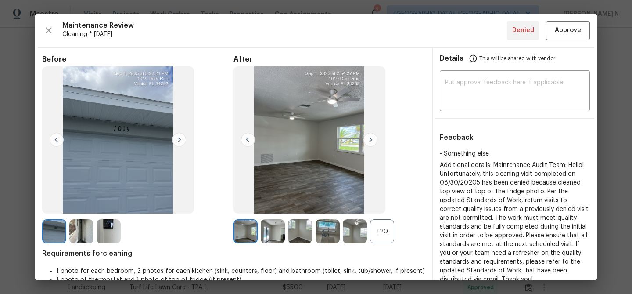
click at [381, 219] on div "+20" at bounding box center [382, 231] width 24 height 24
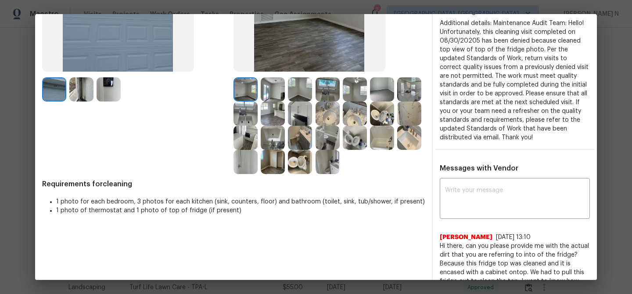
scroll to position [133, 0]
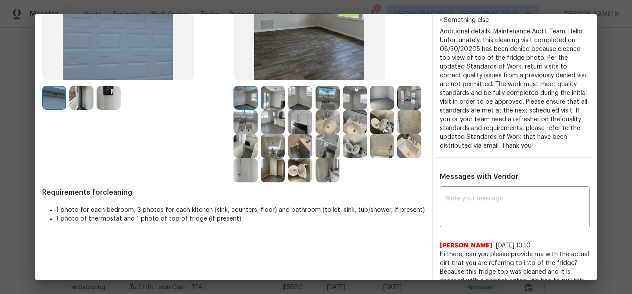
click at [298, 119] on img at bounding box center [300, 122] width 24 height 24
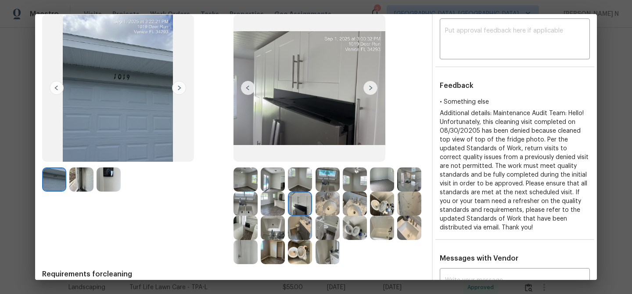
scroll to position [159, 0]
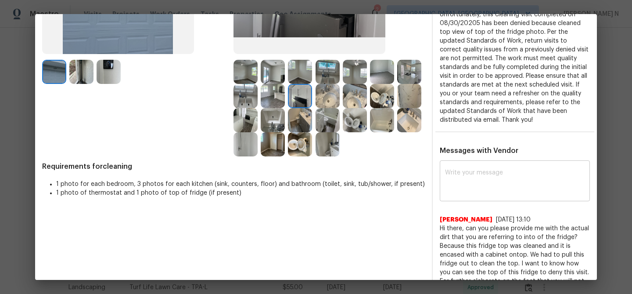
click at [476, 165] on div "x ​" at bounding box center [515, 181] width 150 height 39
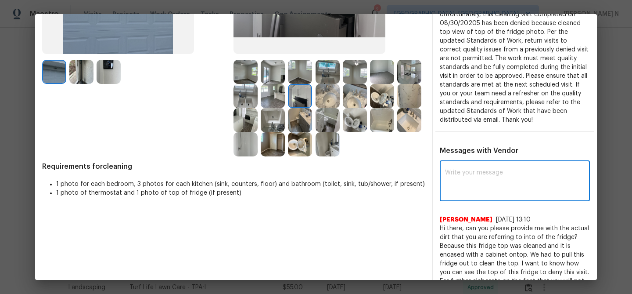
paste textarea "Maintenance Audit Team: Hello! Thank you for the feedback after further review …"
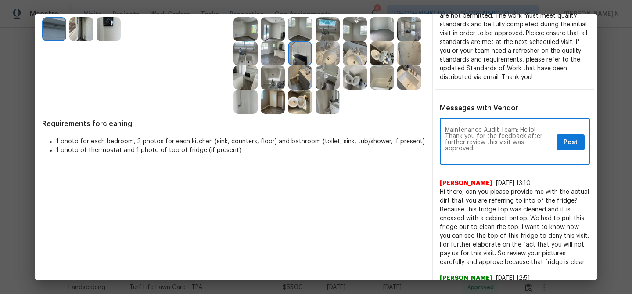
scroll to position [0, 0]
type textarea "Maintenance Audit Team: Hello! Thank you for the feedback after further review …"
click at [573, 145] on span "Post" at bounding box center [571, 142] width 14 height 11
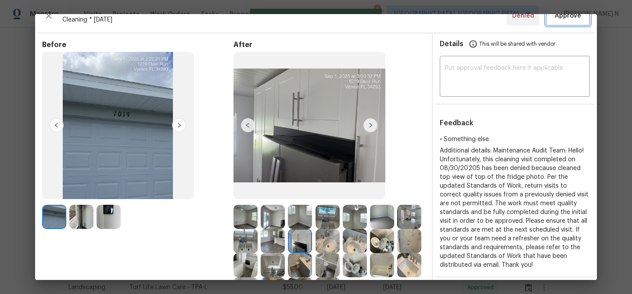
click at [561, 23] on button "Approve" at bounding box center [568, 16] width 44 height 19
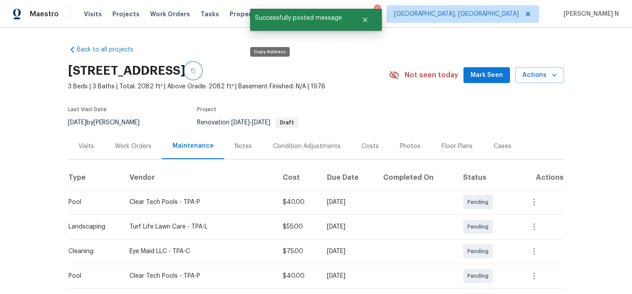
click at [201, 72] on button "button" at bounding box center [193, 71] width 16 height 16
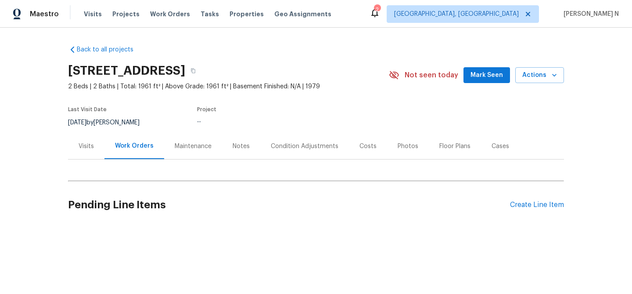
click at [197, 155] on div "Maintenance" at bounding box center [193, 146] width 58 height 26
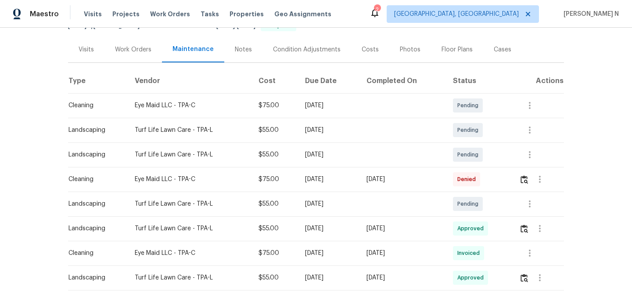
scroll to position [131, 0]
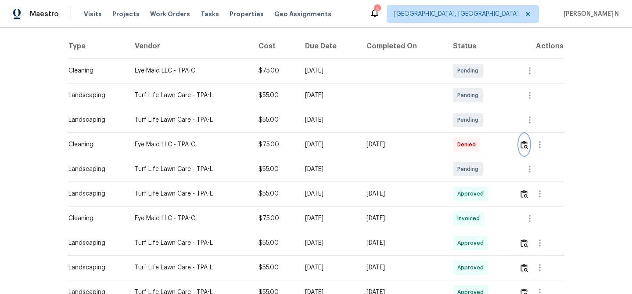
click at [526, 143] on img "button" at bounding box center [524, 145] width 7 height 8
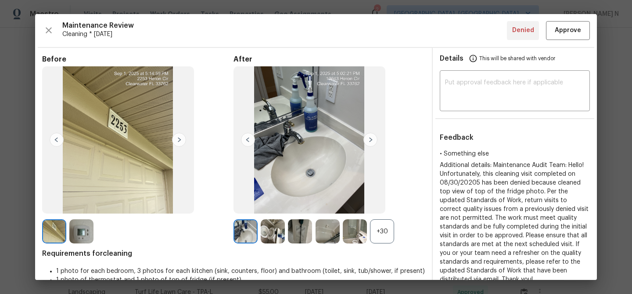
click at [389, 230] on div "+30" at bounding box center [382, 231] width 24 height 24
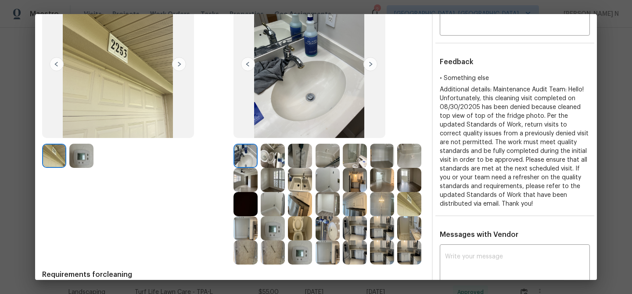
scroll to position [73, 0]
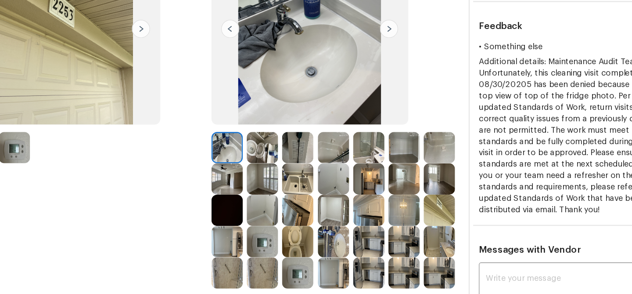
click at [308, 202] on img at bounding box center [300, 206] width 24 height 24
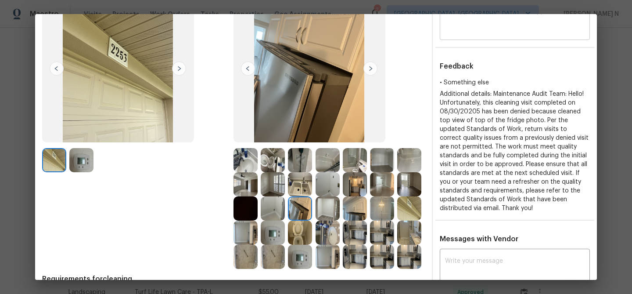
scroll to position [0, 0]
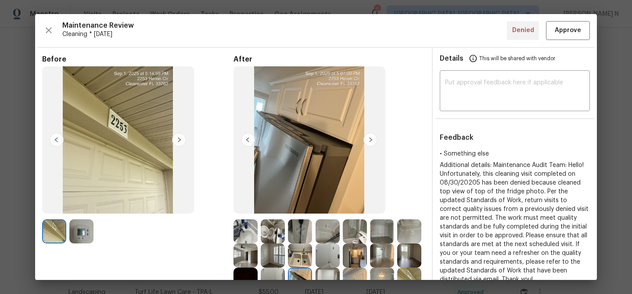
click at [571, 41] on div "Maintenance Review Cleaning * Tue, Sep 02 Denied Approve Before After Requireme…" at bounding box center [316, 147] width 562 height 266
click at [570, 36] on button "Approve" at bounding box center [568, 30] width 44 height 19
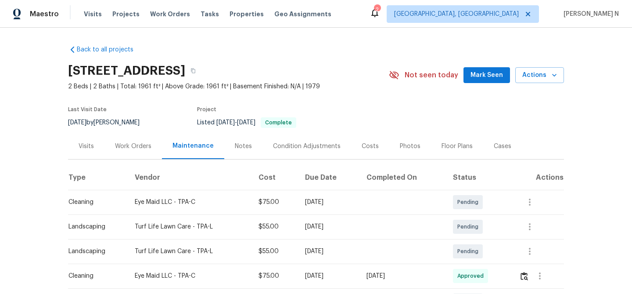
click at [300, 78] on div "2253 Heron Cir, Clearwater, FL 33762" at bounding box center [228, 70] width 321 height 23
click at [196, 72] on icon "button" at bounding box center [193, 70] width 5 height 5
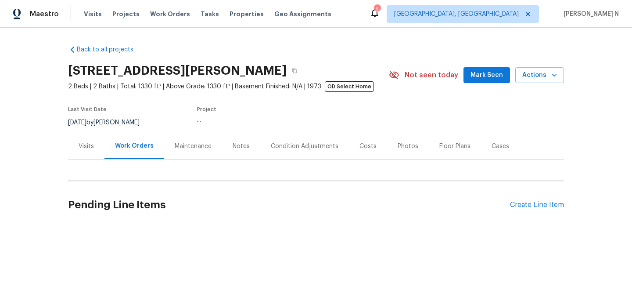
click at [196, 148] on div "Maintenance" at bounding box center [193, 146] width 37 height 9
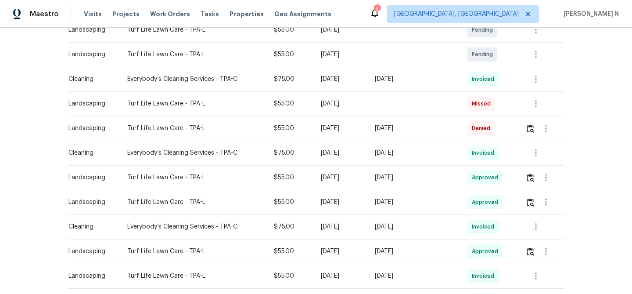
scroll to position [226, 0]
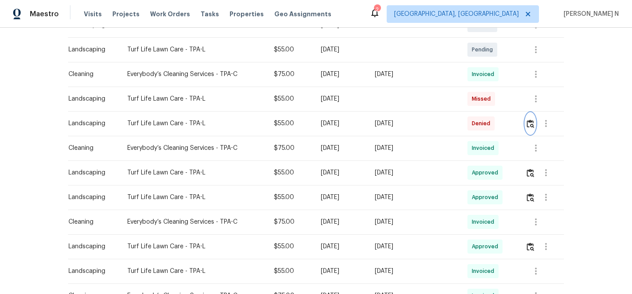
click at [529, 132] on button "button" at bounding box center [531, 123] width 10 height 21
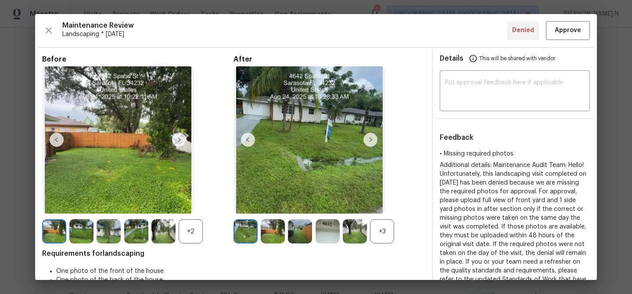
click at [369, 229] on div at bounding box center [356, 231] width 27 height 24
click at [374, 231] on div "+3" at bounding box center [382, 231] width 24 height 24
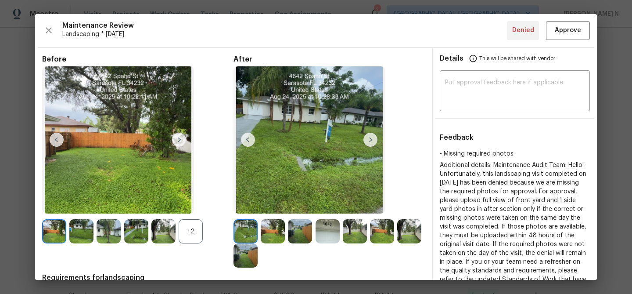
click at [180, 225] on div "+2" at bounding box center [191, 231] width 24 height 24
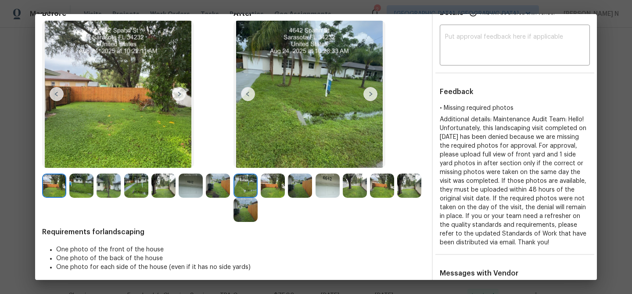
scroll to position [152, 0]
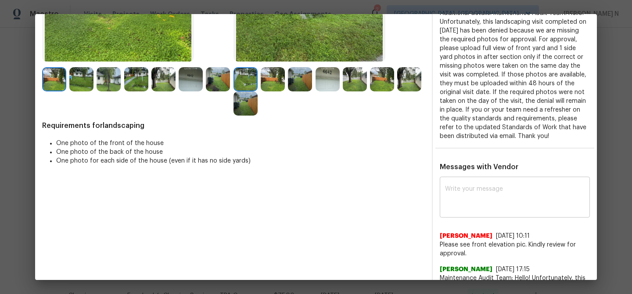
click at [487, 195] on textarea at bounding box center [515, 198] width 140 height 25
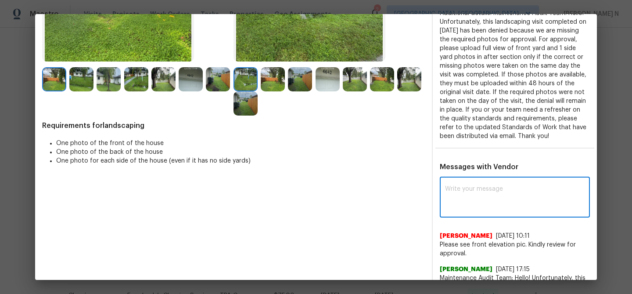
paste textarea "Maintenance Audit Team: Hello! Thank you for uploading the photo, after further…"
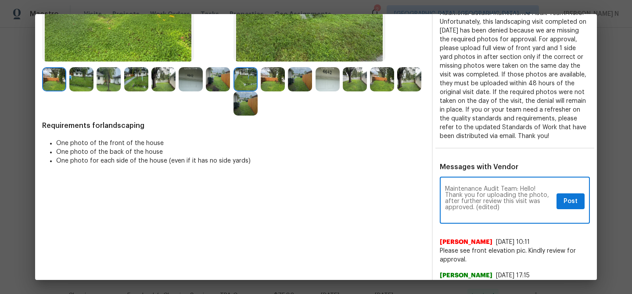
scroll to position [0, 0]
drag, startPoint x: 476, startPoint y: 205, endPoint x: 526, endPoint y: 200, distance: 50.8
click at [525, 203] on textarea "Maintenance Audit Team: Hello! Thank you for uploading the photo, after further…" at bounding box center [499, 201] width 108 height 31
click at [495, 216] on textarea "Maintenance Audit Team: Hello! Thank you for uploading the photo, after further…" at bounding box center [499, 201] width 108 height 31
drag, startPoint x: 475, startPoint y: 208, endPoint x: 508, endPoint y: 208, distance: 33.8
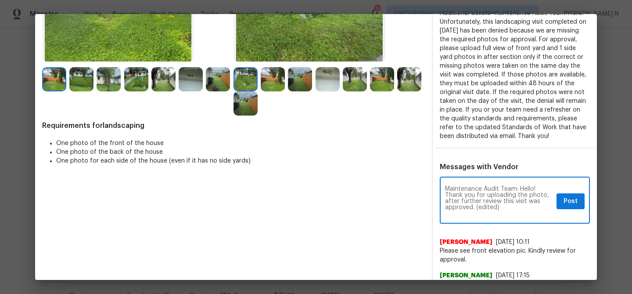
click at [508, 208] on textarea "Maintenance Audit Team: Hello! Thank you for uploading the photo, after further…" at bounding box center [499, 201] width 108 height 31
type textarea "Maintenance Audit Team: Hello! Thank you for uploading the photo, after further…"
click at [569, 201] on span "Post" at bounding box center [571, 201] width 14 height 11
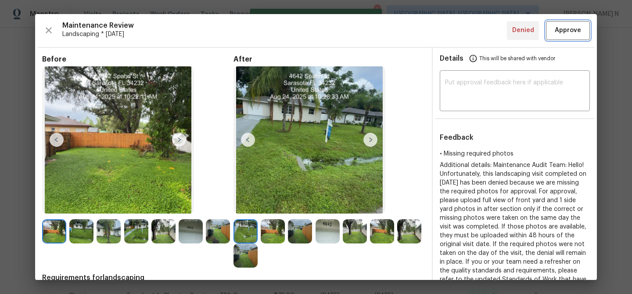
click at [563, 25] on button "Approve" at bounding box center [568, 30] width 44 height 19
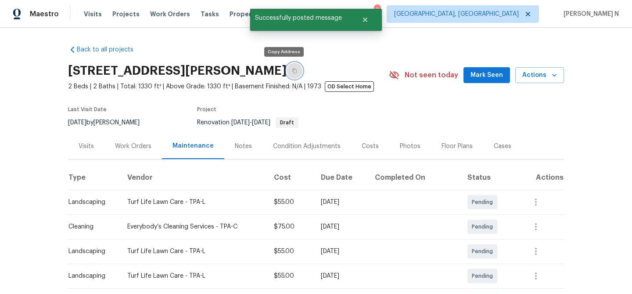
click at [287, 70] on button "button" at bounding box center [295, 71] width 16 height 16
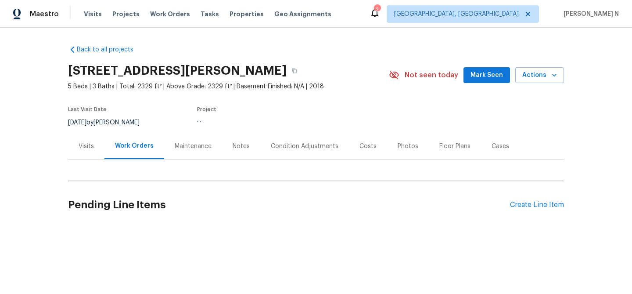
click at [180, 155] on div "Maintenance" at bounding box center [193, 146] width 58 height 26
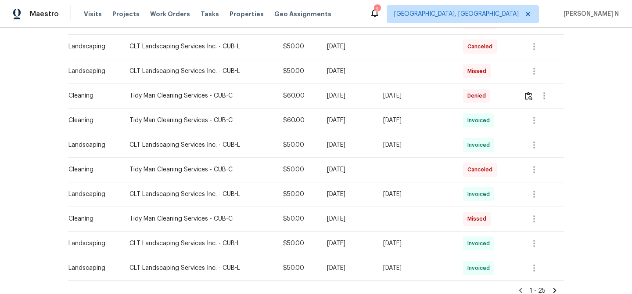
scroll to position [522, 0]
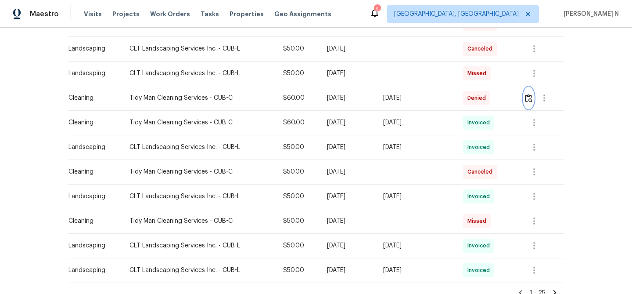
click at [531, 105] on button "button" at bounding box center [529, 97] width 10 height 21
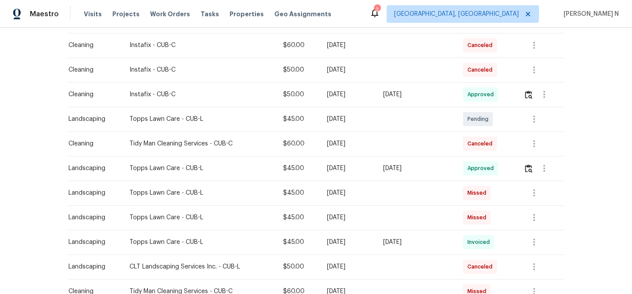
scroll to position [262, 0]
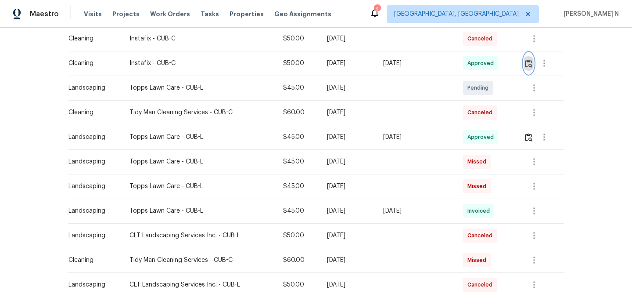
click at [530, 63] on img "button" at bounding box center [528, 63] width 7 height 8
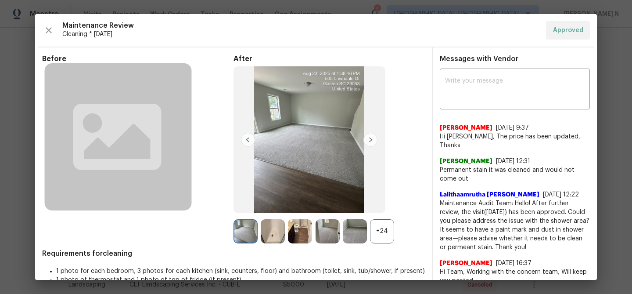
scroll to position [36, 0]
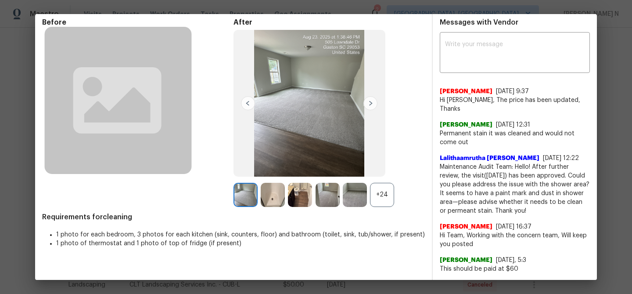
click at [591, 159] on div "x ​ Nirosha Banu 8/26/25, 9:37 Hi Davon Kimble, The price has been updated, Tha…" at bounding box center [515, 153] width 164 height 239
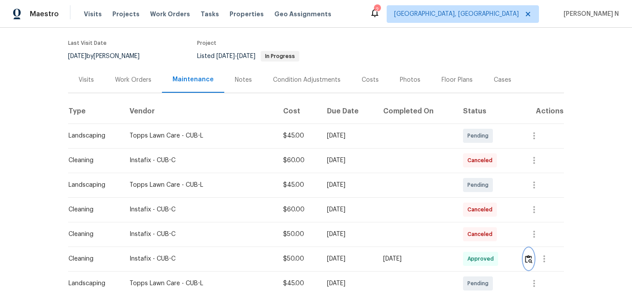
scroll to position [0, 0]
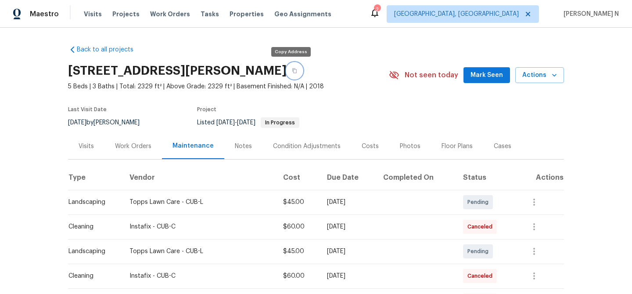
click at [296, 72] on button "button" at bounding box center [295, 71] width 16 height 16
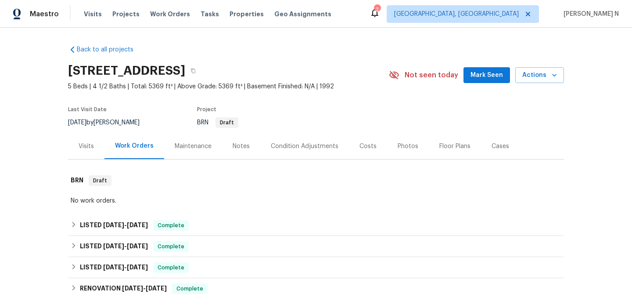
click at [202, 149] on div "Maintenance" at bounding box center [193, 146] width 37 height 9
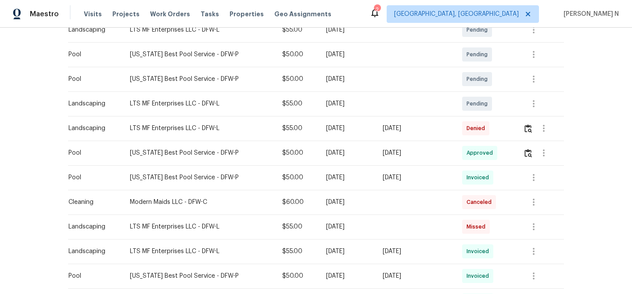
scroll to position [226, 0]
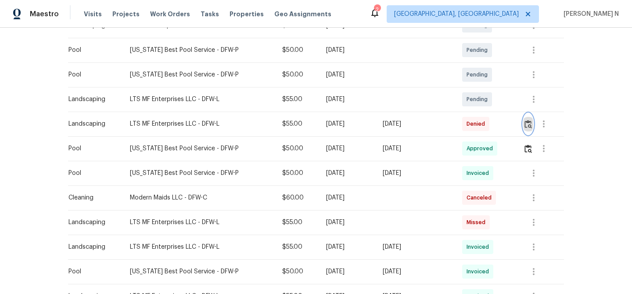
click at [526, 124] on img "button" at bounding box center [528, 124] width 7 height 8
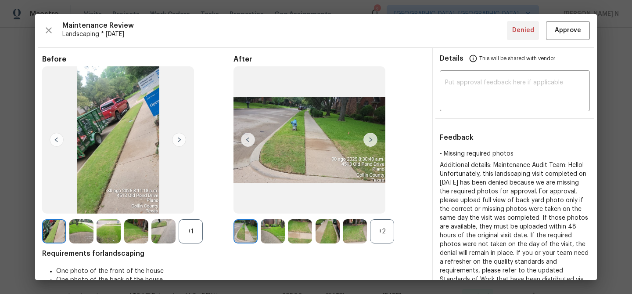
click at [382, 232] on div "+2" at bounding box center [382, 231] width 24 height 24
click at [195, 235] on div "+1" at bounding box center [191, 231] width 24 height 24
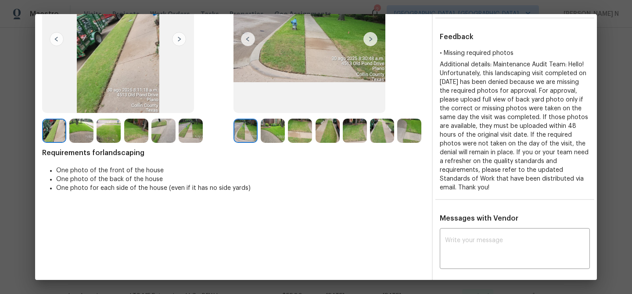
scroll to position [56, 0]
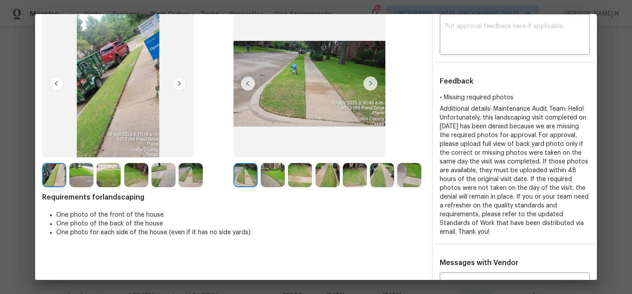
click at [358, 174] on img at bounding box center [355, 175] width 24 height 24
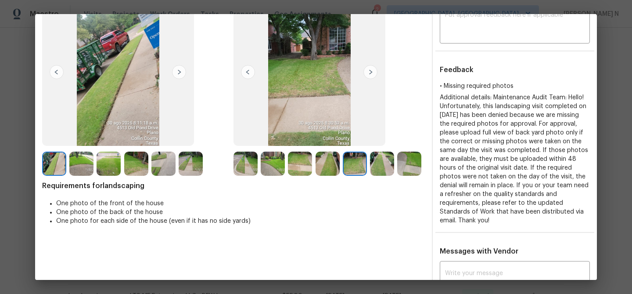
scroll to position [76, 0]
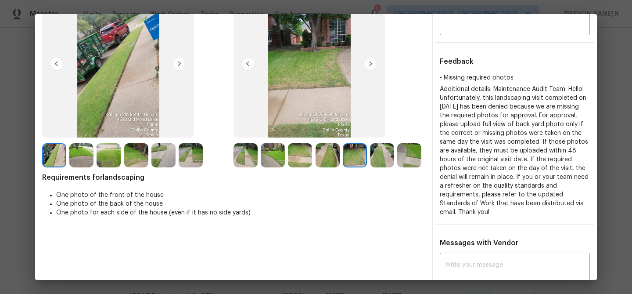
click at [408, 159] on img at bounding box center [409, 155] width 24 height 24
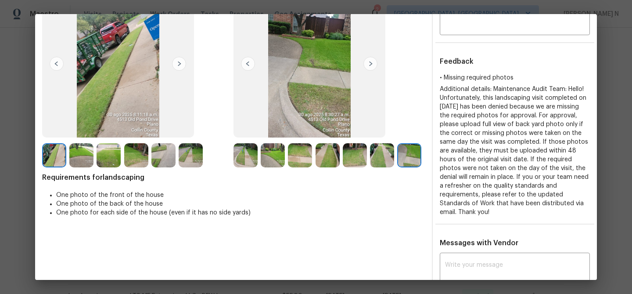
click at [295, 158] on img at bounding box center [300, 155] width 24 height 24
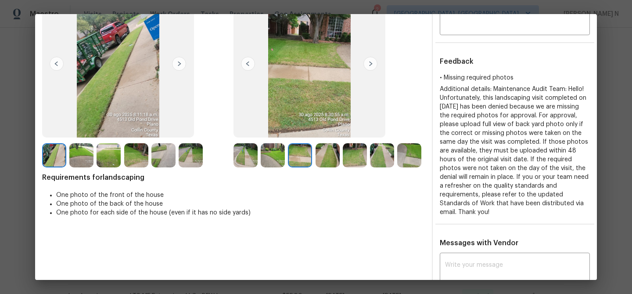
click at [137, 159] on img at bounding box center [136, 155] width 24 height 24
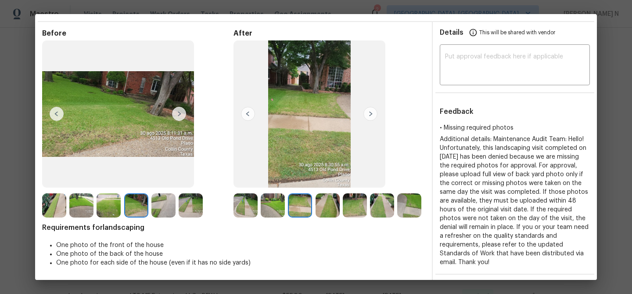
scroll to position [22, 0]
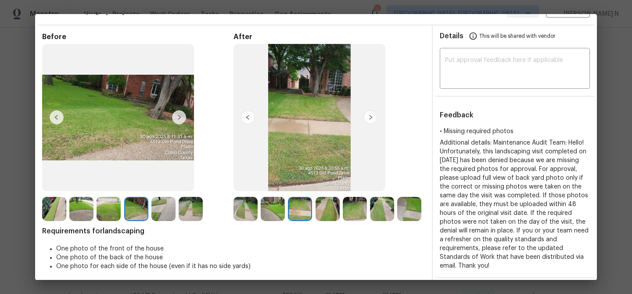
click at [358, 205] on img at bounding box center [355, 209] width 24 height 24
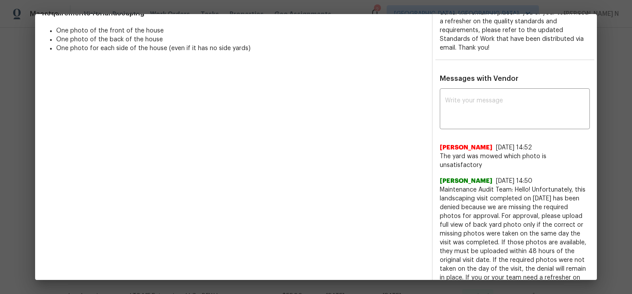
scroll to position [252, 0]
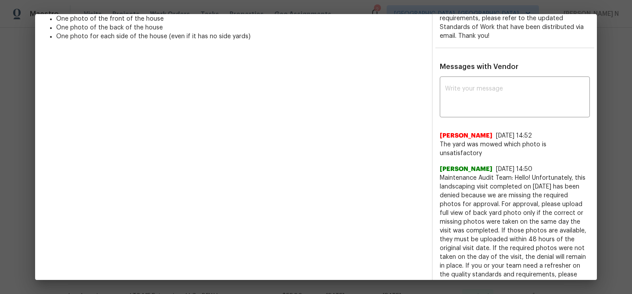
click at [451, 173] on span "Maintenance Audit Team: Hello! Unfortunately, this landscaping visit completed …" at bounding box center [515, 234] width 150 height 123
drag, startPoint x: 451, startPoint y: 170, endPoint x: 517, endPoint y: 169, distance: 65.9
click at [517, 173] on span "Maintenance Audit Team: Hello! Unfortunately, this landscaping visit completed …" at bounding box center [515, 234] width 150 height 123
copy span "Maintenance Audit Team: Hello!"
click at [477, 100] on textarea at bounding box center [515, 98] width 140 height 25
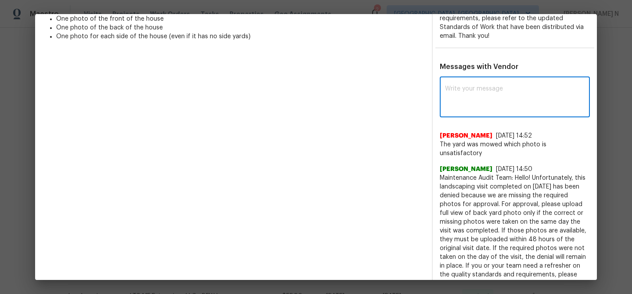
paste textarea "Maintenance Audit Team: Hello!"
paste textarea "As per our updated SWO the photos must be uploaded within 48 hours of the origi…"
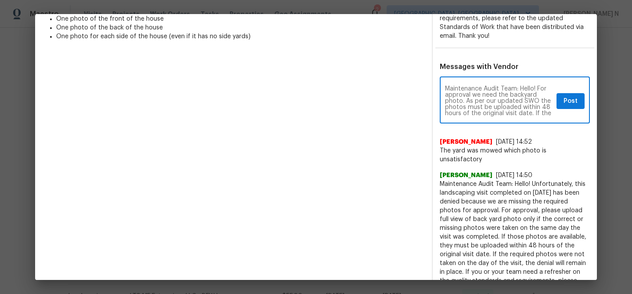
scroll to position [49, 0]
type textarea "Maintenance Audit Team: Hello! For approval we need the backyard photo. As per …"
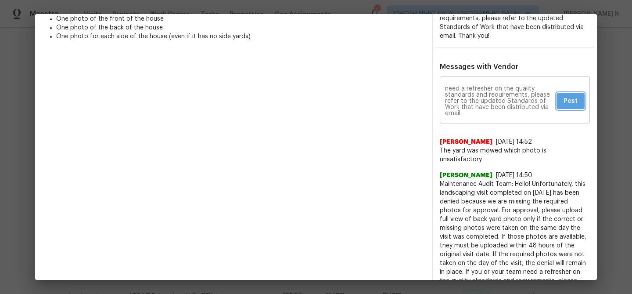
click at [575, 108] on button "Post" at bounding box center [571, 101] width 28 height 16
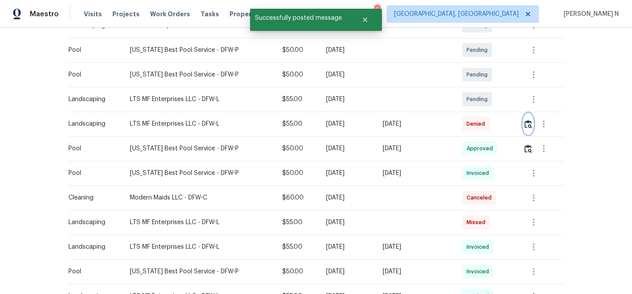
scroll to position [0, 0]
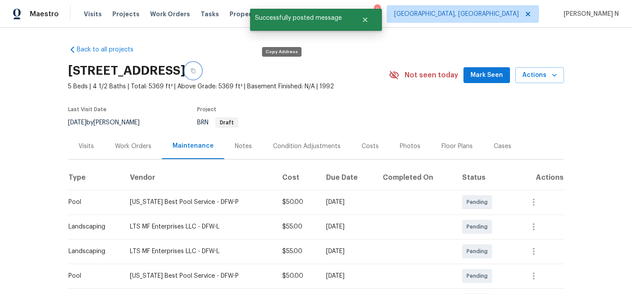
click at [201, 68] on button "button" at bounding box center [193, 71] width 16 height 16
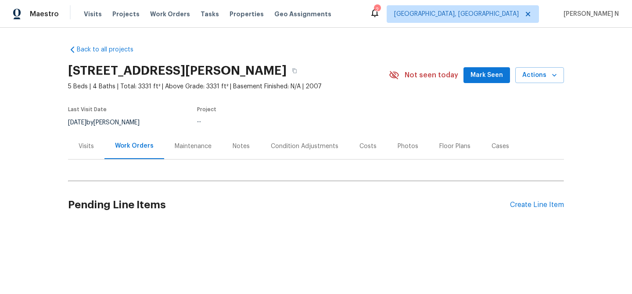
click at [191, 142] on div "Maintenance" at bounding box center [193, 146] width 37 height 9
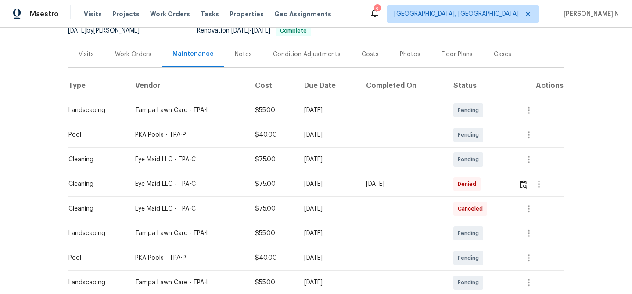
scroll to position [126, 0]
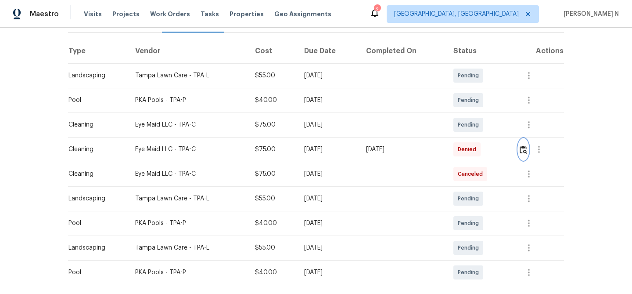
click at [527, 149] on img "button" at bounding box center [523, 149] width 7 height 8
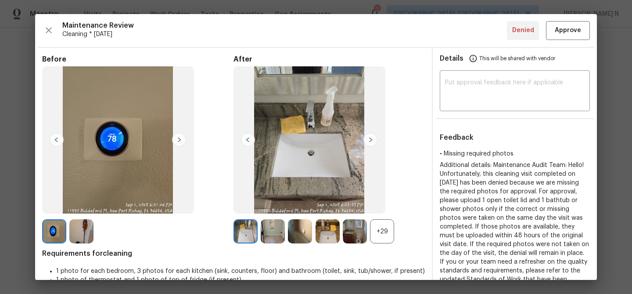
click at [384, 237] on div "+29" at bounding box center [382, 231] width 24 height 24
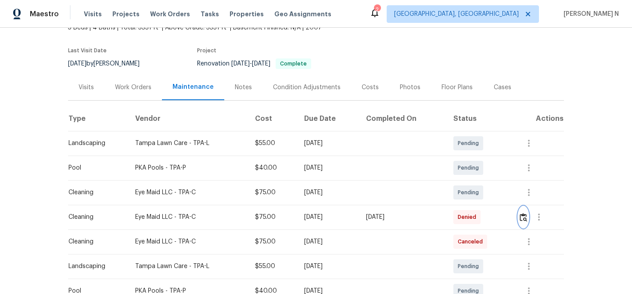
scroll to position [61, 0]
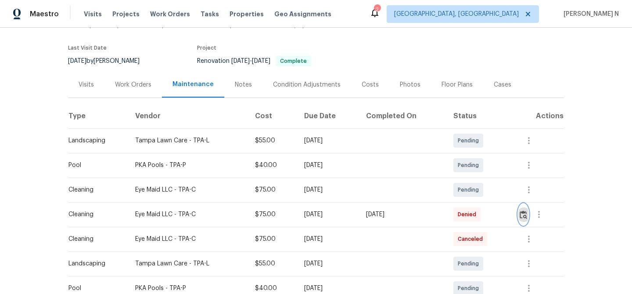
click at [524, 211] on img "button" at bounding box center [523, 214] width 7 height 8
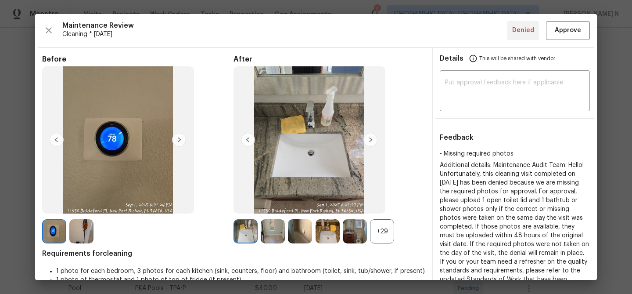
click at [382, 225] on div "+29" at bounding box center [382, 231] width 24 height 24
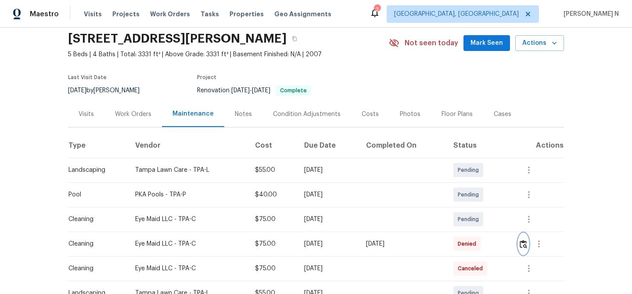
scroll to position [0, 0]
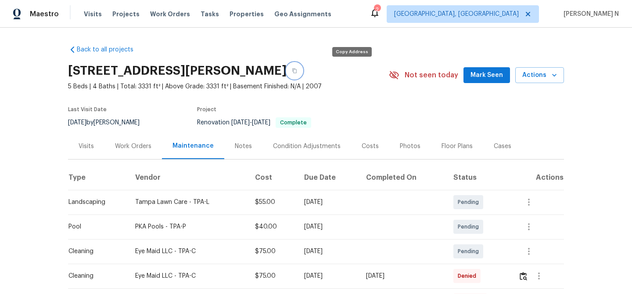
click at [297, 70] on icon "button" at bounding box center [294, 70] width 4 height 5
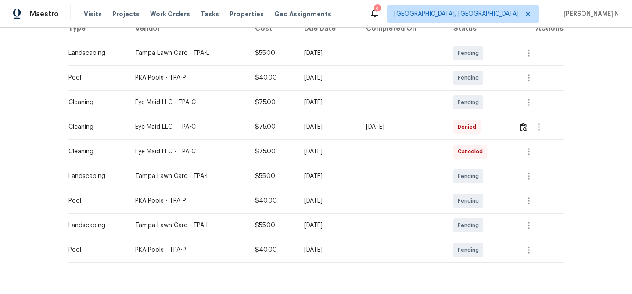
scroll to position [170, 0]
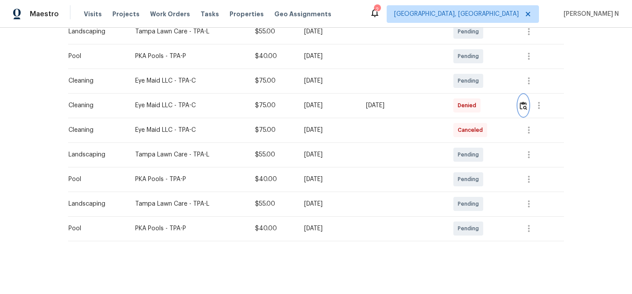
click at [525, 108] on img "button" at bounding box center [523, 105] width 7 height 8
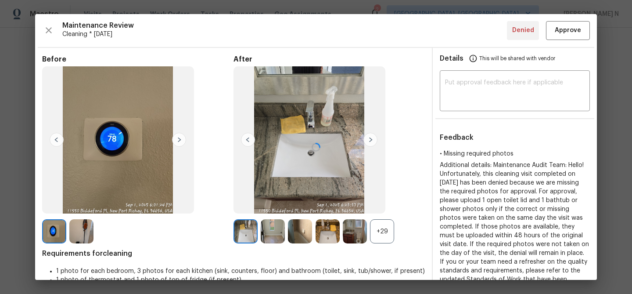
click at [389, 223] on div at bounding box center [316, 147] width 562 height 266
click at [388, 230] on div "+29" at bounding box center [382, 231] width 24 height 24
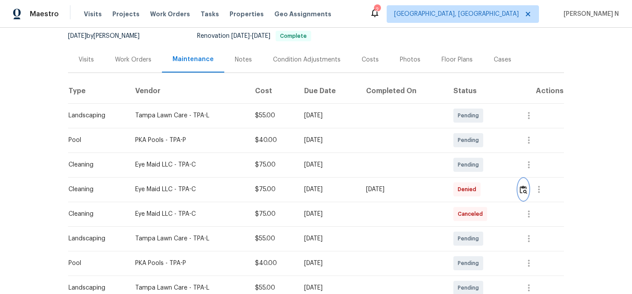
scroll to position [0, 0]
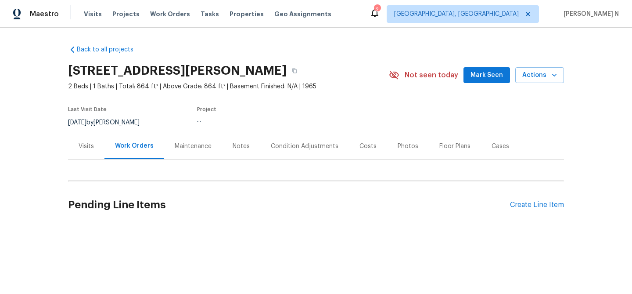
click at [176, 149] on div "Maintenance" at bounding box center [193, 146] width 37 height 9
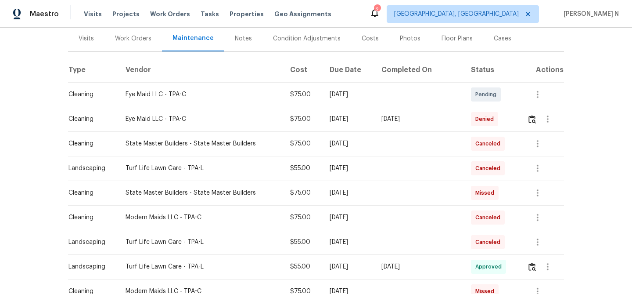
scroll to position [148, 0]
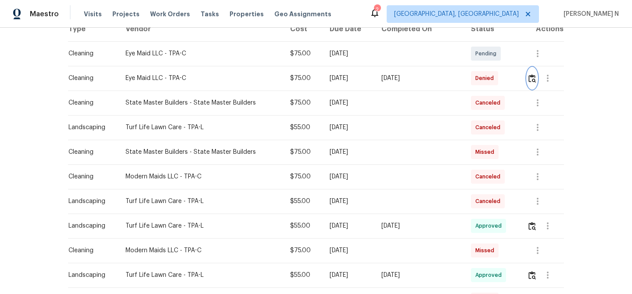
click at [533, 76] on img "button" at bounding box center [532, 78] width 7 height 8
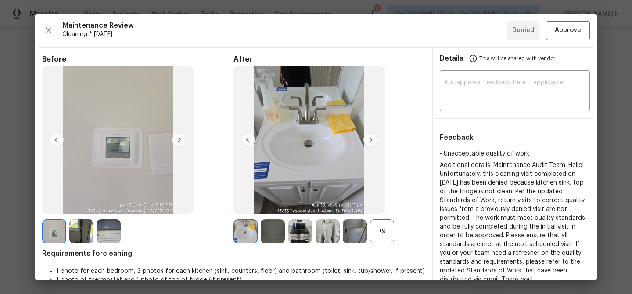
click at [378, 238] on div "+9" at bounding box center [382, 231] width 24 height 24
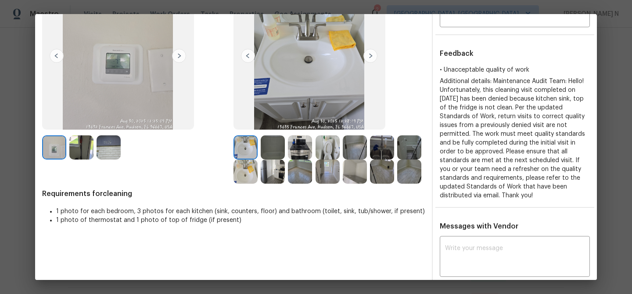
scroll to position [83, 0]
click at [369, 171] on div at bounding box center [356, 172] width 27 height 24
click at [359, 172] on img at bounding box center [355, 172] width 24 height 24
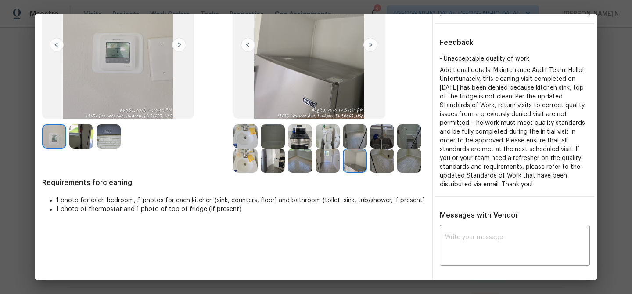
scroll to position [70, 0]
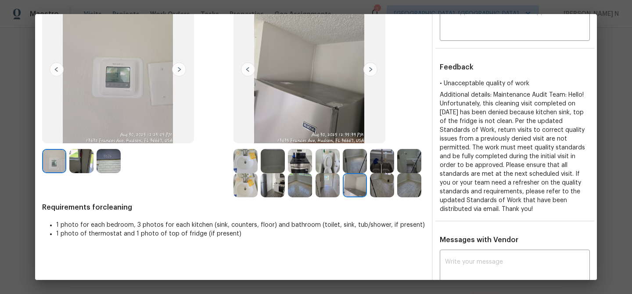
click at [386, 166] on img at bounding box center [382, 161] width 24 height 24
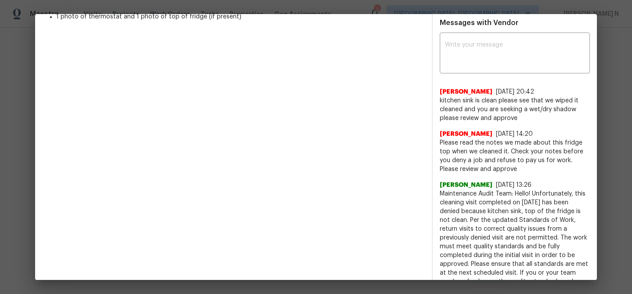
scroll to position [306, 0]
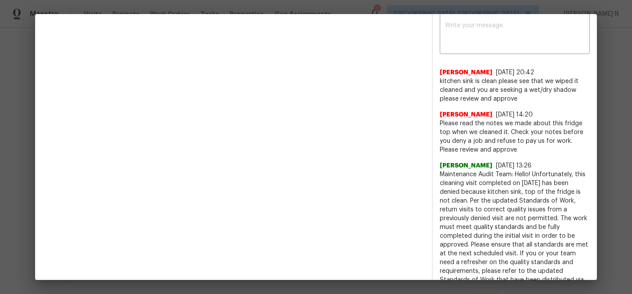
click at [453, 174] on span "Maintenance Audit Team: Hello! Unfortunately, this cleaning visit completed on …" at bounding box center [515, 231] width 150 height 123
drag, startPoint x: 453, startPoint y: 174, endPoint x: 516, endPoint y: 175, distance: 63.2
click at [516, 175] on span "Maintenance Audit Team: Hello! Unfortunately, this cleaning visit completed on …" at bounding box center [515, 231] width 150 height 123
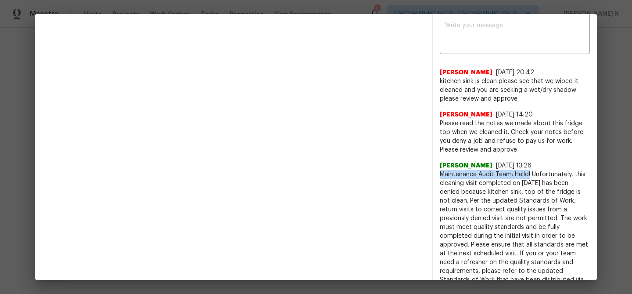
copy span "Maintenance Audit Team: Hello!"
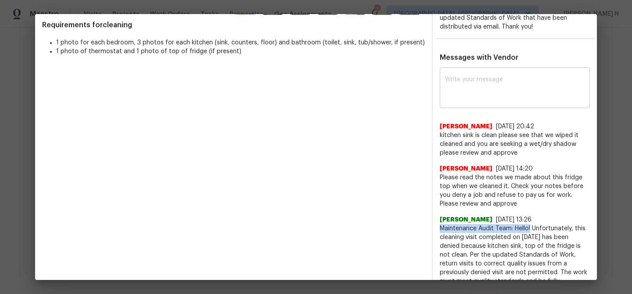
scroll to position [211, 0]
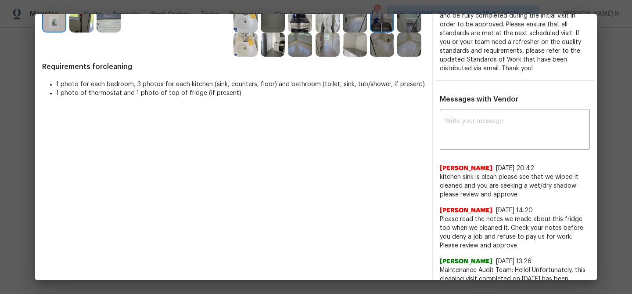
click at [487, 108] on div "Messages with Vendor x ​ Atama Dindyal 8/31/25, 20:42 kitchen sink is clean ple…" at bounding box center [515, 286] width 164 height 383
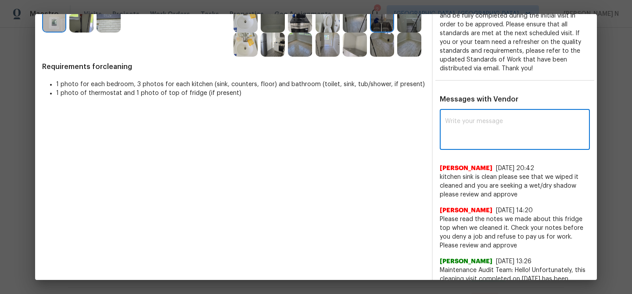
click at [489, 128] on textarea at bounding box center [515, 130] width 140 height 25
paste textarea "Maintenance Audit Team: Hello!"
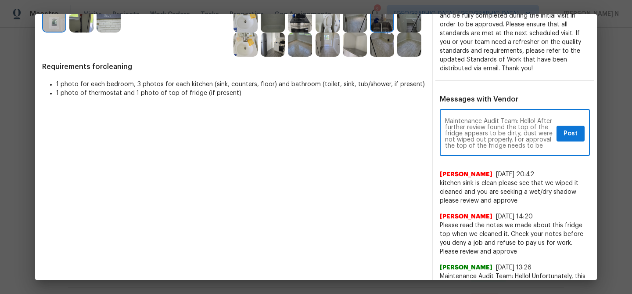
scroll to position [6, 0]
type textarea "Maintenance Audit Team: Hello! After further review found the top of the fridge…"
click at [577, 136] on span "Post" at bounding box center [571, 133] width 14 height 11
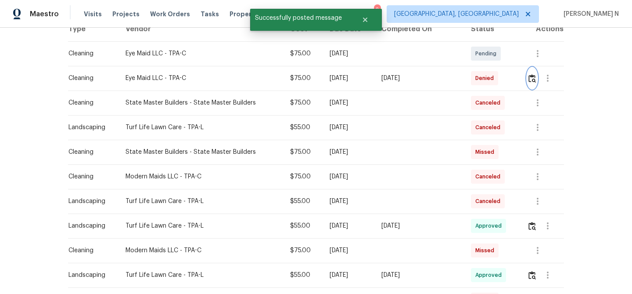
scroll to position [0, 0]
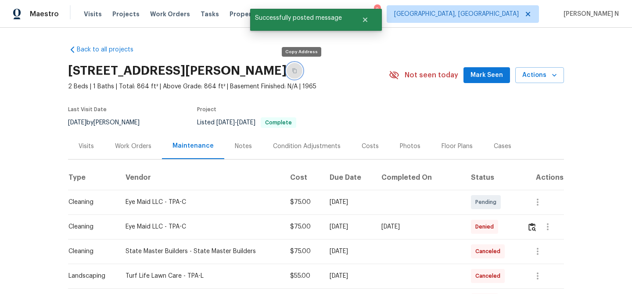
click at [303, 71] on button "button" at bounding box center [295, 71] width 16 height 16
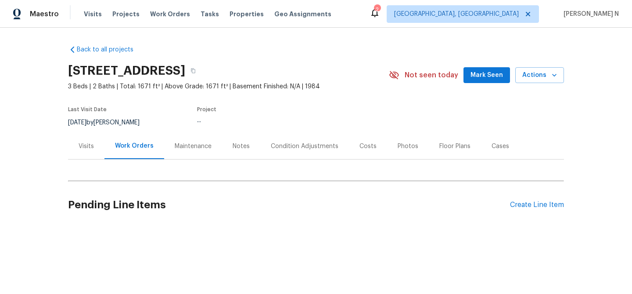
click at [168, 144] on div "Maintenance" at bounding box center [193, 146] width 58 height 26
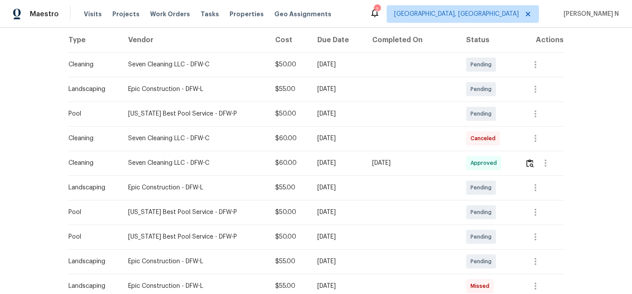
scroll to position [32, 0]
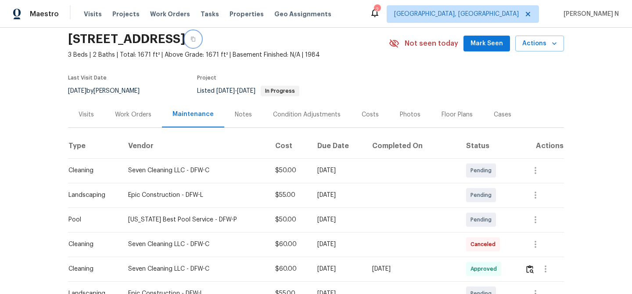
click at [201, 43] on button "button" at bounding box center [193, 39] width 16 height 16
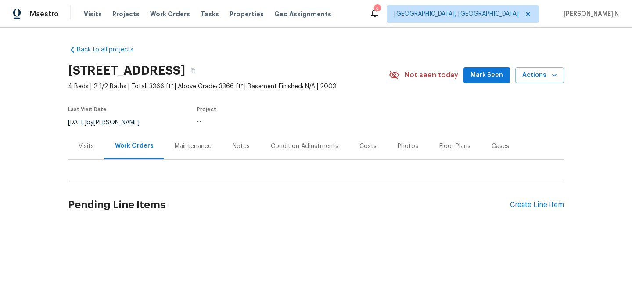
click at [187, 151] on div "Maintenance" at bounding box center [193, 146] width 58 height 26
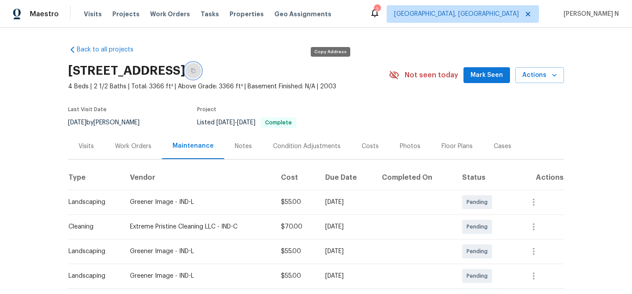
click at [201, 74] on button "button" at bounding box center [193, 71] width 16 height 16
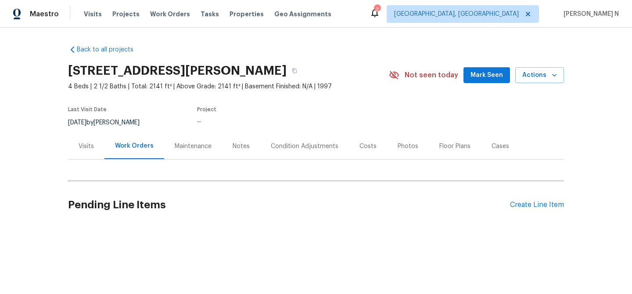
click at [166, 148] on div "Maintenance" at bounding box center [193, 146] width 58 height 26
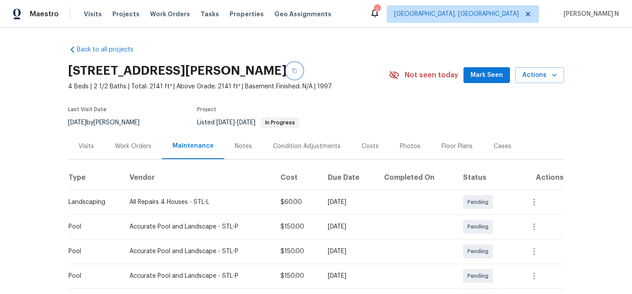
click at [303, 73] on button "button" at bounding box center [295, 71] width 16 height 16
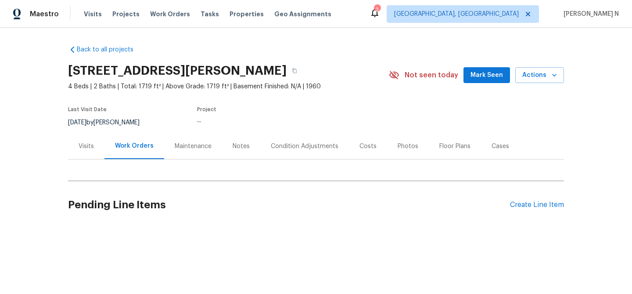
click at [183, 144] on div "Maintenance" at bounding box center [193, 146] width 37 height 9
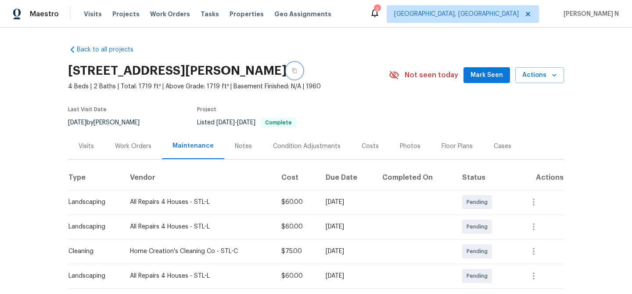
click at [303, 73] on button "button" at bounding box center [295, 71] width 16 height 16
